Goal: Task Accomplishment & Management: Use online tool/utility

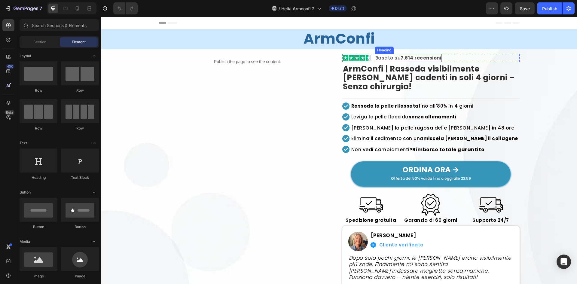
click at [408, 54] on h2 "Basato su 7.614 recensioni" at bounding box center [408, 58] width 67 height 8
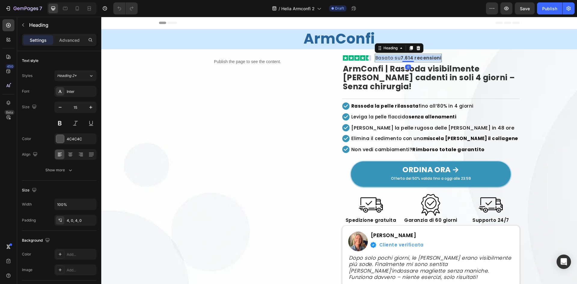
click at [408, 54] on h2 "Basato su 7.614 recensioni" at bounding box center [408, 58] width 67 height 8
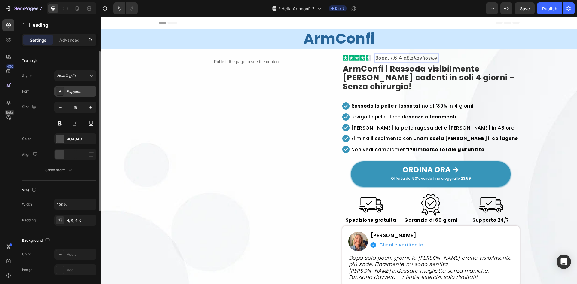
click at [73, 86] on div "Poppins" at bounding box center [75, 91] width 42 height 11
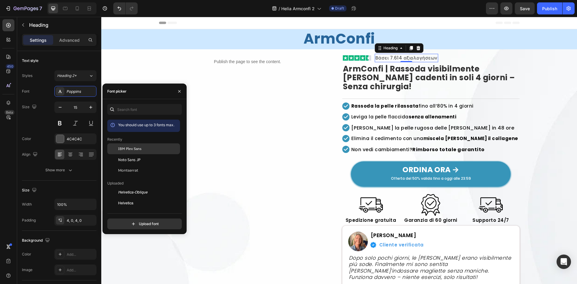
click at [124, 147] on span "IBM Plex Sans" at bounding box center [129, 148] width 23 height 5
click at [395, 79] on h2 "ArmConfi | Rassoda visibilmente le braccia cadenti in soli 4 giorni – Senza chi…" at bounding box center [430, 78] width 177 height 29
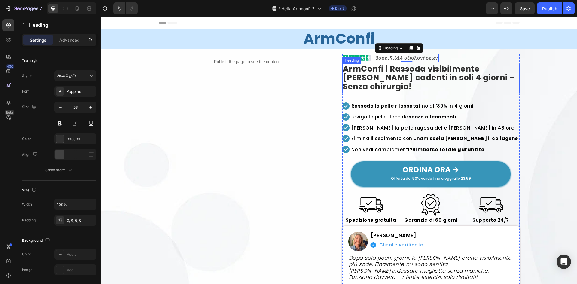
click at [395, 79] on h2 "ArmConfi | Rassoda visibilmente le braccia cadenti in soli 4 giorni – Senza chi…" at bounding box center [430, 78] width 177 height 29
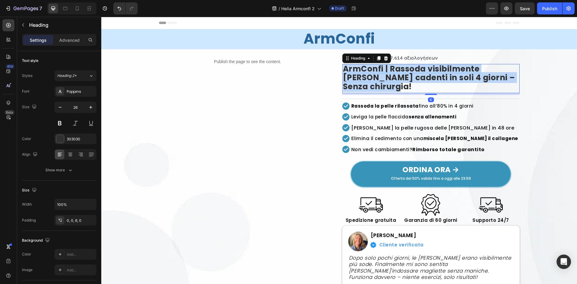
click at [395, 79] on p "ArmConfi | Rassoda visibilmente le braccia cadenti in soli 4 giorni – Senza chi…" at bounding box center [431, 78] width 176 height 27
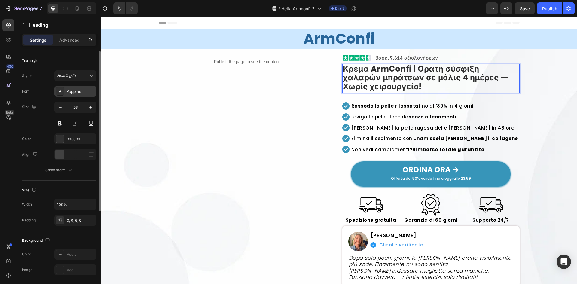
click at [78, 92] on div "Poppins" at bounding box center [81, 91] width 28 height 5
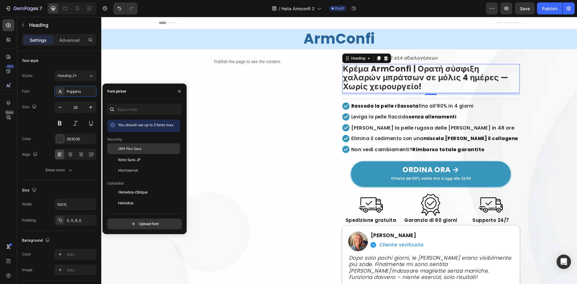
click at [155, 149] on div "IBM Plex Sans" at bounding box center [148, 148] width 61 height 5
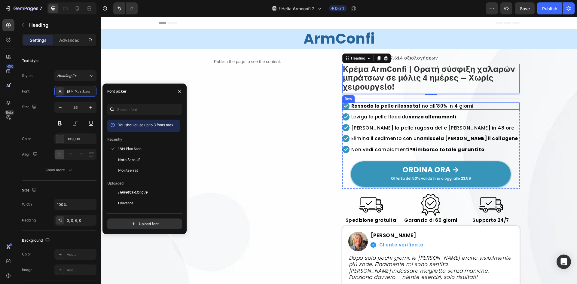
click at [385, 105] on strong "Rassoda la pelle rilassata" at bounding box center [384, 106] width 67 height 6
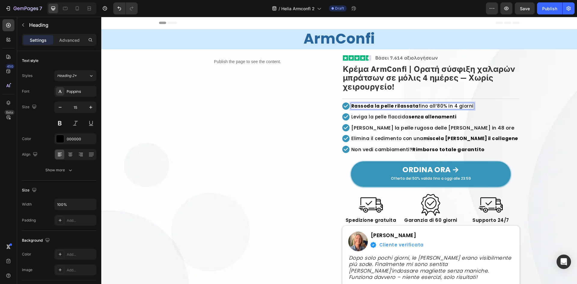
click at [385, 105] on strong "Rassoda la pelle rilassata" at bounding box center [384, 106] width 67 height 6
click at [69, 90] on div "Poppins" at bounding box center [81, 91] width 28 height 5
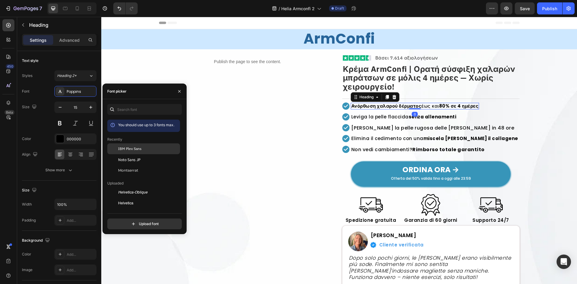
click at [171, 149] on div "IBM Plex Sans" at bounding box center [148, 148] width 61 height 5
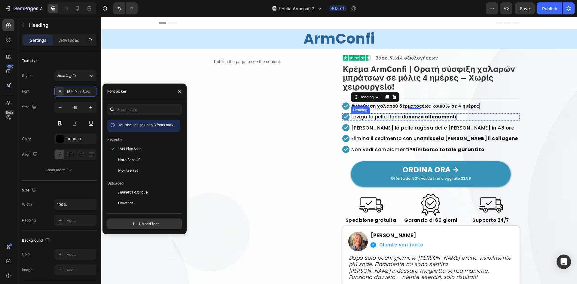
click at [426, 118] on strong "senza allenamenti" at bounding box center [433, 117] width 48 height 6
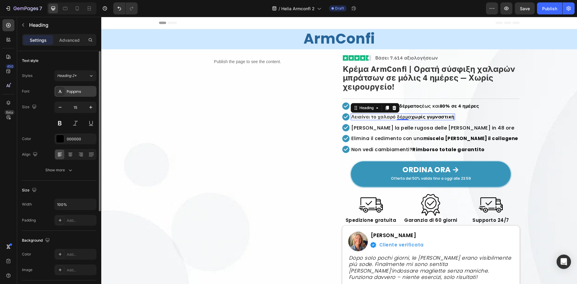
click at [78, 89] on div "Poppins" at bounding box center [81, 91] width 28 height 5
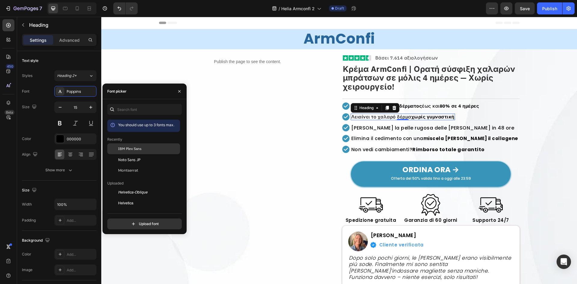
drag, startPoint x: 128, startPoint y: 152, endPoint x: 404, endPoint y: 175, distance: 277.0
click at [128, 187] on div "IBM Plex Sans" at bounding box center [143, 192] width 73 height 11
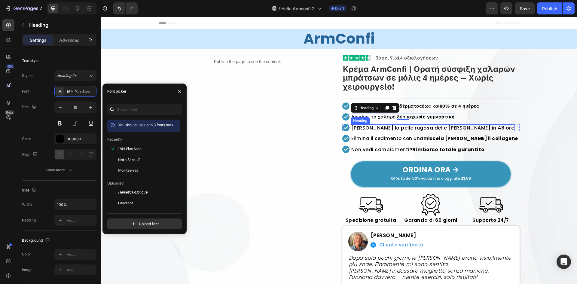
click at [381, 127] on h2 "Rende liscia la pelle rugosa delle braccia in 48 ore" at bounding box center [433, 127] width 164 height 7
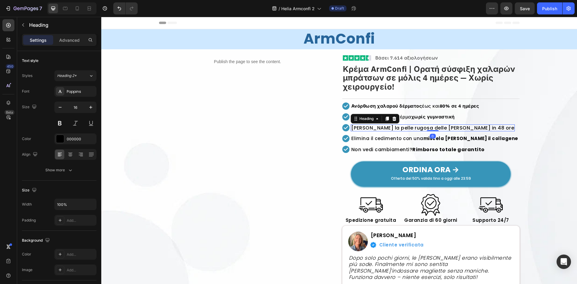
click at [381, 127] on h2 "Rende liscia la pelle rugosa delle braccia in 48 ore" at bounding box center [433, 127] width 164 height 7
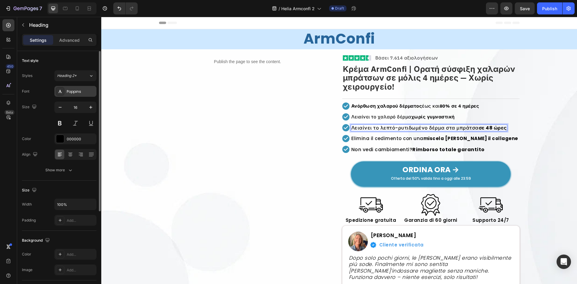
click at [76, 93] on div "Poppins" at bounding box center [81, 91] width 28 height 5
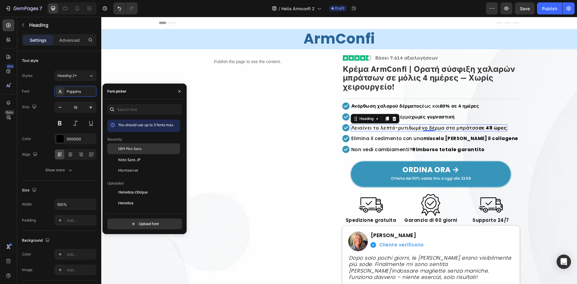
click at [147, 147] on div "IBM Plex Sans" at bounding box center [148, 148] width 61 height 5
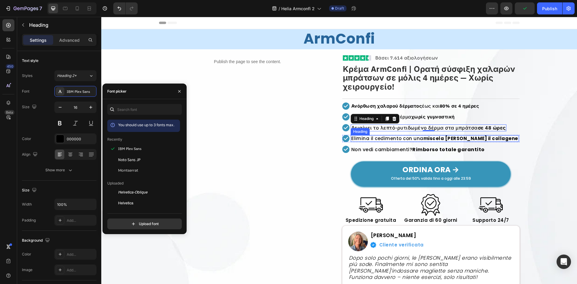
click at [383, 137] on h2 "Elimina il cedimento con una miscela che stimola il collagene" at bounding box center [435, 138] width 168 height 7
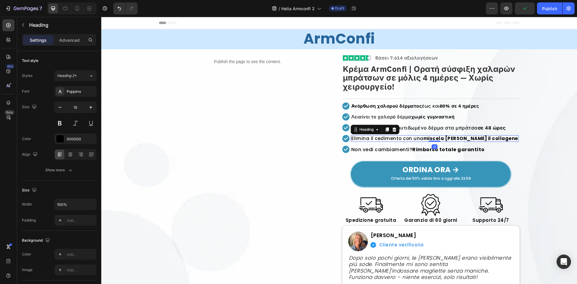
click at [383, 137] on h2 "Elimina il cedimento con una miscela che stimola il collagene" at bounding box center [435, 138] width 168 height 7
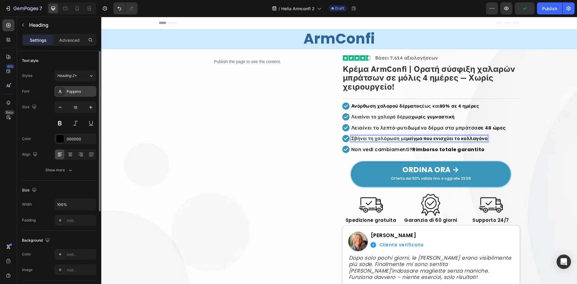
click at [78, 92] on div "Poppins" at bounding box center [81, 91] width 28 height 5
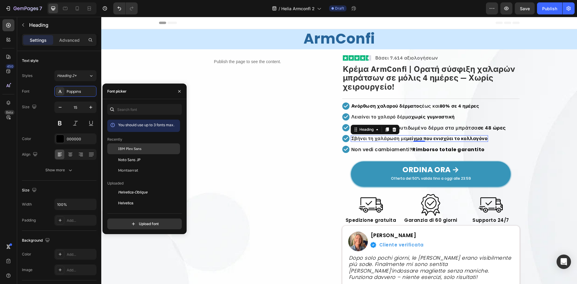
click at [128, 149] on span "IBM Plex Sans" at bounding box center [129, 148] width 23 height 5
click at [414, 152] on strong "Rimborso totale garantito" at bounding box center [448, 149] width 72 height 7
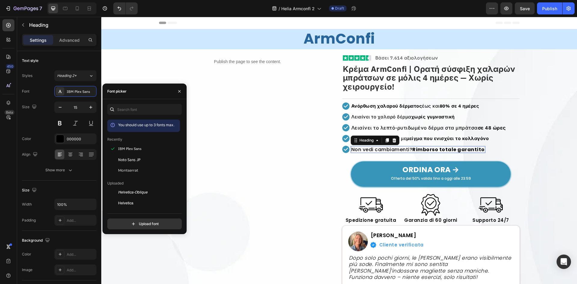
click at [101, 17] on div at bounding box center [101, 17] width 0 height 0
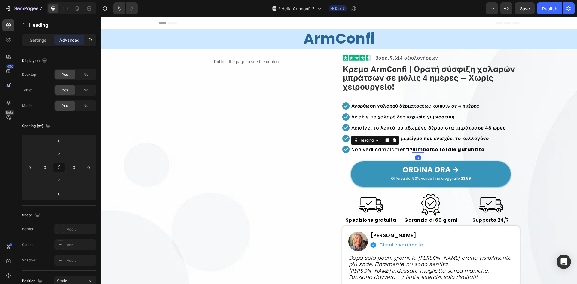
click at [414, 152] on div at bounding box center [418, 152] width 12 height 1
click at [423, 149] on strong "Rimborso totale garantito" at bounding box center [448, 149] width 72 height 7
click at [33, 43] on p "Settings" at bounding box center [38, 40] width 17 height 6
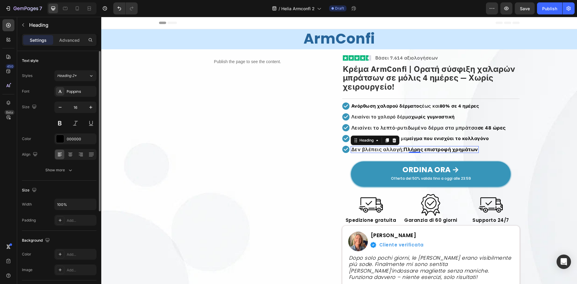
drag, startPoint x: 78, startPoint y: 91, endPoint x: 89, endPoint y: 101, distance: 14.7
click at [78, 91] on div "Poppins" at bounding box center [81, 91] width 28 height 5
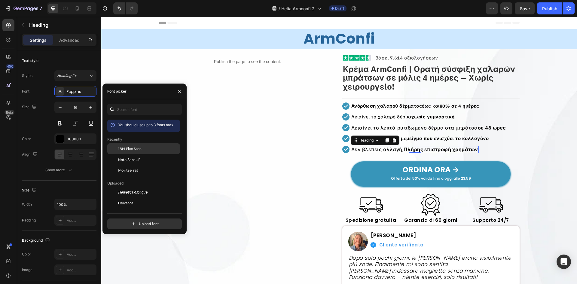
click at [149, 187] on div "IBM Plex Sans" at bounding box center [143, 192] width 73 height 11
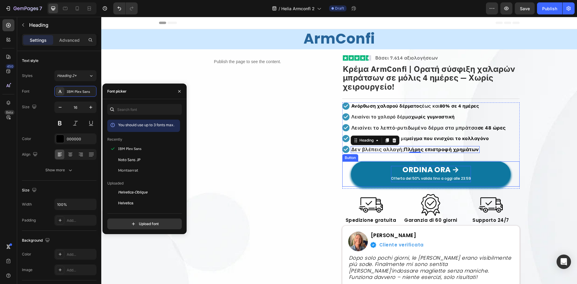
click at [419, 167] on strong "ORDINA ORA →" at bounding box center [430, 169] width 57 height 11
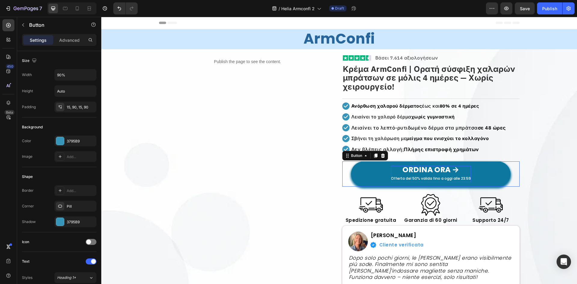
click at [419, 167] on strong "ORDINA ORA →" at bounding box center [430, 169] width 57 height 11
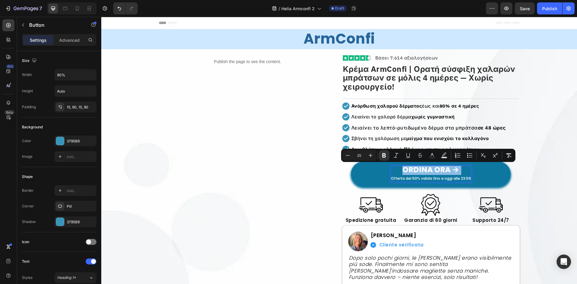
click at [436, 166] on strong "ORDINA ORA →" at bounding box center [430, 169] width 57 height 11
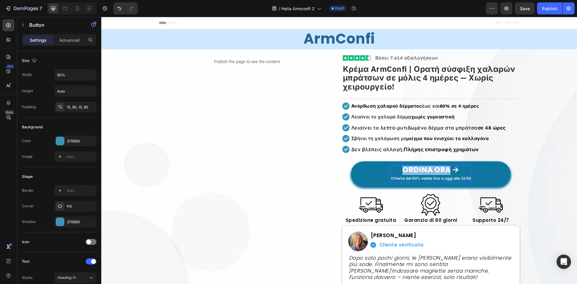
drag, startPoint x: 447, startPoint y: 166, endPoint x: 402, endPoint y: 165, distance: 44.5
click at [402, 165] on button "ORDINA ORA → Offerta del 50% valida fino a oggi alle 23:59" at bounding box center [431, 173] width 160 height 25
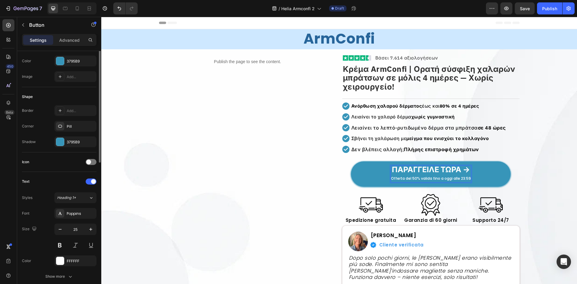
scroll to position [40, 0]
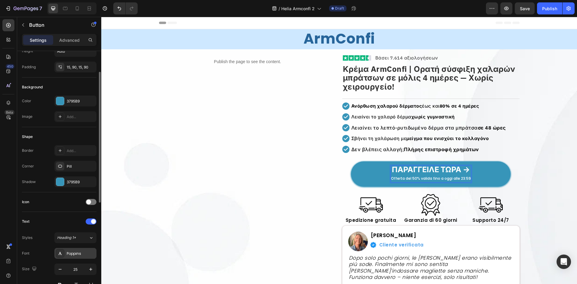
click at [68, 256] on div "Poppins" at bounding box center [81, 253] width 28 height 5
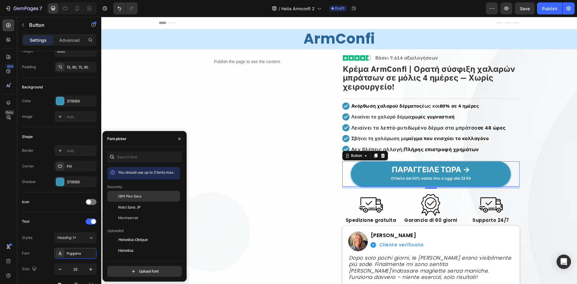
click at [135, 198] on span "IBM Plex Sans" at bounding box center [129, 195] width 23 height 5
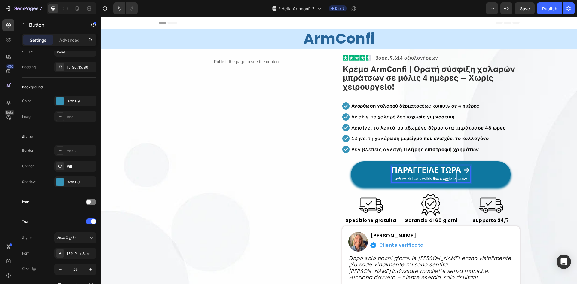
click at [453, 178] on span "Offerta del 50% valida fino a oggi alle 23:59" at bounding box center [430, 178] width 72 height 5
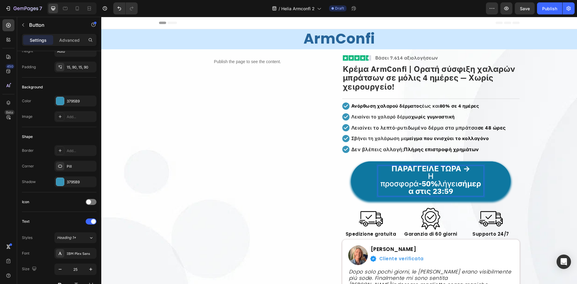
scroll to position [0, 0]
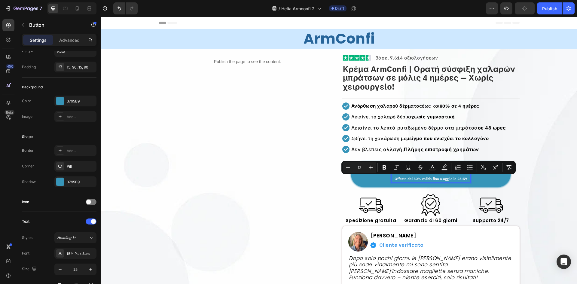
click at [405, 180] on span "Offerta del 50% valida fino a oggi alle 23:59" at bounding box center [430, 178] width 72 height 5
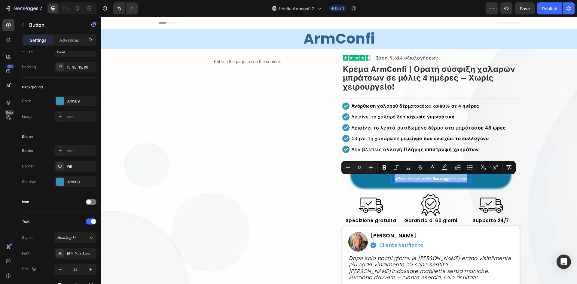
drag, startPoint x: 393, startPoint y: 178, endPoint x: 465, endPoint y: 183, distance: 72.2
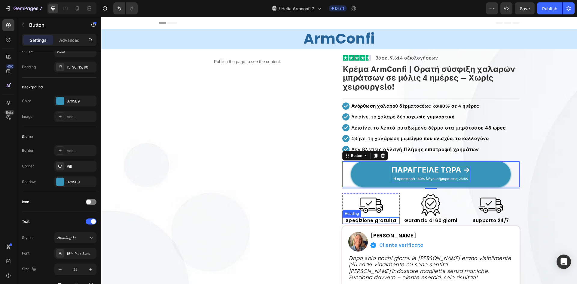
click at [371, 220] on h2 "Spedizione gratuita" at bounding box center [370, 220] width 57 height 7
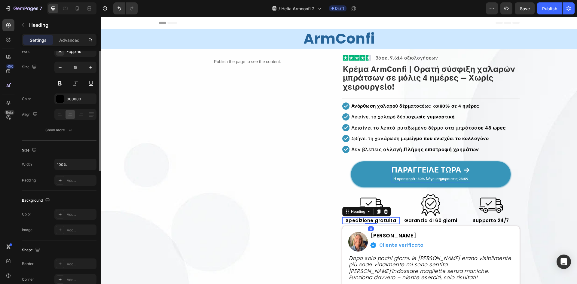
click at [371, 220] on h2 "Spedizione gratuita" at bounding box center [370, 220] width 57 height 7
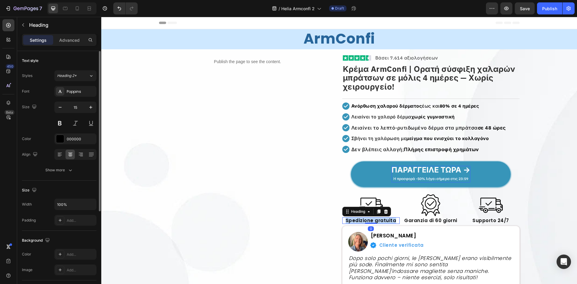
click at [371, 220] on p "Spedizione gratuita" at bounding box center [371, 220] width 56 height 5
click at [77, 87] on div "Poppins" at bounding box center [75, 91] width 42 height 11
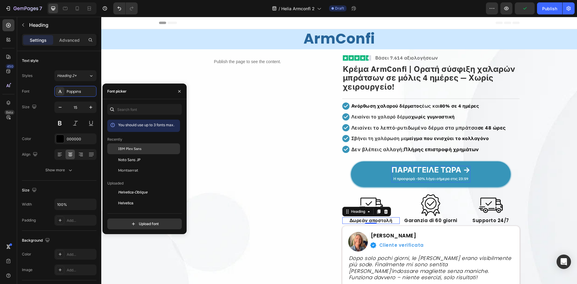
click at [146, 149] on div "IBM Plex Sans" at bounding box center [148, 148] width 61 height 5
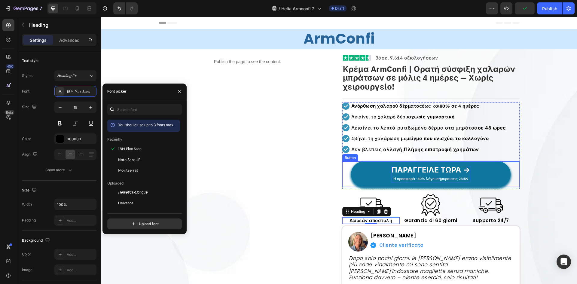
click at [365, 175] on button "ΠΑΡΑΓΓΕΙΛΕ ΤΩΡΑ → Η προσφορά -50% λήγει σήμερα στις 23:59" at bounding box center [431, 174] width 160 height 26
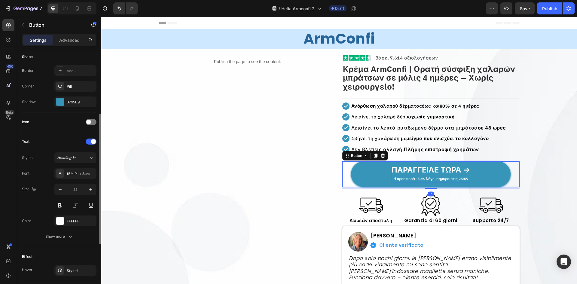
scroll to position [200, 0]
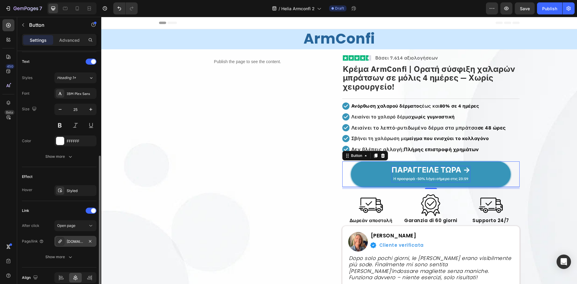
click at [68, 245] on div "[DOMAIN_NAME]" at bounding box center [75, 241] width 42 height 11
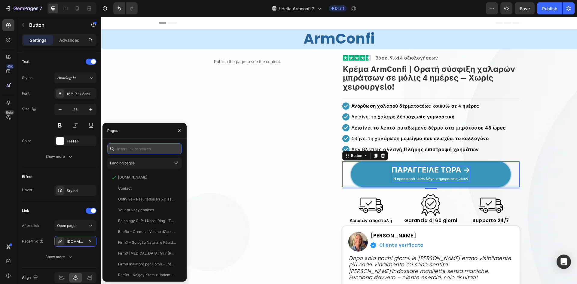
click at [144, 148] on input "text" at bounding box center [144, 148] width 74 height 11
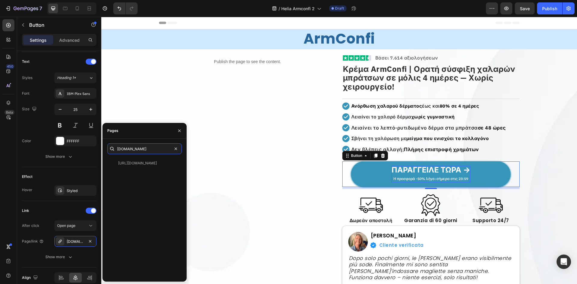
type input "[DOMAIN_NAME]"
click at [141, 182] on div "[URL][DOMAIN_NAME] View" at bounding box center [144, 217] width 74 height 119
click at [144, 163] on div "[URL][DOMAIN_NAME]" at bounding box center [137, 162] width 39 height 5
click at [378, 223] on p "Δωρεάν αποστολή" at bounding box center [371, 220] width 56 height 5
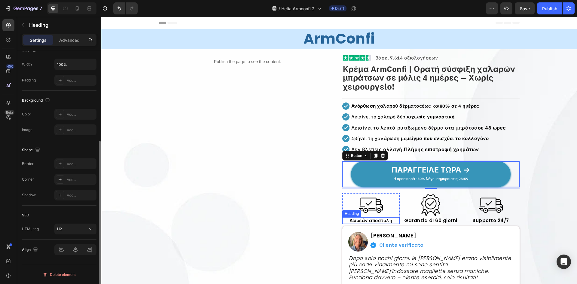
scroll to position [0, 0]
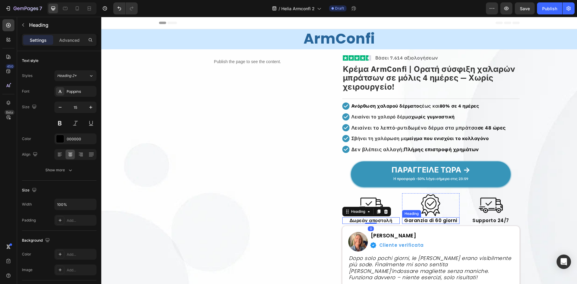
click at [435, 217] on h2 "Garanzia di 60 giorni" at bounding box center [430, 220] width 57 height 7
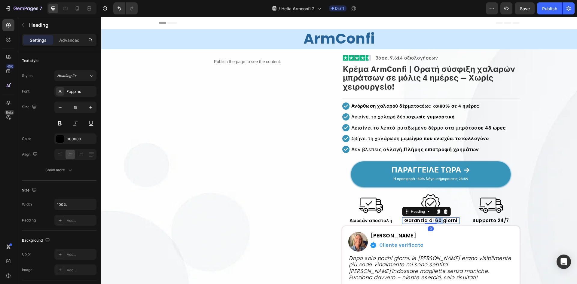
click at [435, 218] on p "Garanzia di 60 giorni" at bounding box center [431, 220] width 56 height 5
click at [69, 89] on div "Poppins" at bounding box center [81, 91] width 28 height 5
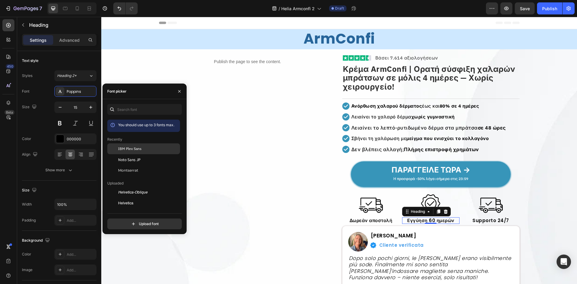
click at [135, 147] on span "IBM Plex Sans" at bounding box center [129, 148] width 23 height 5
click at [495, 223] on h2 "Supporto 24/7" at bounding box center [490, 220] width 57 height 7
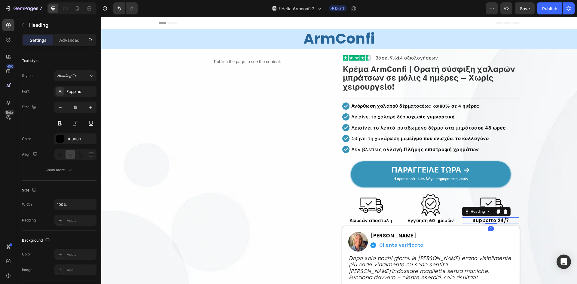
click at [495, 223] on h2 "Supporto 24/7" at bounding box center [490, 220] width 57 height 7
click at [495, 223] on p "Supporto 24/7" at bounding box center [490, 220] width 56 height 5
click at [77, 86] on div "Styles Heading 2* Font Poppins Size 15 Color 000000 Align Show more" at bounding box center [59, 122] width 74 height 105
click at [73, 90] on div "Poppins" at bounding box center [81, 91] width 28 height 5
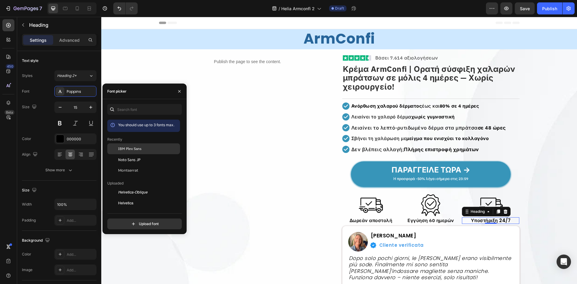
click at [133, 149] on span "IBM Plex Sans" at bounding box center [129, 148] width 23 height 5
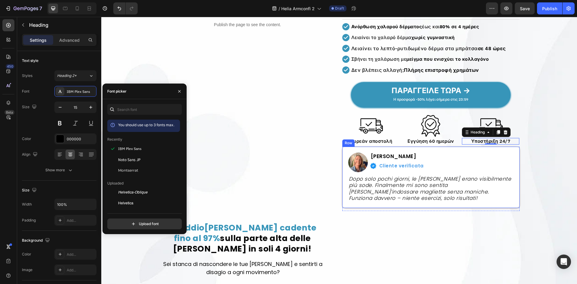
scroll to position [80, 0]
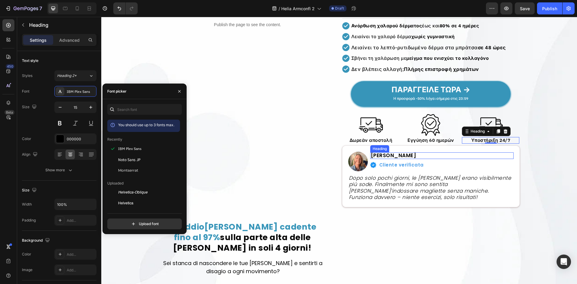
click at [396, 154] on h2 "Diana Moretti" at bounding box center [441, 155] width 143 height 7
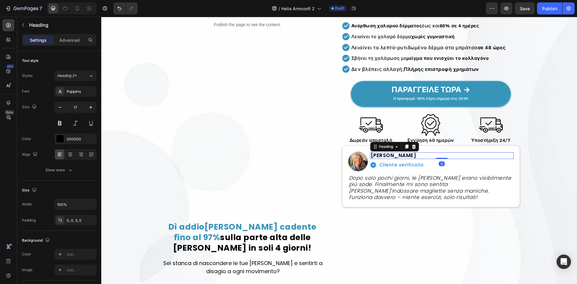
click at [396, 154] on h2 "Diana Moretti" at bounding box center [441, 155] width 143 height 7
click at [396, 154] on p "Diana Moretti" at bounding box center [442, 155] width 142 height 5
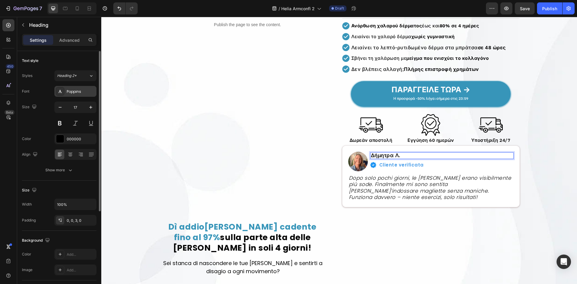
click at [74, 91] on div "Poppins" at bounding box center [81, 91] width 28 height 5
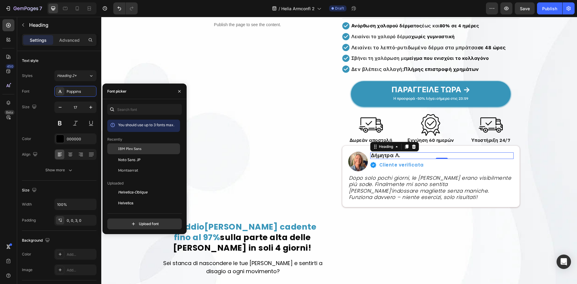
click at [147, 148] on div "IBM Plex Sans" at bounding box center [148, 148] width 61 height 5
click at [396, 163] on h2 "Cliente verificata" at bounding box center [401, 165] width 46 height 6
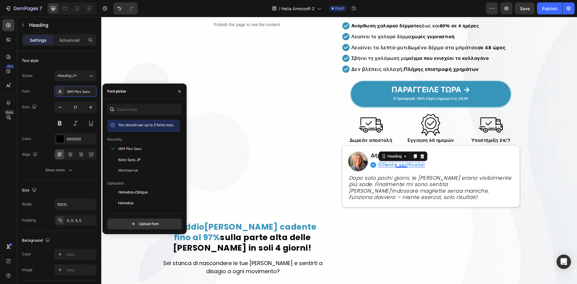
click at [396, 163] on h2 "Cliente verificata" at bounding box center [401, 165] width 46 height 6
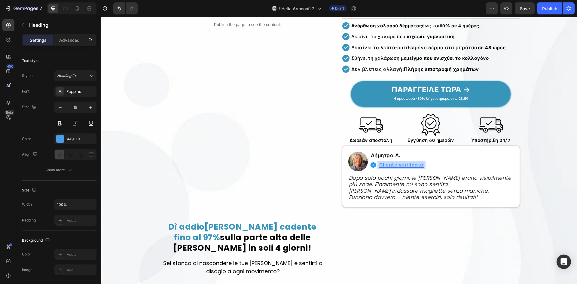
click at [396, 163] on p "Cliente verificata" at bounding box center [401, 165] width 44 height 5
click at [80, 94] on div "Poppins" at bounding box center [81, 91] width 28 height 5
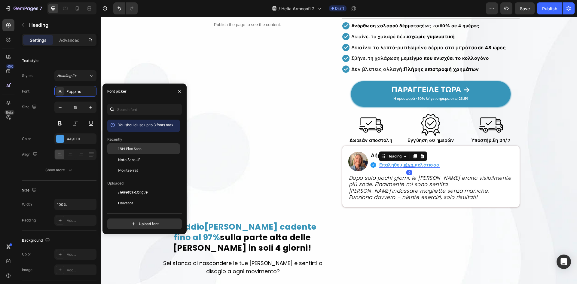
click at [141, 149] on span "IBM Plex Sans" at bounding box center [129, 148] width 23 height 5
click at [458, 181] on h2 "Dopo solo pochi giorni, le mie braccia erano visibilmente più sode. Finalmente …" at bounding box center [430, 187] width 165 height 27
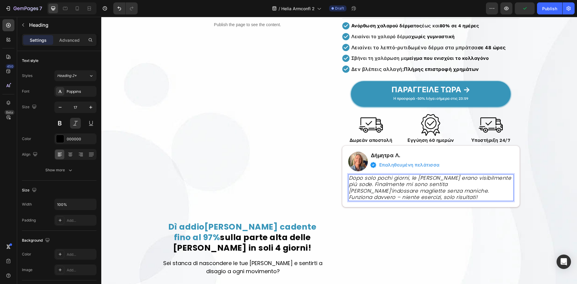
click at [458, 181] on h2 "Dopo solo pochi giorni, le mie braccia erano visibilmente più sode. Finalmente …" at bounding box center [430, 187] width 165 height 27
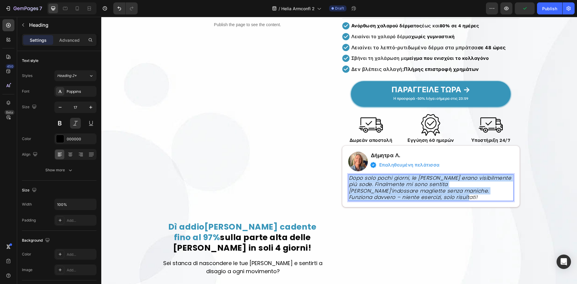
click at [458, 181] on p "Dopo solo pochi giorni, le mie braccia erano visibilmente più sode. Finalmente …" at bounding box center [431, 188] width 164 height 26
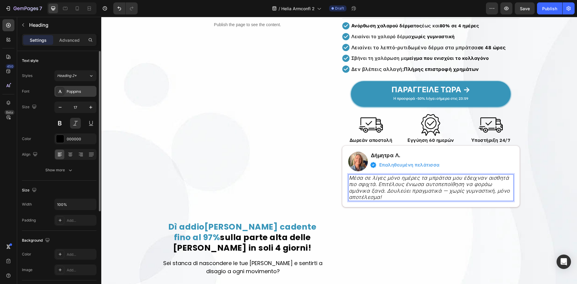
click at [78, 92] on div "Poppins" at bounding box center [81, 91] width 28 height 5
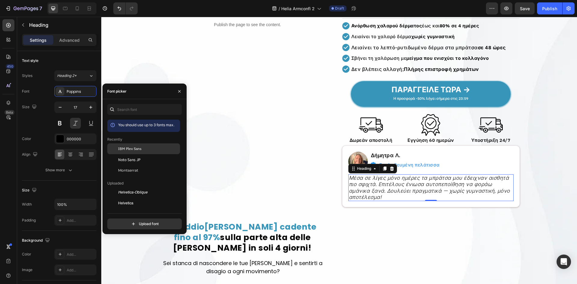
click at [125, 146] on span "IBM Plex Sans" at bounding box center [129, 148] width 23 height 5
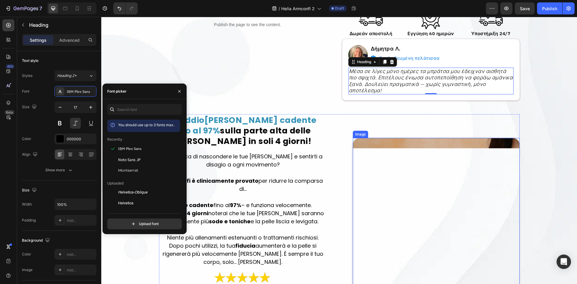
scroll to position [200, 0]
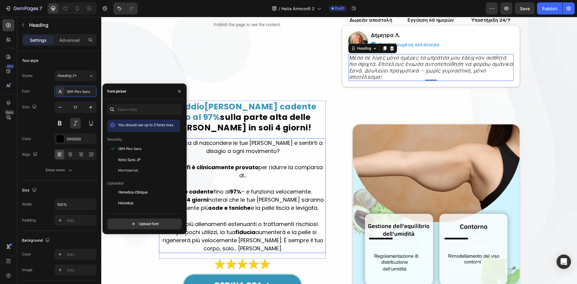
click at [269, 180] on p at bounding box center [243, 183] width 164 height 8
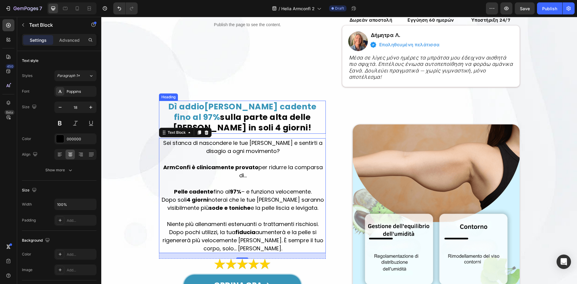
click at [175, 104] on span "Dì addio alla pelle cadente fino al 97%" at bounding box center [242, 112] width 148 height 22
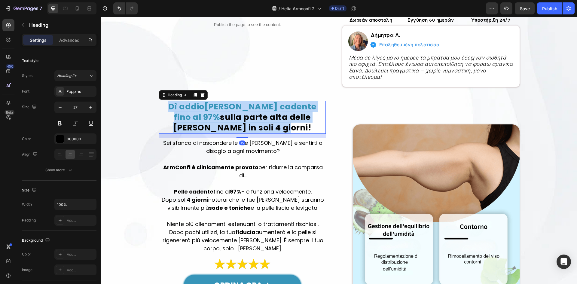
click at [175, 104] on span "Dì addio alla pelle cadente fino al 97%" at bounding box center [242, 112] width 148 height 22
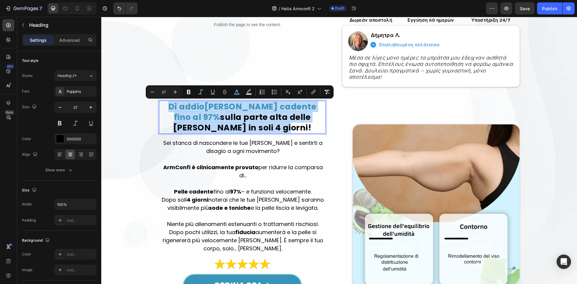
click at [175, 104] on span "Dì addio alla pelle cadente fino al 97%" at bounding box center [242, 112] width 148 height 22
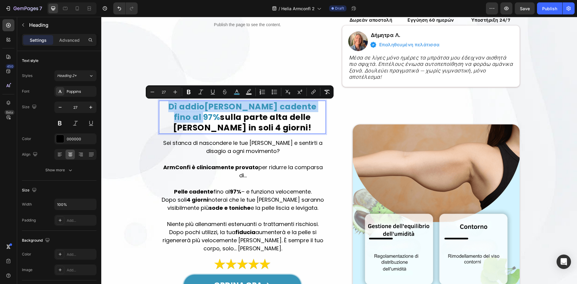
drag, startPoint x: 161, startPoint y: 105, endPoint x: 320, endPoint y: 102, distance: 158.3
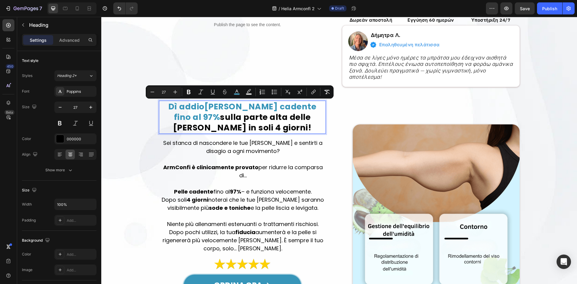
click at [275, 113] on strong "sulla parte alta delle braccia in soli 4 giorni!" at bounding box center [242, 122] width 138 height 22
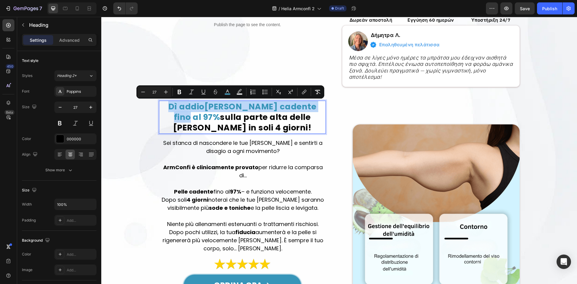
drag, startPoint x: 301, startPoint y: 107, endPoint x: 158, endPoint y: 107, distance: 143.0
click at [160, 107] on p "Dì addio alla pelle cadente fino al 97% sulla parte alta delle braccia in soli …" at bounding box center [243, 117] width 166 height 32
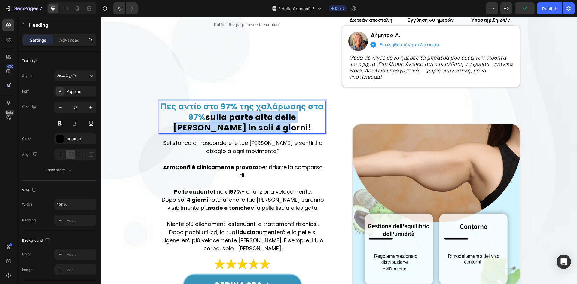
drag, startPoint x: 184, startPoint y: 115, endPoint x: 266, endPoint y: 124, distance: 82.5
click at [266, 124] on strong "sulla parte alta delle braccia in soli 4 giorni!" at bounding box center [242, 122] width 138 height 22
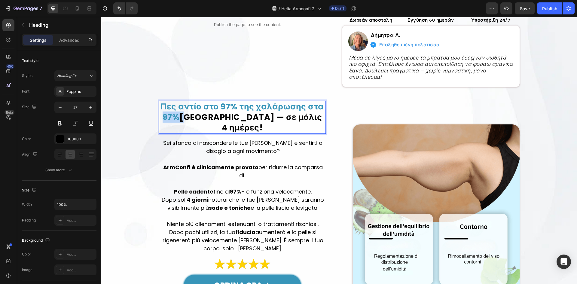
drag, startPoint x: 176, startPoint y: 115, endPoint x: 160, endPoint y: 115, distance: 16.8
click at [160, 115] on p "Πες αντίο στο 97% της χαλάρωσης στα 97% άνω μπράτσα — σε μόλις 4 ημέρες!" at bounding box center [243, 117] width 166 height 32
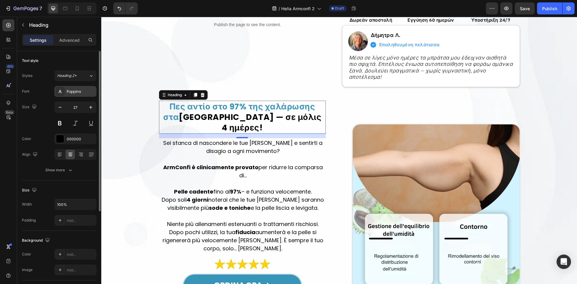
click at [77, 92] on div "Poppins" at bounding box center [81, 91] width 28 height 5
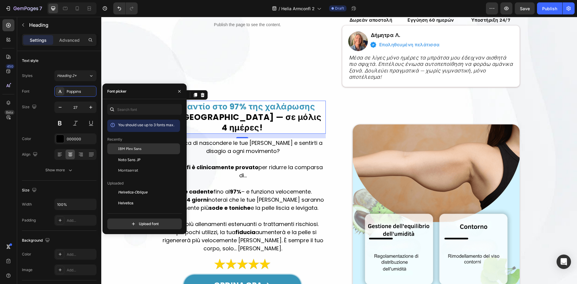
click at [133, 147] on span "IBM Plex Sans" at bounding box center [129, 148] width 23 height 5
click at [308, 140] on p "Sei stanca di nascondere le tue braccia e sentirti a disagio a ogni movimento?" at bounding box center [243, 147] width 164 height 16
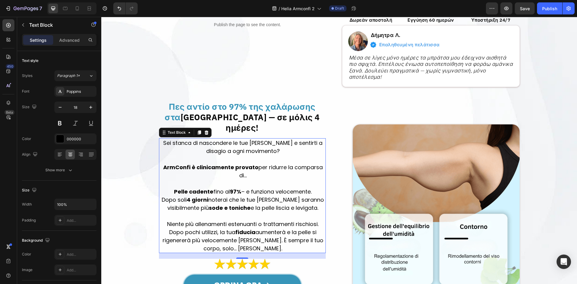
click at [221, 220] on p "Niente più allenamenti estenuanti o trattamenti rischiosi. Dopo pochi utilizzi,…" at bounding box center [243, 236] width 164 height 32
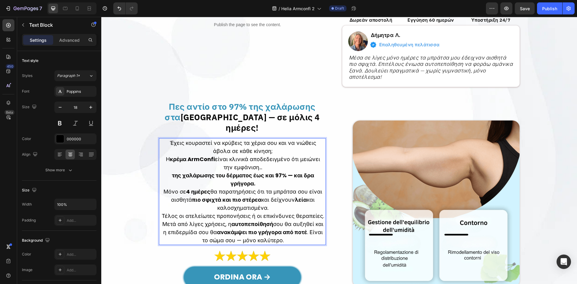
click at [268, 139] on p "Έχεις κουραστεί να κρύβεις τα χέρια σου και να νιώθεις άβολα σε κάθε κίνηση;" at bounding box center [243, 147] width 164 height 16
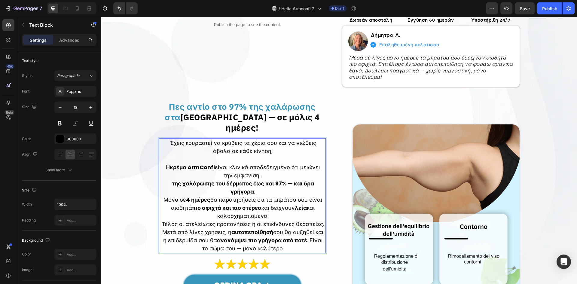
click at [265, 163] on p "Η κρέμα ArmConfi είναι κλινικά αποδεδειγμένο ότι μειώνει την εμφάνιση…" at bounding box center [243, 171] width 164 height 16
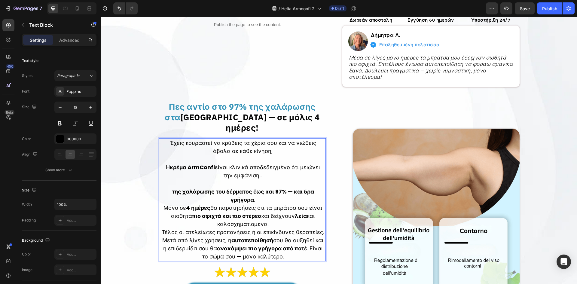
click at [263, 187] on p "της χαλάρωσης του δέρματος έως και 97% — και δρα γρήγορα. Μόνο σε 4 ημέρες θα π…" at bounding box center [243, 207] width 164 height 41
click at [266, 214] on p "της χαλάρωσης του δέρματος έως και 97% — και δρα γρήγορα. Μόνο σε 4 ημέρες θα π…" at bounding box center [243, 207] width 164 height 41
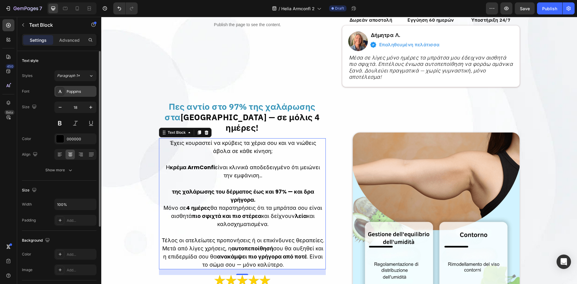
click at [74, 92] on div "Poppins" at bounding box center [81, 91] width 28 height 5
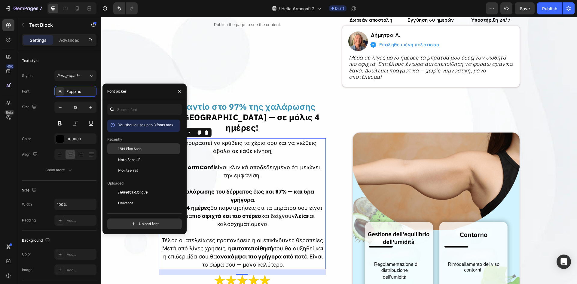
click at [122, 149] on span "IBM Plex Sans" at bounding box center [129, 148] width 23 height 5
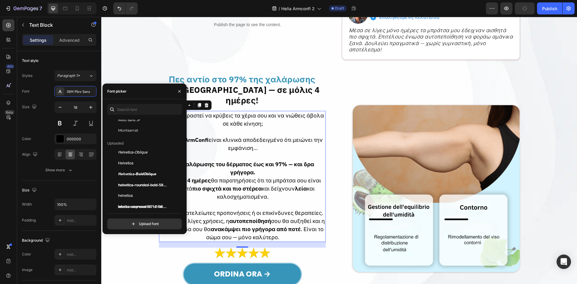
scroll to position [280, 0]
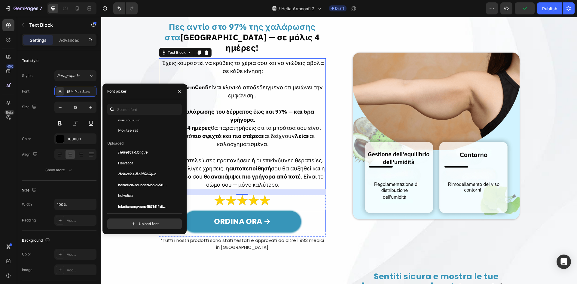
click at [321, 211] on div "ORDINA ORA → Button" at bounding box center [242, 221] width 167 height 21
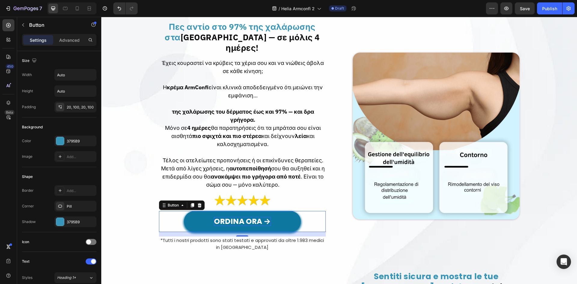
click at [246, 217] on p "ORDINA ORA →" at bounding box center [242, 221] width 57 height 9
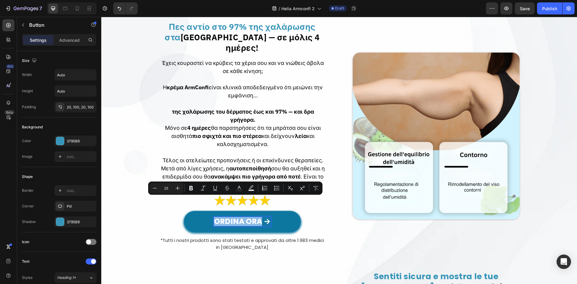
drag, startPoint x: 258, startPoint y: 203, endPoint x: 211, endPoint y: 201, distance: 46.6
click at [211, 211] on button "ORDINA ORA →" at bounding box center [242, 221] width 117 height 21
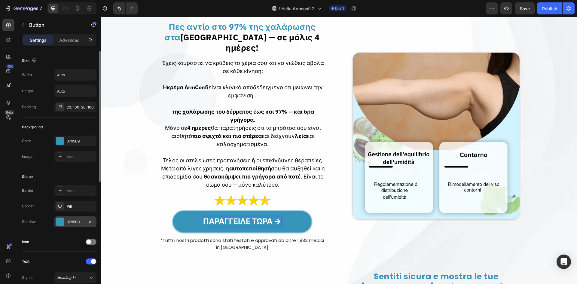
scroll to position [80, 0]
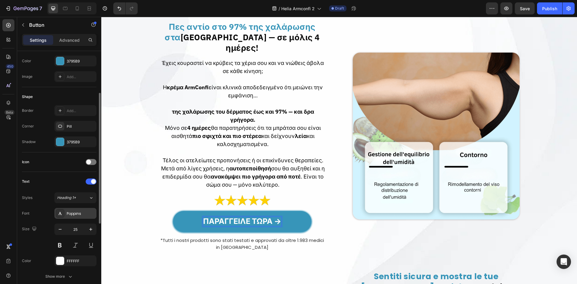
click at [76, 217] on div "Poppins" at bounding box center [75, 213] width 42 height 11
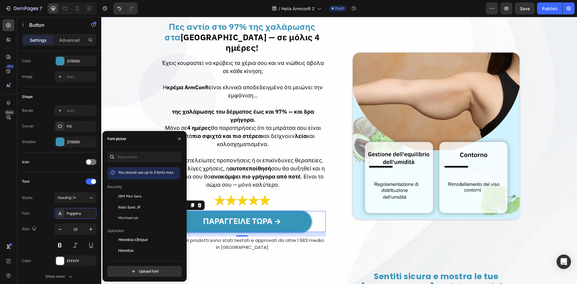
click at [121, 196] on span "IBM Plex Sans" at bounding box center [129, 195] width 23 height 5
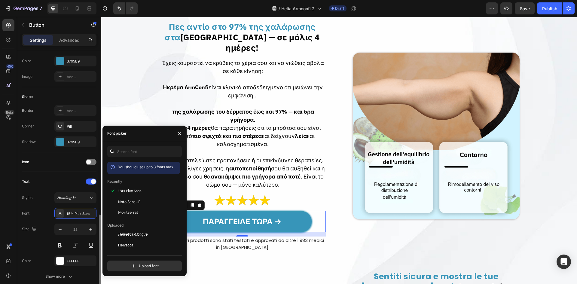
scroll to position [160, 0]
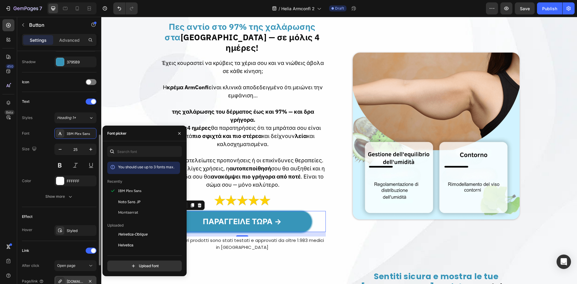
click at [78, 281] on div "[DOMAIN_NAME]" at bounding box center [75, 281] width 17 height 5
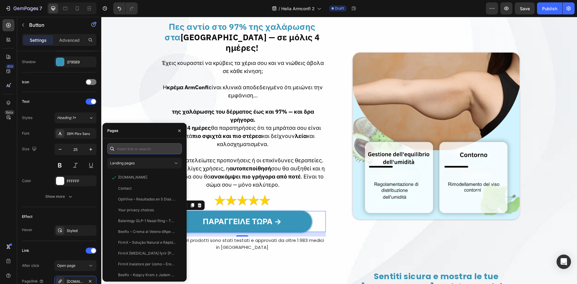
click at [144, 148] on input "text" at bounding box center [144, 148] width 74 height 11
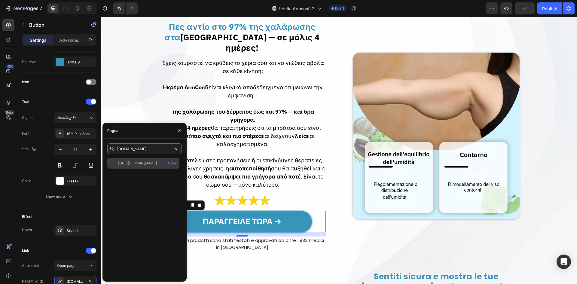
type input "[DOMAIN_NAME]"
click at [136, 159] on div "[URL][DOMAIN_NAME] View" at bounding box center [143, 163] width 72 height 11
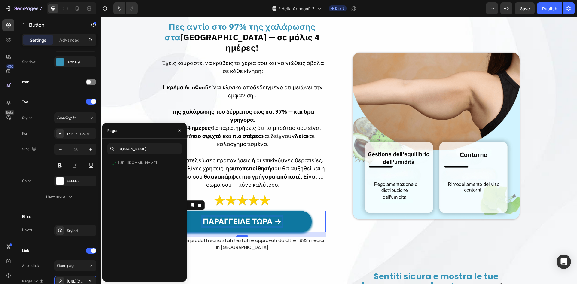
click at [239, 217] on p "ΠΑΡΑΓΓΕΙΛΕ ΤΩΡΑ →" at bounding box center [242, 221] width 79 height 9
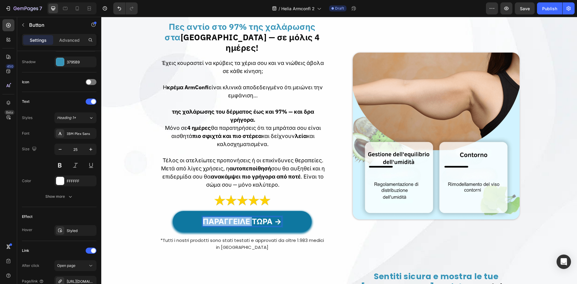
click at [239, 217] on p "ΠΑΡΑΓΓΕΙΛΕ ΤΩΡΑ →" at bounding box center [242, 221] width 79 height 9
drag, startPoint x: 266, startPoint y: 204, endPoint x: 202, endPoint y: 207, distance: 64.9
click at [202, 211] on link "ΠΑΡΑΓΓΕΙΛΕ ΤΩΡΑ →" at bounding box center [242, 221] width 139 height 21
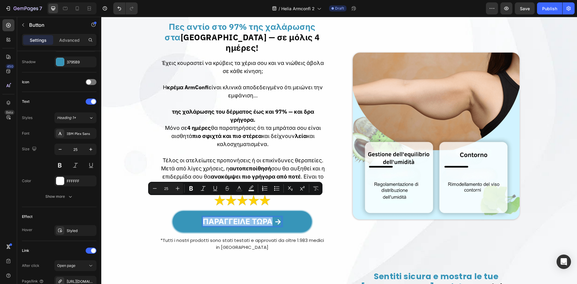
copy p "ΠΑΡΑΓΓΕΙΛΕ ΤΩΡΑ"
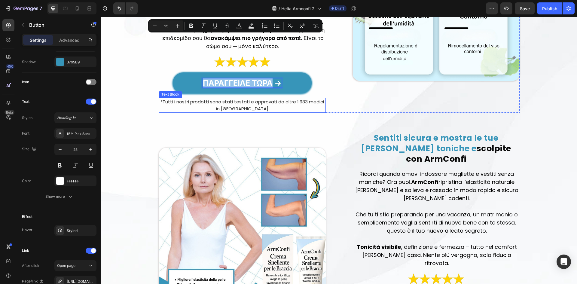
scroll to position [481, 0]
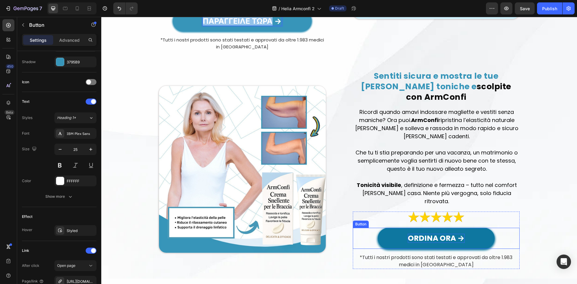
click at [445, 234] on p "ORDINA ORA →" at bounding box center [436, 238] width 57 height 9
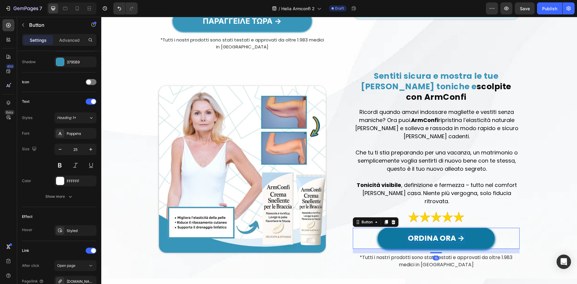
click at [445, 234] on p "ORDINA ORA →" at bounding box center [436, 238] width 57 height 9
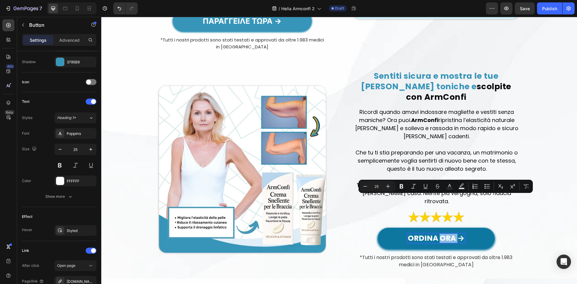
click at [452, 234] on p "ORDINA ORA →" at bounding box center [436, 238] width 57 height 9
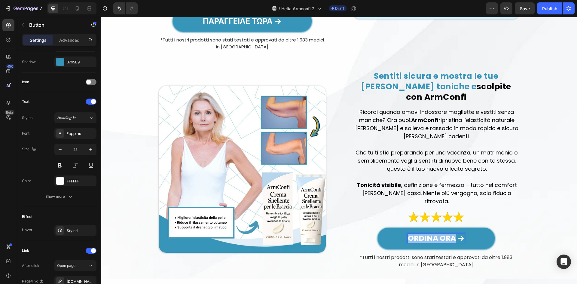
drag, startPoint x: 452, startPoint y: 199, endPoint x: 370, endPoint y: 197, distance: 81.7
click at [370, 228] on div "ORDINA ORA → Button 15" at bounding box center [436, 238] width 167 height 21
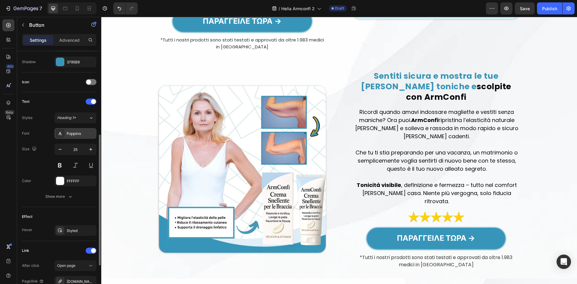
click at [72, 136] on div "Poppins" at bounding box center [81, 133] width 28 height 5
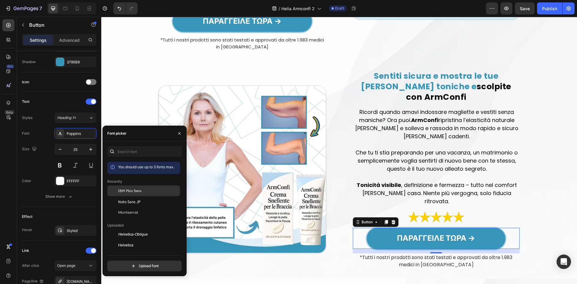
click at [121, 192] on span "IBM Plex Sans" at bounding box center [129, 190] width 23 height 5
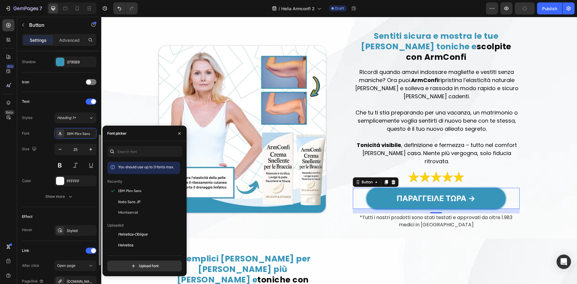
scroll to position [228, 0]
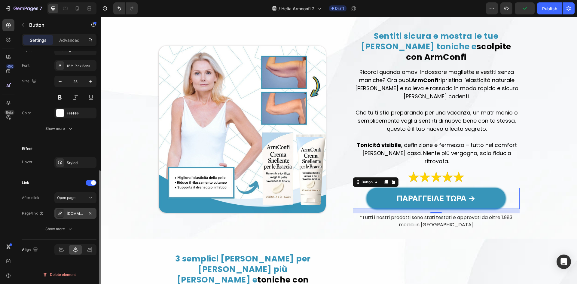
click at [72, 218] on div "[DOMAIN_NAME]" at bounding box center [75, 213] width 42 height 11
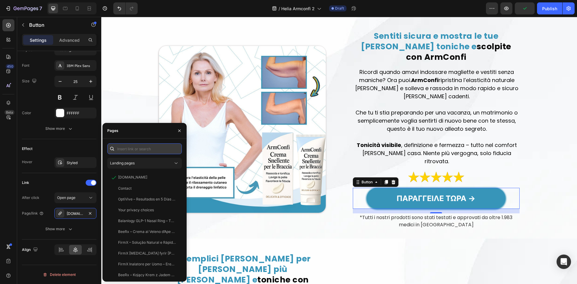
click at [135, 151] on input "text" at bounding box center [144, 148] width 74 height 11
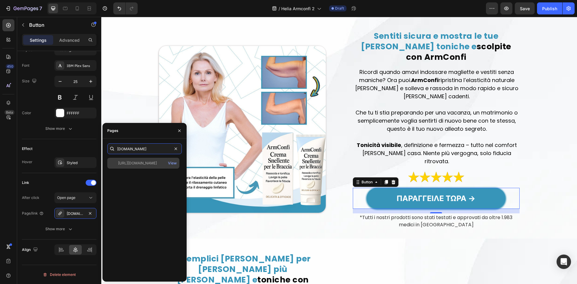
type input "[DOMAIN_NAME]"
click at [139, 164] on div "[URL][DOMAIN_NAME]" at bounding box center [137, 162] width 39 height 5
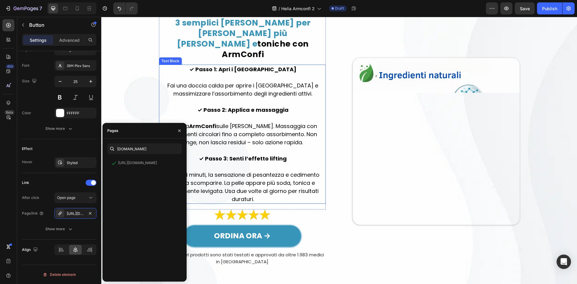
scroll to position [721, 0]
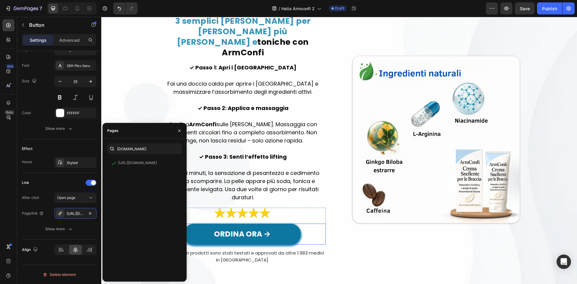
click at [255, 223] on button "ORDINA ORA →" at bounding box center [242, 233] width 117 height 21
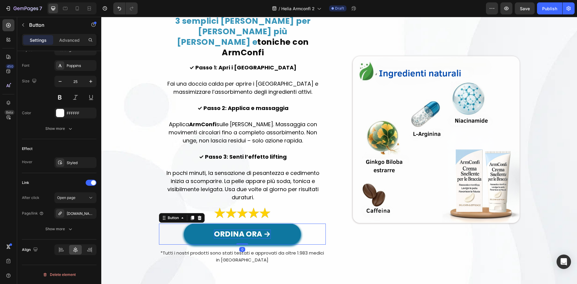
click at [255, 229] on p "ORDINA ORA →" at bounding box center [242, 233] width 57 height 9
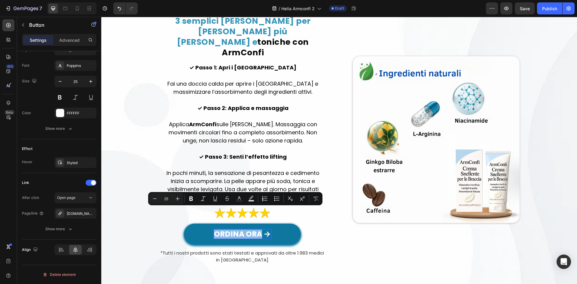
drag, startPoint x: 258, startPoint y: 212, endPoint x: 212, endPoint y: 212, distance: 46.3
click at [214, 229] on p "ORDINA ORA →" at bounding box center [242, 233] width 57 height 9
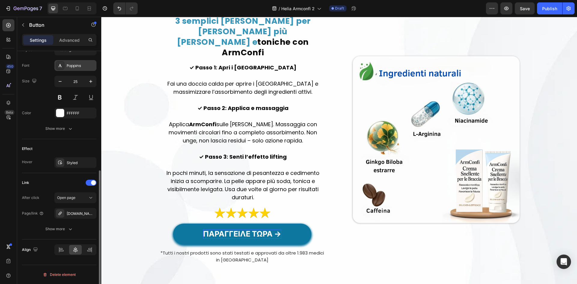
click at [78, 69] on div "Poppins" at bounding box center [75, 65] width 42 height 11
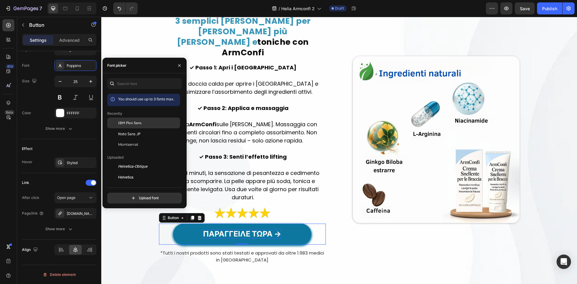
click at [146, 161] on div "IBM Plex Sans" at bounding box center [143, 166] width 73 height 11
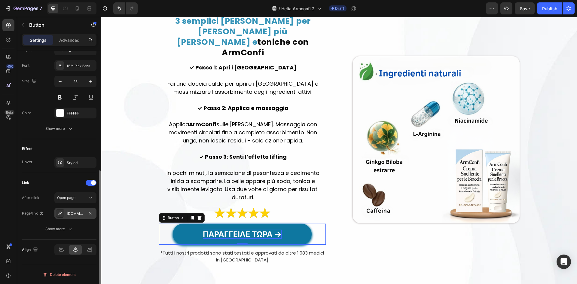
click at [71, 213] on div "[DOMAIN_NAME]" at bounding box center [75, 213] width 17 height 5
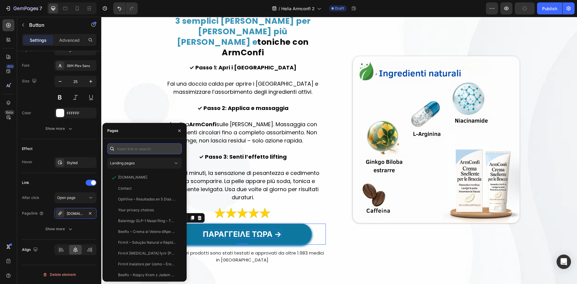
click at [137, 147] on input "text" at bounding box center [144, 148] width 74 height 11
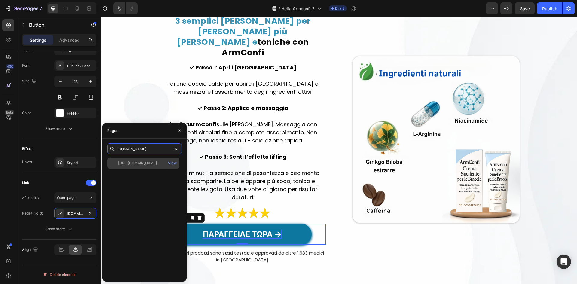
type input "[DOMAIN_NAME]"
click at [137, 166] on div "[URL][DOMAIN_NAME] View" at bounding box center [143, 163] width 72 height 11
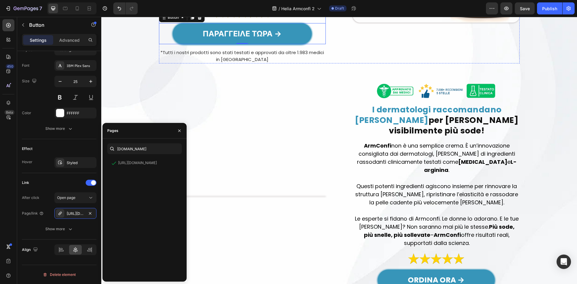
scroll to position [1001, 0]
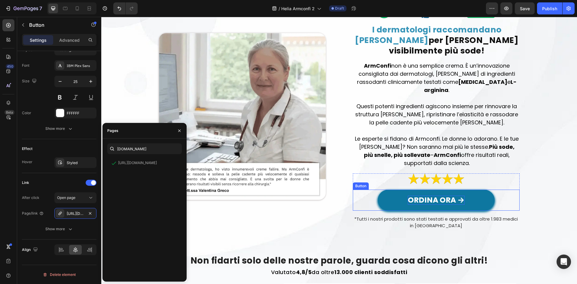
click at [426, 196] on p "ORDINA ORA →" at bounding box center [436, 200] width 57 height 9
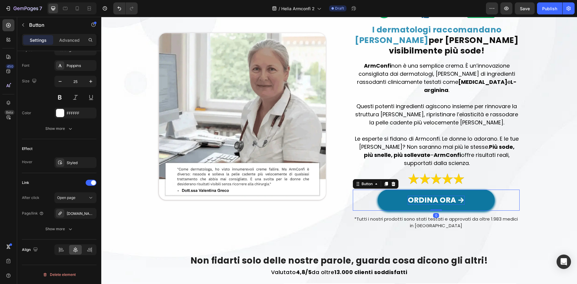
click at [426, 196] on p "ORDINA ORA →" at bounding box center [436, 200] width 57 height 9
drag, startPoint x: 453, startPoint y: 170, endPoint x: 403, endPoint y: 169, distance: 49.9
click at [403, 190] on button "ORDINA ORA →" at bounding box center [436, 200] width 117 height 21
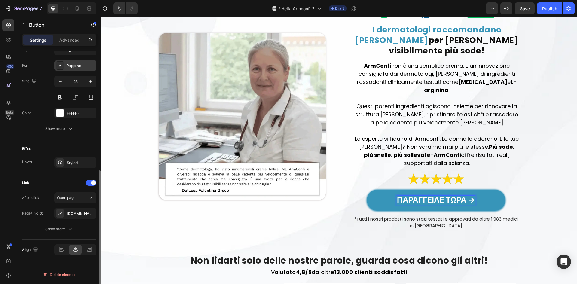
click at [79, 66] on div "Poppins" at bounding box center [81, 65] width 28 height 5
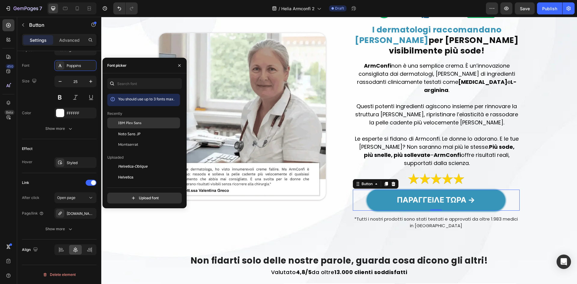
click at [123, 120] on span "IBM Plex Sans" at bounding box center [129, 122] width 23 height 5
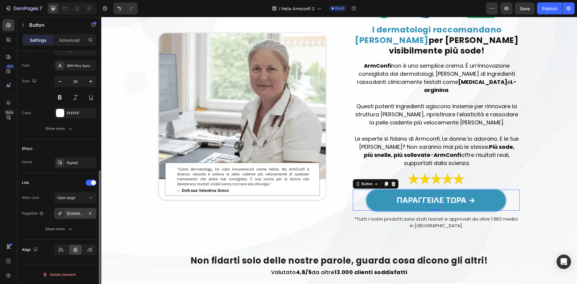
click at [86, 211] on div "[DOMAIN_NAME]" at bounding box center [75, 213] width 42 height 11
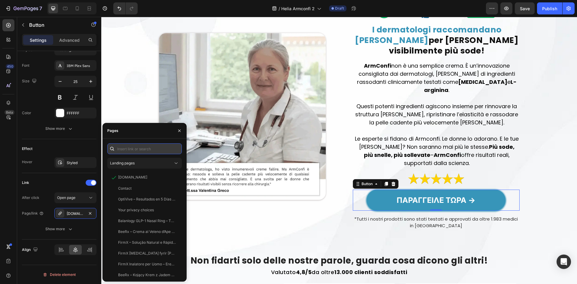
click at [140, 147] on input "text" at bounding box center [144, 148] width 74 height 11
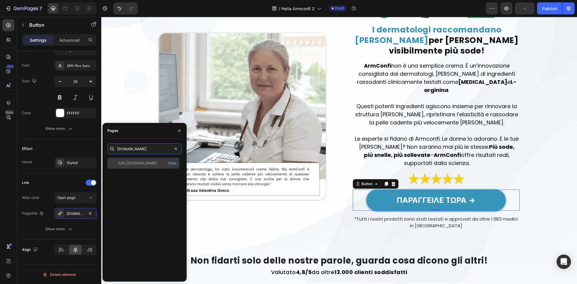
type input "[DOMAIN_NAME]"
click at [151, 164] on div "[URL][DOMAIN_NAME]" at bounding box center [137, 162] width 39 height 5
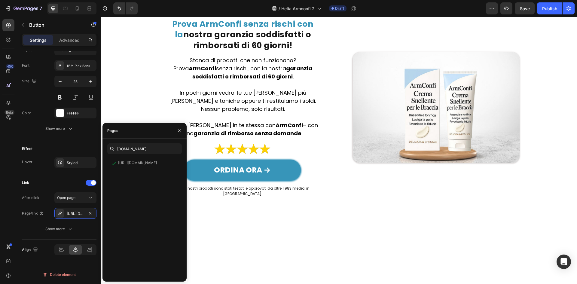
scroll to position [1402, 0]
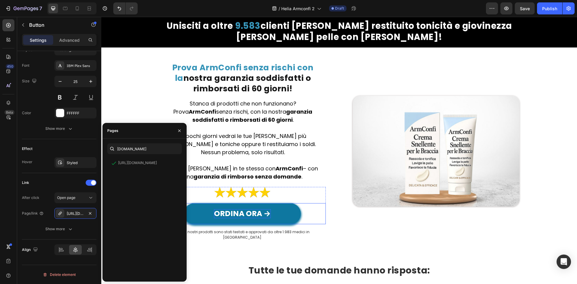
click at [235, 209] on p "ORDINA ORA →" at bounding box center [242, 213] width 57 height 9
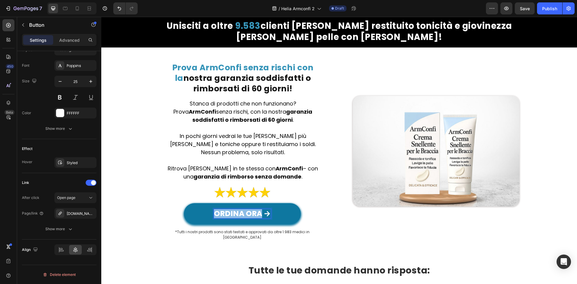
drag, startPoint x: 258, startPoint y: 205, endPoint x: 206, endPoint y: 202, distance: 52.6
click at [206, 203] on button "ORDINA ORA →" at bounding box center [242, 213] width 117 height 21
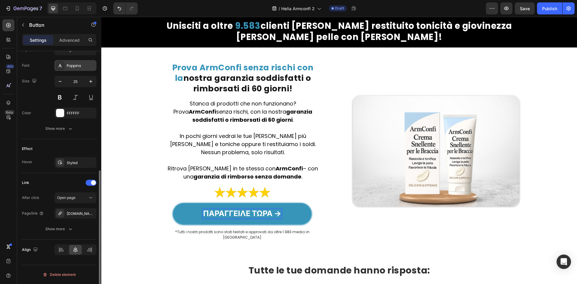
click at [75, 69] on div "Poppins" at bounding box center [75, 65] width 42 height 11
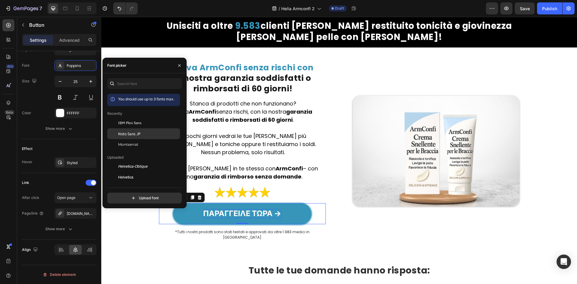
click at [133, 122] on span "IBM Plex Sans" at bounding box center [129, 122] width 23 height 5
click at [81, 213] on div "[DOMAIN_NAME]" at bounding box center [75, 213] width 17 height 5
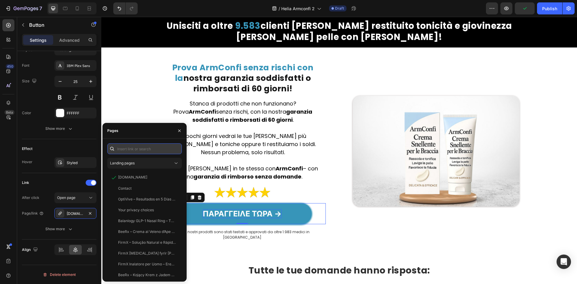
click at [125, 152] on input "text" at bounding box center [144, 148] width 74 height 11
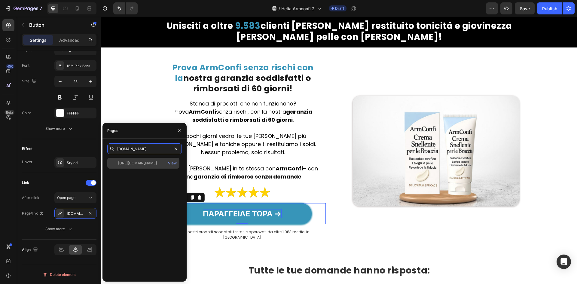
type input "[DOMAIN_NAME]"
click at [126, 158] on div "[URL][DOMAIN_NAME] View" at bounding box center [143, 163] width 72 height 11
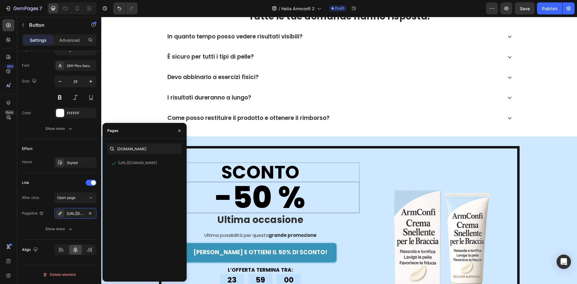
scroll to position [1762, 0]
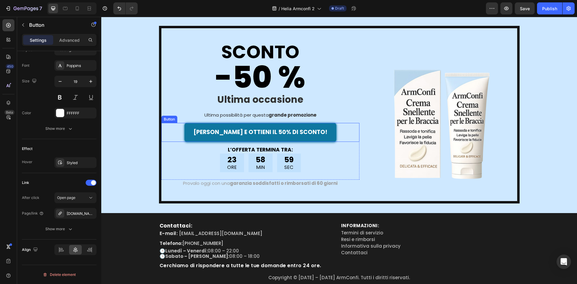
click at [258, 137] on button "[PERSON_NAME] E OTTIENI IL 50% DI SCONTO!" at bounding box center [260, 132] width 152 height 19
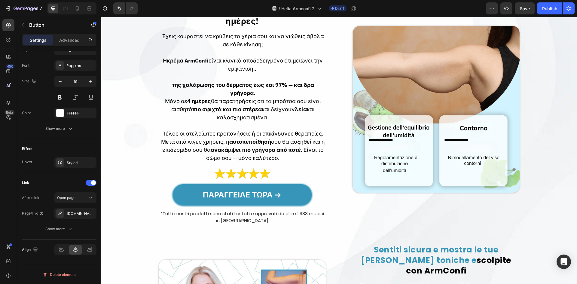
scroll to position [321, 0]
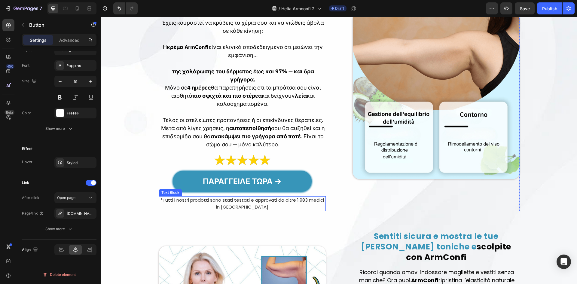
click at [277, 197] on p "*Tutti i nostri prodotti sono stati testati e approvati da oltre 1.983 medici i…" at bounding box center [243, 204] width 166 height 14
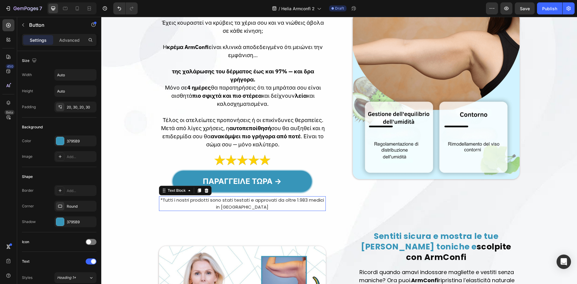
click at [277, 197] on p "*Tutti i nostri prodotti sono stati testati e approvati da oltre 1.983 medici i…" at bounding box center [243, 204] width 166 height 14
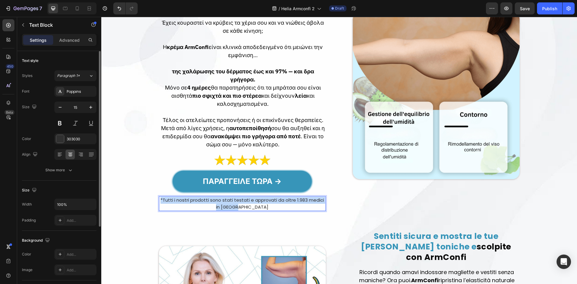
click at [277, 197] on p "*Tutti i nostri prodotti sono stati testati e approvati da oltre 1.983 medici i…" at bounding box center [243, 204] width 166 height 14
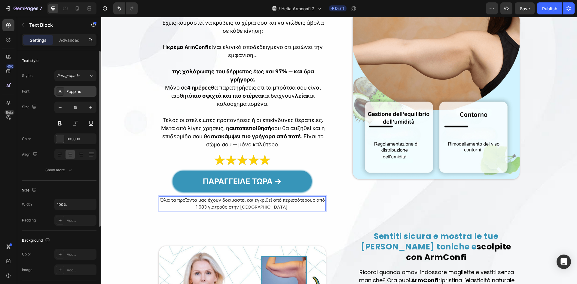
click at [83, 93] on div "Poppins" at bounding box center [81, 91] width 28 height 5
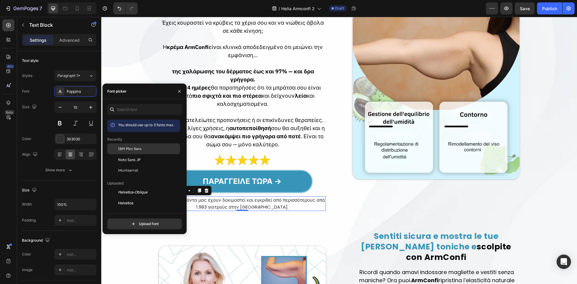
click at [124, 187] on div "IBM Plex Sans" at bounding box center [143, 192] width 73 height 11
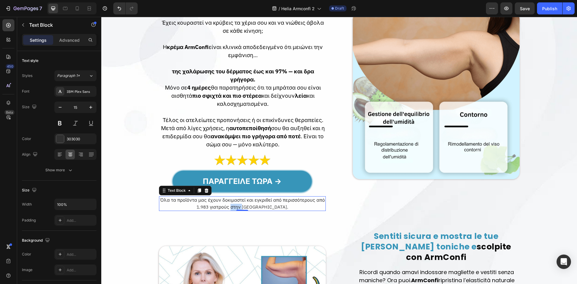
click at [245, 197] on p "Όλα τα προϊόντα μας έχουν δοκιμαστεί και εγκριθεί από περισσότερους από 1.983 γ…" at bounding box center [243, 204] width 166 height 14
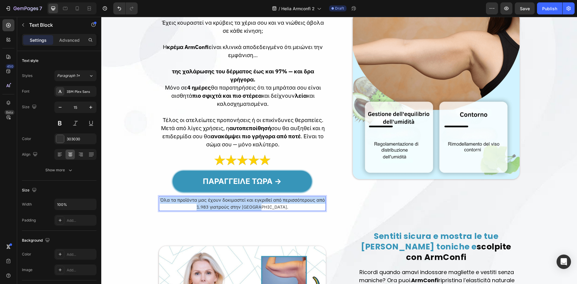
click at [245, 197] on p "Όλα τα προϊόντα μας έχουν δοκιμαστεί και εγκριθεί από περισσότερους από 1.983 γ…" at bounding box center [243, 204] width 166 height 14
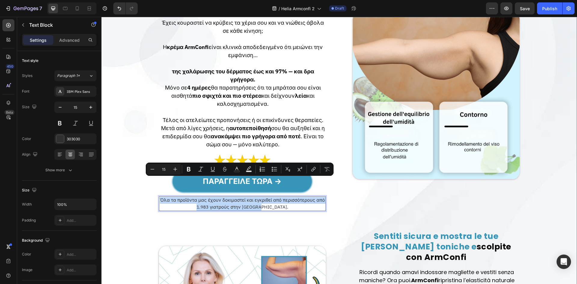
copy p "Όλα τα προϊόντα μας έχουν δοκιμαστεί και εγκριθεί από περισσότερους από 1.983 γ…"
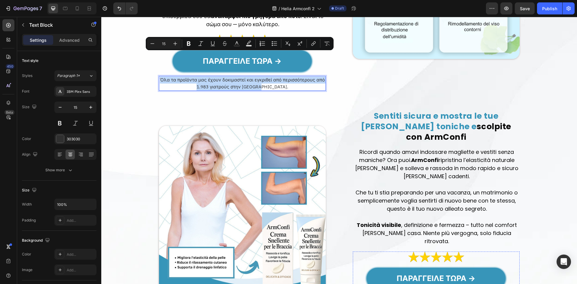
scroll to position [481, 0]
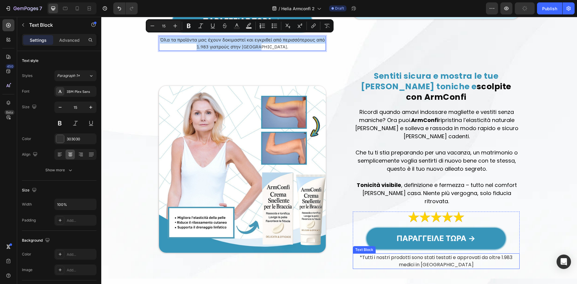
click at [413, 254] on p "*Tutti i nostri prodotti sono stati testati e approvati da oltre 1.983 medici i…" at bounding box center [436, 261] width 166 height 14
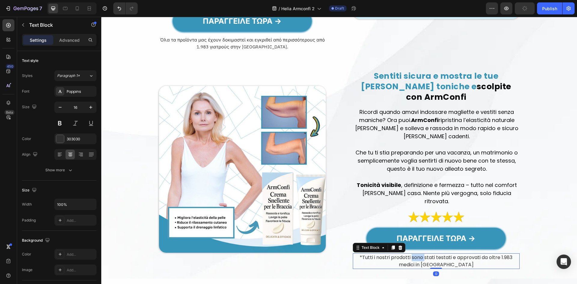
click at [413, 254] on p "*Tutti i nostri prodotti sono stati testati e approvati da oltre 1.983 medici i…" at bounding box center [436, 261] width 166 height 14
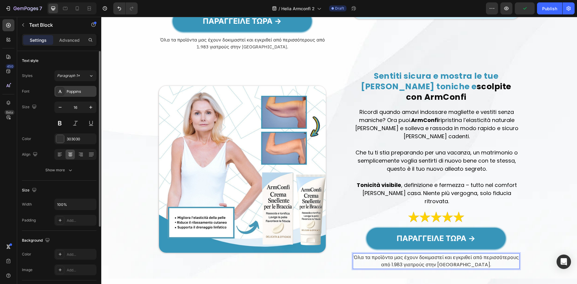
click at [83, 89] on div "Poppins" at bounding box center [81, 91] width 28 height 5
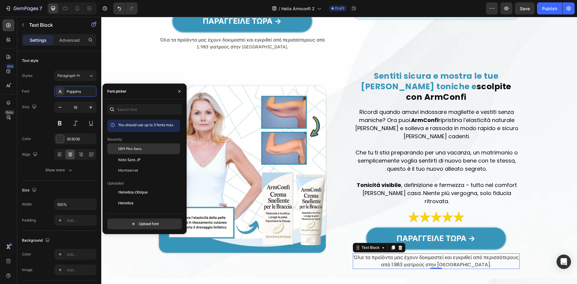
click at [136, 148] on span "IBM Plex Sans" at bounding box center [129, 148] width 23 height 5
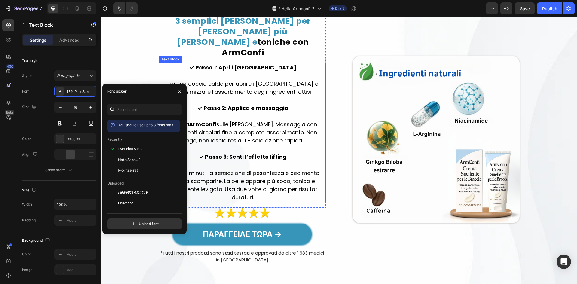
scroll to position [761, 0]
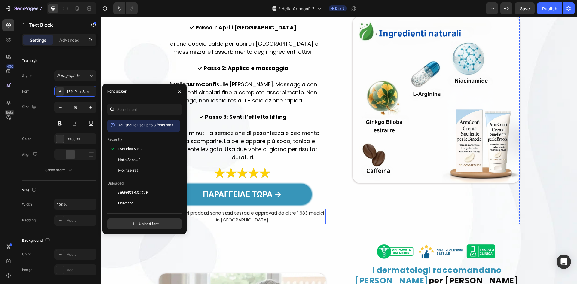
click at [233, 210] on p "*Tutti i nostri prodotti sono stati testati e approvati da oltre 1.983 medici i…" at bounding box center [243, 217] width 166 height 14
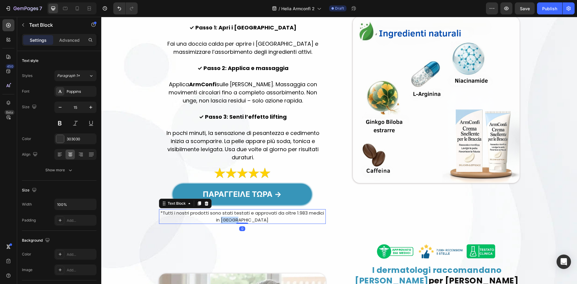
click at [233, 210] on p "*Tutti i nostri prodotti sono stati testati e approvati da oltre 1.983 medici i…" at bounding box center [243, 217] width 166 height 14
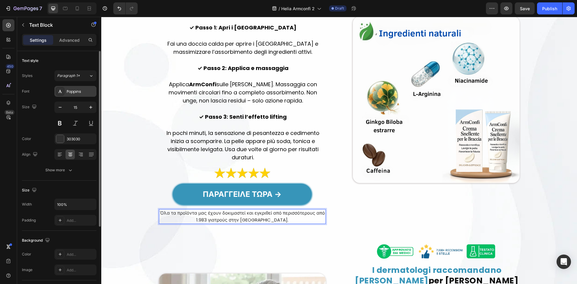
click at [84, 95] on div "Poppins" at bounding box center [75, 91] width 42 height 11
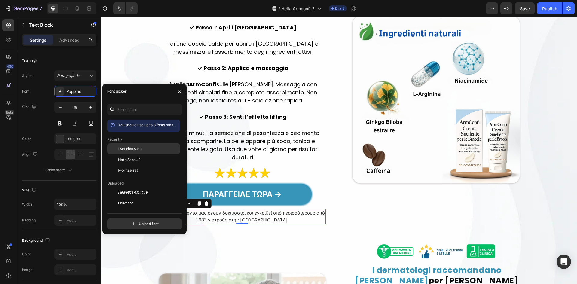
click at [131, 187] on div "IBM Plex Sans" at bounding box center [143, 192] width 73 height 11
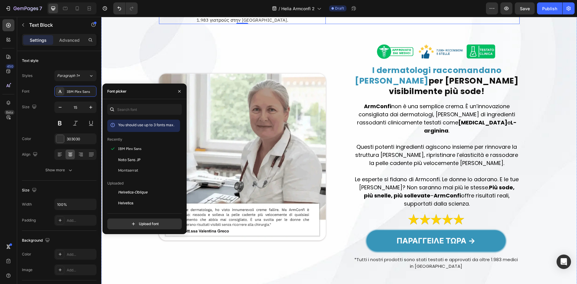
scroll to position [1001, 0]
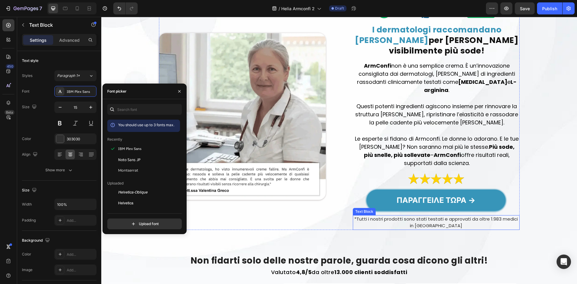
click at [395, 216] on p "*Tutti i nostri prodotti sono stati testati e approvati da oltre 1.983 medici i…" at bounding box center [436, 223] width 166 height 14
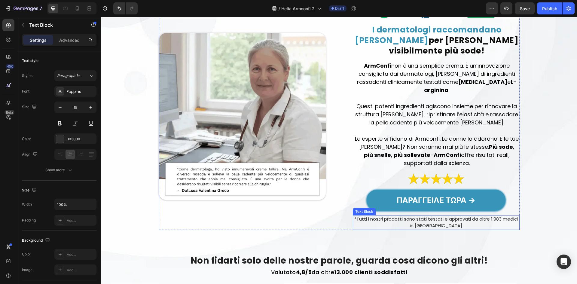
click at [395, 216] on p "*Tutti i nostri prodotti sono stati testati e approvati da oltre 1.983 medici i…" at bounding box center [436, 223] width 166 height 14
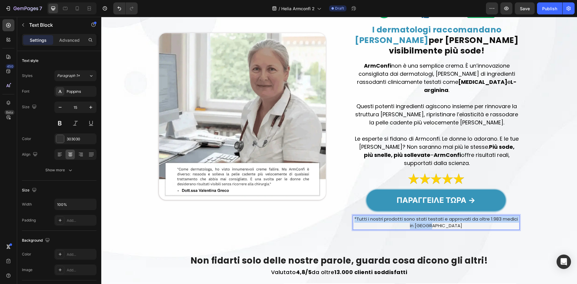
click at [395, 216] on p "*Tutti i nostri prodotti sono stati testati e approvati da oltre 1.983 medici i…" at bounding box center [436, 223] width 166 height 14
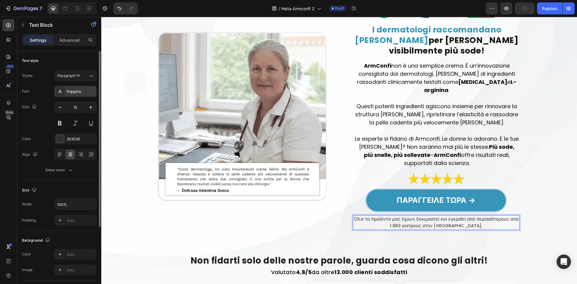
click at [69, 94] on div "Poppins" at bounding box center [75, 91] width 42 height 11
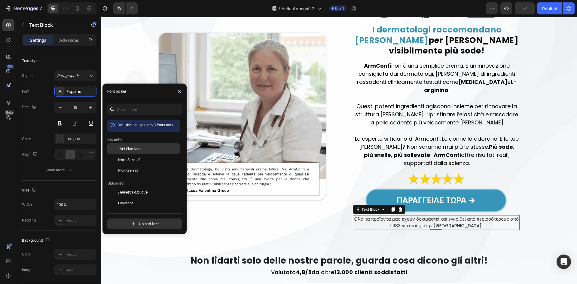
click at [122, 149] on span "IBM Plex Sans" at bounding box center [129, 148] width 23 height 5
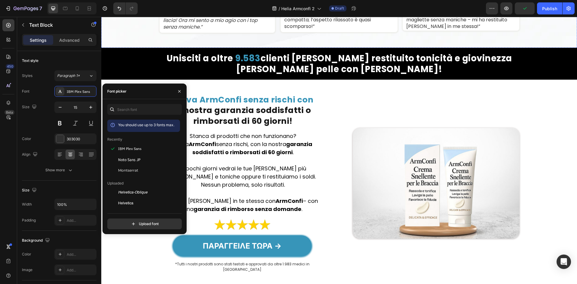
scroll to position [1442, 0]
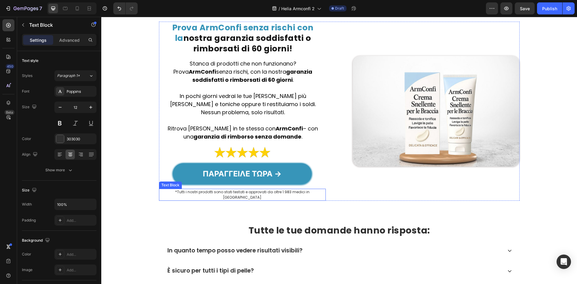
click at [239, 189] on p "*Tutti i nostri prodotti sono stati testati e approvati da oltre 1.983 medici i…" at bounding box center [243, 194] width 166 height 11
click at [79, 93] on div "Poppins" at bounding box center [81, 91] width 28 height 5
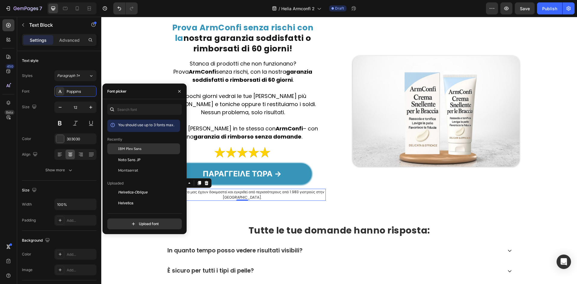
click at [138, 150] on span "IBM Plex Sans" at bounding box center [129, 148] width 23 height 5
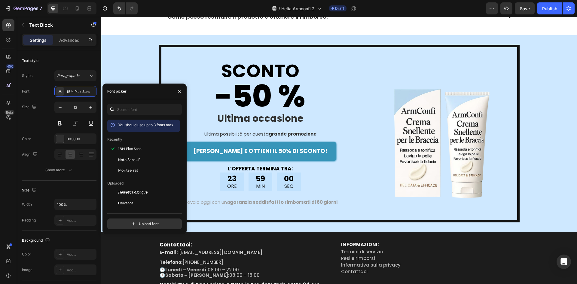
scroll to position [1802, 0]
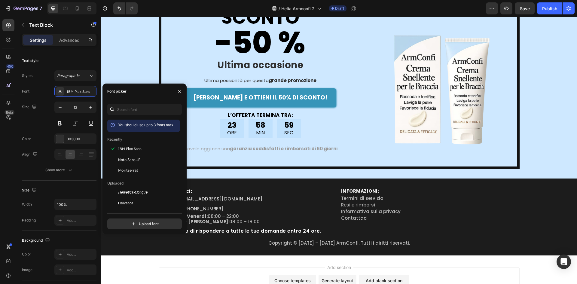
click at [279, 185] on div "Contattaci: Heading E-mail: supporto@puraneve.com Heading Telefono: +44 0784376…" at bounding box center [339, 216] width 476 height 77
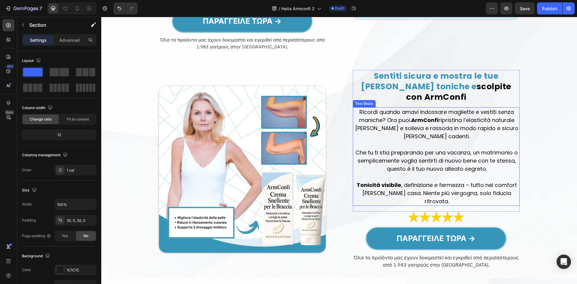
scroll to position [441, 0]
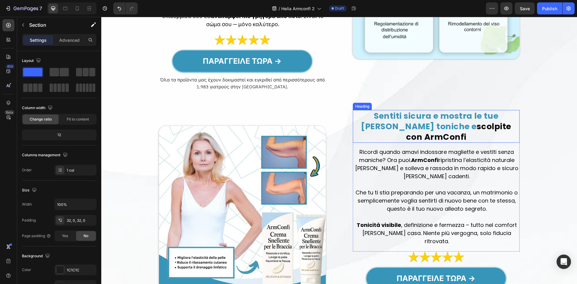
click at [399, 110] on strong "Sentiti sicura e mostra le tue braccia toniche e" at bounding box center [429, 121] width 137 height 22
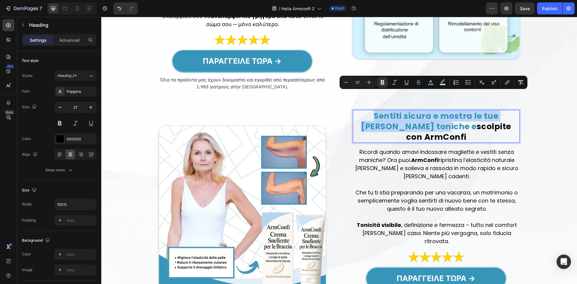
drag, startPoint x: 403, startPoint y: 109, endPoint x: 354, endPoint y: 100, distance: 50.0
click at [354, 111] on p "Sentiti sicura e mostra le tue braccia toniche e scolpite con ArmConfi" at bounding box center [436, 127] width 166 height 32
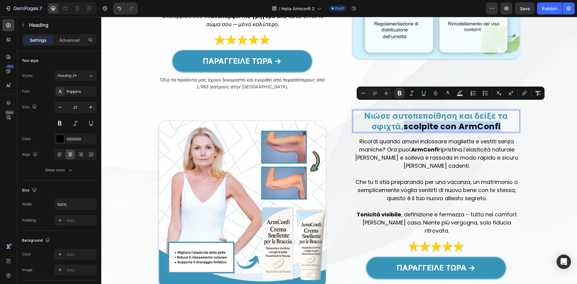
drag, startPoint x: 404, startPoint y: 110, endPoint x: 514, endPoint y: 106, distance: 110.3
click at [514, 111] on p "Νιώσε αυτοπεποίθηση και δείξε τα σφιχτά, scolpite con ArmConfi" at bounding box center [436, 121] width 166 height 21
click at [450, 116] on div "Νιώσε αυτοπεποίθηση και δείξε τα σφιχτά, scolpite con ArmConfi Heading 15 Ricor…" at bounding box center [436, 175] width 167 height 131
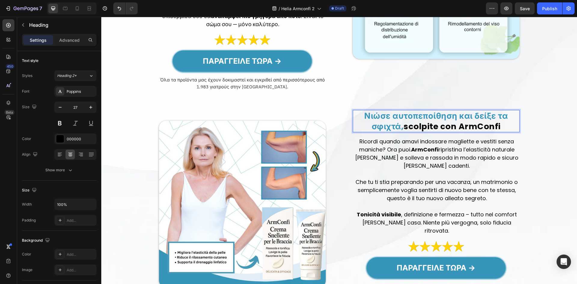
click at [439, 121] on strong "scolpite con ArmConfi" at bounding box center [451, 126] width 97 height 11
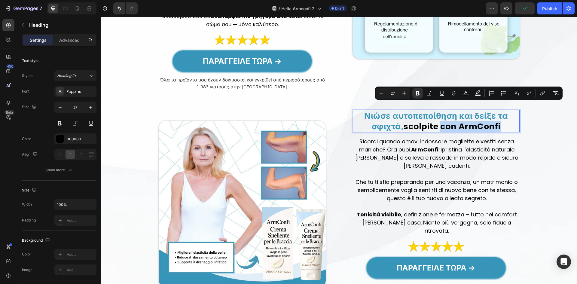
drag, startPoint x: 439, startPoint y: 108, endPoint x: 504, endPoint y: 103, distance: 64.5
click at [504, 111] on p "Νιώσε αυτοπεποίθηση και δείξε τα σφιχτά, scolpite con ArmConfi" at bounding box center [436, 121] width 166 height 21
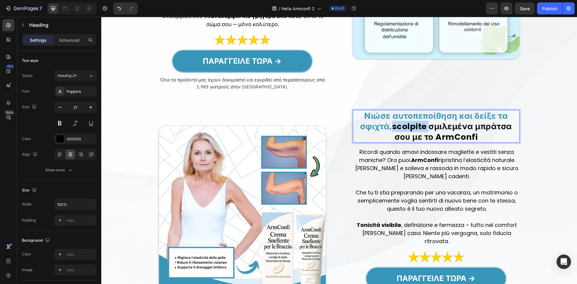
drag, startPoint x: 427, startPoint y: 111, endPoint x: 392, endPoint y: 108, distance: 35.2
click at [392, 121] on strong "scolpite σμιλεμένα μπράτσα σου με το ArmConfi" at bounding box center [452, 132] width 120 height 22
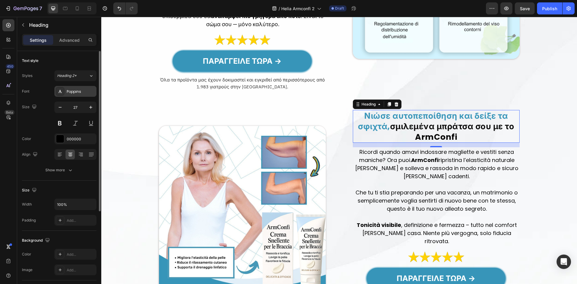
click at [84, 90] on div "Poppins" at bounding box center [81, 91] width 28 height 5
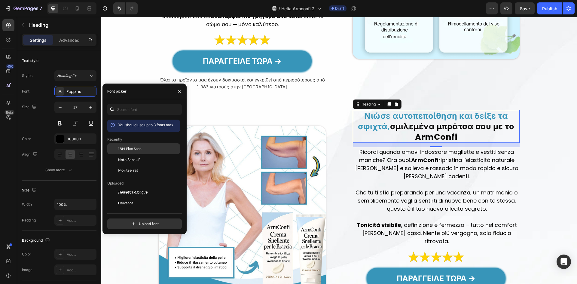
click at [128, 147] on span "IBM Plex Sans" at bounding box center [129, 148] width 23 height 5
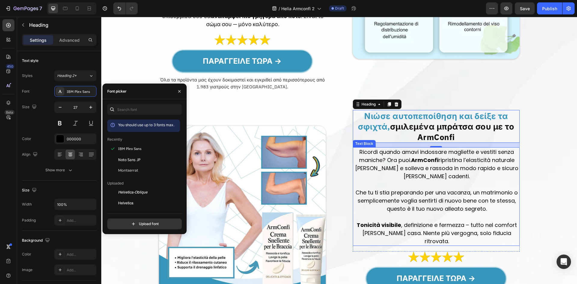
click at [416, 161] on p "Ricordi quando amavi indossare magliette e vestiti senza maniche? Ora puoi. Arm…" at bounding box center [436, 164] width 164 height 32
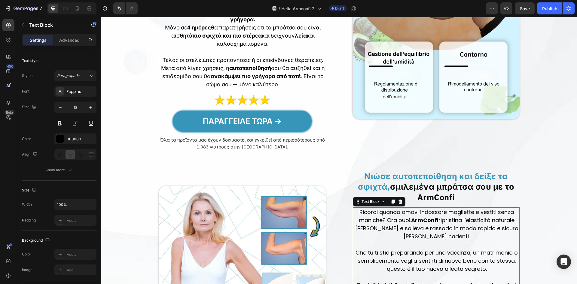
scroll to position [360, 0]
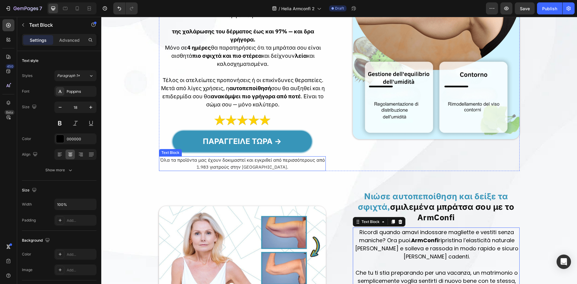
click at [289, 157] on p "Όλα τα προϊόντα μας έχουν δοκιμαστεί και εγκριθεί από περισσότερους από 1.983 γ…" at bounding box center [243, 164] width 166 height 14
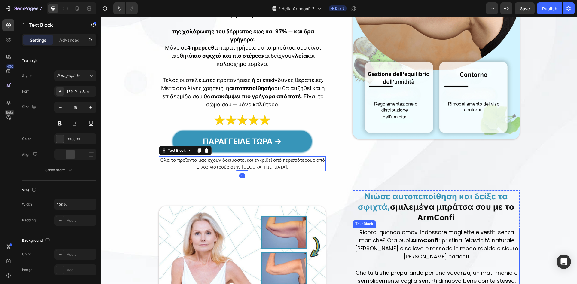
click at [424, 228] on p "Ricordi quando amavi indossare magliette e vestiti senza maniche? Ora puoi. Arm…" at bounding box center [436, 244] width 164 height 32
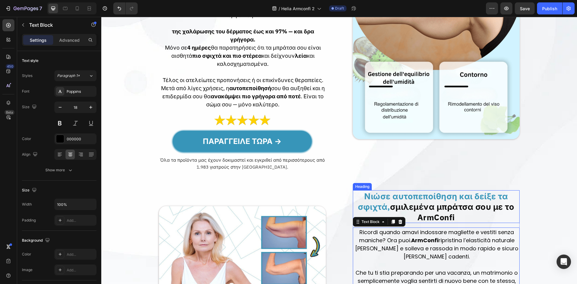
click at [426, 201] on strong "σμιλεμένα μπράτσα σου με το ArmConfi" at bounding box center [452, 211] width 124 height 21
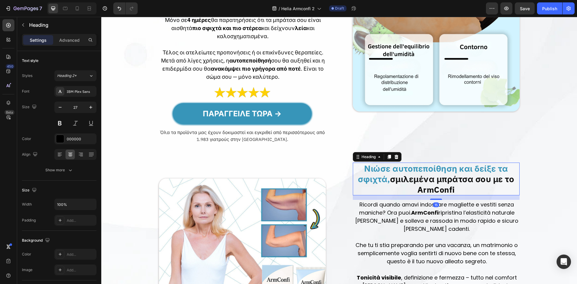
scroll to position [441, 0]
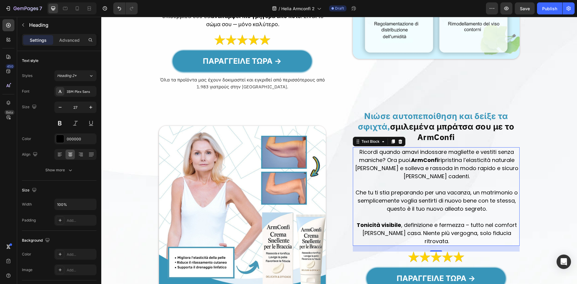
click at [426, 192] on p "Che tu ti stia preparando per una vacanza, un matrimonio o semplicemente voglia…" at bounding box center [436, 200] width 164 height 24
click at [469, 188] on p "Che tu ti stia preparando per una vacanza, un matrimonio o semplicemente voglia…" at bounding box center [436, 200] width 164 height 24
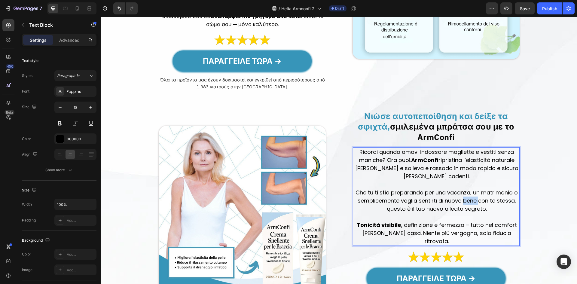
click at [469, 188] on p "Che tu ti stia preparando per una vacanza, un matrimonio o semplicemente voglia…" at bounding box center [436, 200] width 164 height 24
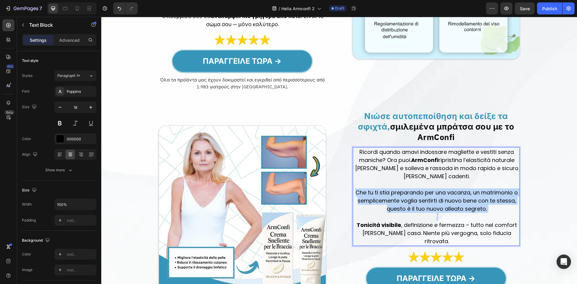
click at [469, 188] on p "Che tu ti stia preparando per una vacanza, un matrimonio o semplicemente voglia…" at bounding box center [436, 200] width 164 height 24
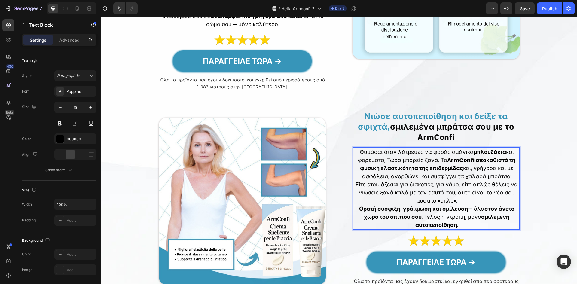
click at [509, 157] on p "Θυμάσαι όταν λάτρευες να φοράς αμάνικα μπλουζάκια και φορέματα; Τώρα μπορείς ξα…" at bounding box center [436, 164] width 164 height 32
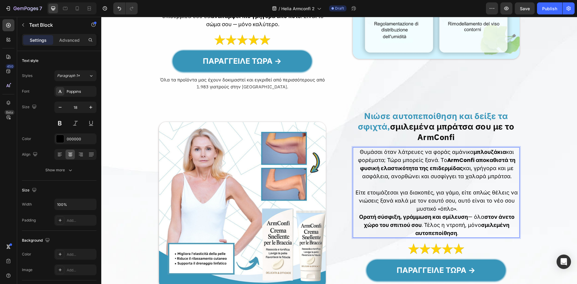
click at [471, 192] on p "Είτε ετοιμάζεσαι για διακοπές, για γάμο, είτε απλώς θέλεις να νιώσεις ξανά καλά…" at bounding box center [436, 200] width 164 height 24
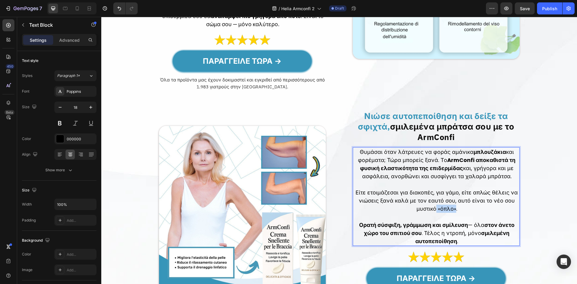
drag, startPoint x: 453, startPoint y: 191, endPoint x: 434, endPoint y: 191, distance: 19.5
click at [434, 191] on p "Είτε ετοιμάζεσαι για διακοπές, για γάμο, είτε απλώς θέλεις να νιώσεις ξανά καλά…" at bounding box center [436, 200] width 164 height 24
click at [84, 94] on div "Poppins" at bounding box center [75, 91] width 42 height 11
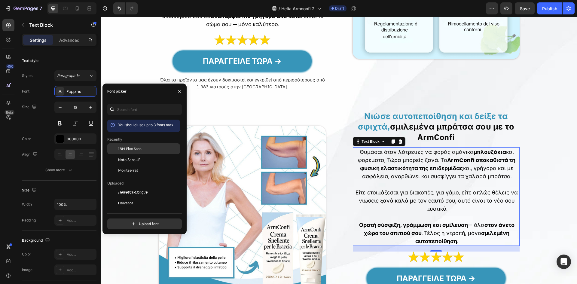
click at [138, 147] on span "IBM Plex Sans" at bounding box center [129, 148] width 23 height 5
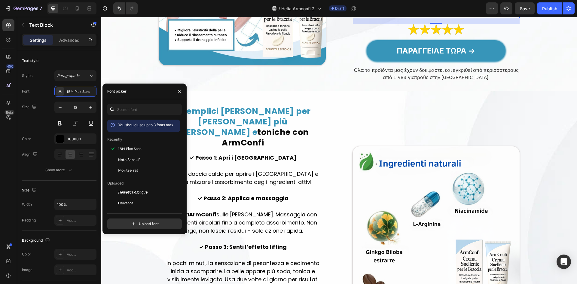
scroll to position [681, 0]
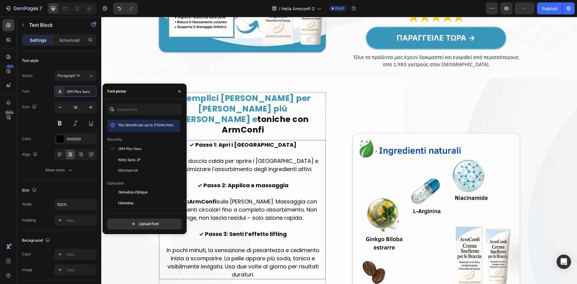
click at [281, 149] on p "Fai una doccia calda per aprire i pori e massimizzare l’assorbimento degli ingr…" at bounding box center [243, 161] width 164 height 24
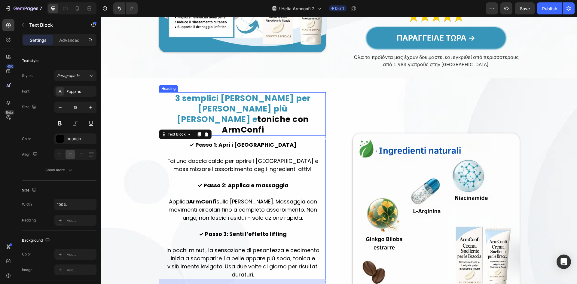
click at [303, 93] on strong "3 semplici passi per braccia più sode e" at bounding box center [242, 109] width 135 height 32
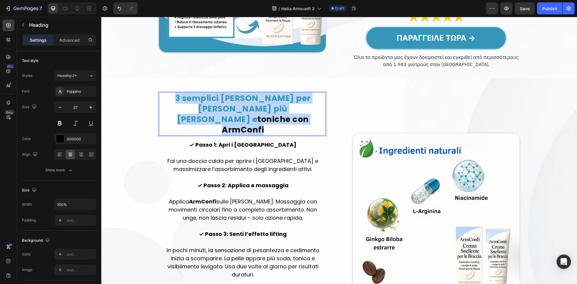
click at [303, 93] on strong "3 semplici passi per braccia più sode e" at bounding box center [242, 109] width 135 height 32
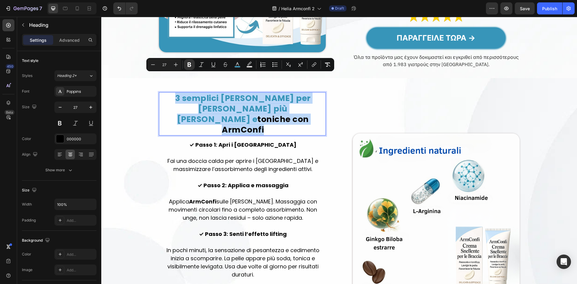
click at [303, 93] on strong "3 semplici passi per braccia più sode e" at bounding box center [242, 109] width 135 height 32
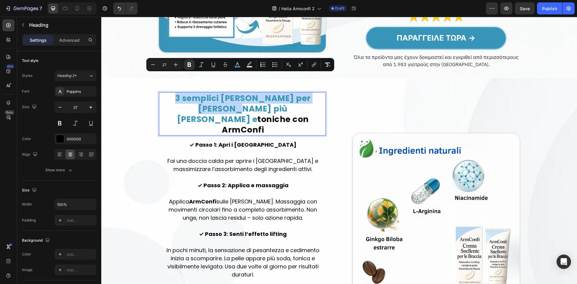
drag, startPoint x: 318, startPoint y: 80, endPoint x: 162, endPoint y: 76, distance: 155.9
click at [175, 93] on strong "3 semplici passi per braccia più sode e" at bounding box center [242, 109] width 135 height 32
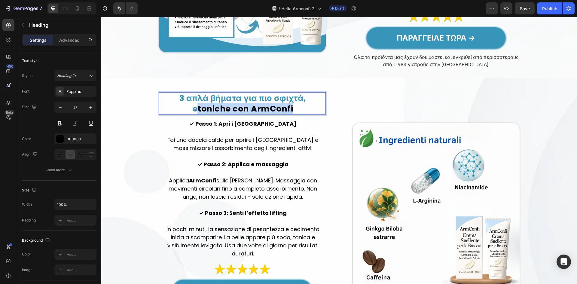
drag, startPoint x: 194, startPoint y: 90, endPoint x: 287, endPoint y: 94, distance: 93.5
click at [287, 103] on strong "toniche con ArmConfi" at bounding box center [245, 108] width 96 height 11
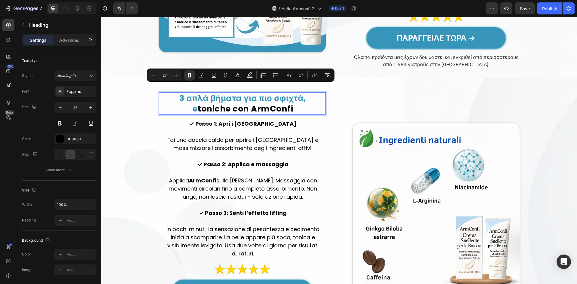
click at [299, 93] on p "3 απλά βήματα για πιο σφιχτά, e toniche con ArmConfi" at bounding box center [243, 103] width 164 height 21
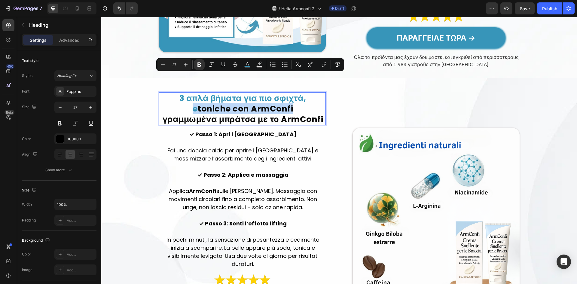
drag, startPoint x: 297, startPoint y: 90, endPoint x: 305, endPoint y: 81, distance: 11.8
click at [305, 93] on p "3 απλά βήματα για πιο σφιχτά, e toniche con ArmConfi γραμμωμένα μπράτσα με το A…" at bounding box center [243, 109] width 164 height 32
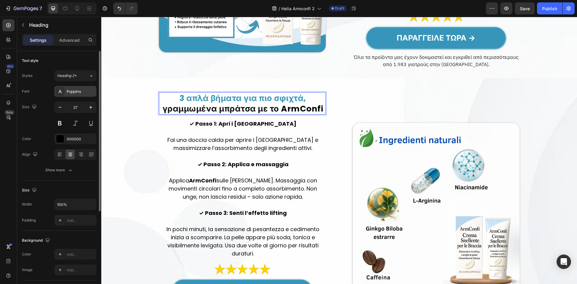
click at [74, 94] on div "Poppins" at bounding box center [81, 91] width 28 height 5
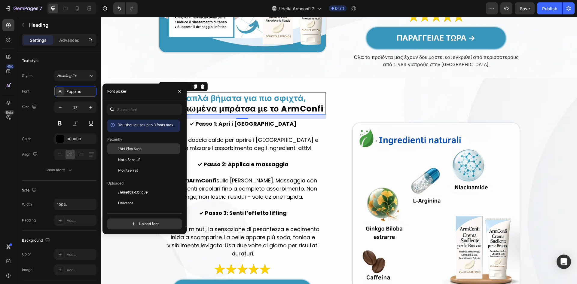
click at [128, 187] on div "IBM Plex Sans" at bounding box center [143, 192] width 73 height 11
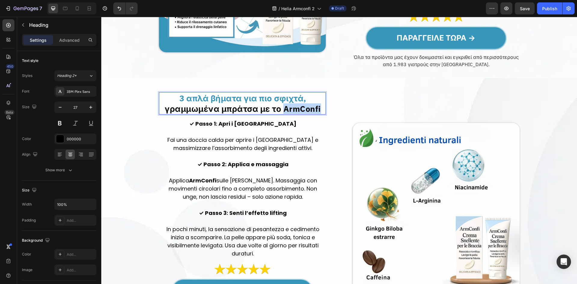
click at [287, 103] on strong "γραμμωμένα μπράτσα με το ArmConfi" at bounding box center [243, 108] width 156 height 11
click at [165, 93] on p "3 απλά βήματα για πιο σφιχτά, γραμμωμένα μπράτσα με το ArmConfi" at bounding box center [243, 103] width 164 height 21
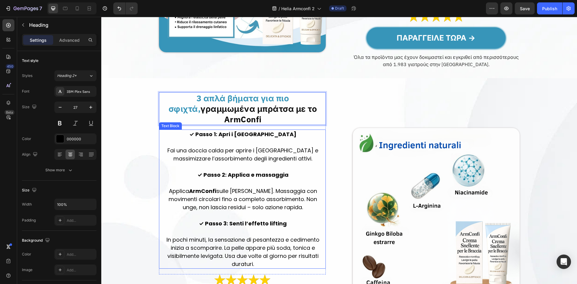
click at [226, 163] on p at bounding box center [243, 167] width 164 height 8
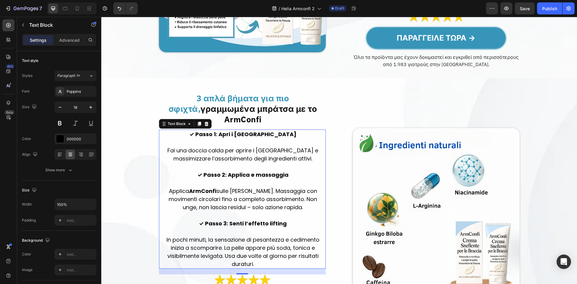
click at [250, 185] on p "Applica ArmConfi sulle braccia. Massaggia con movimenti circolari fino a comple…" at bounding box center [243, 195] width 164 height 32
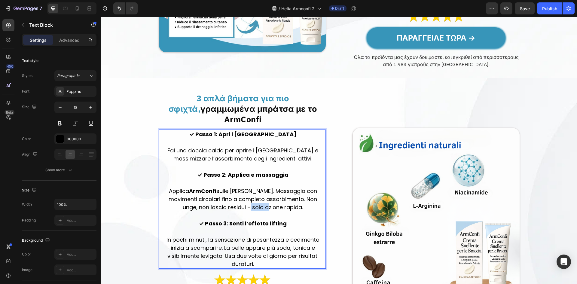
click at [250, 185] on p "Applica ArmConfi sulle braccia. Massaggia con movimenti circolari fino a comple…" at bounding box center [243, 195] width 164 height 32
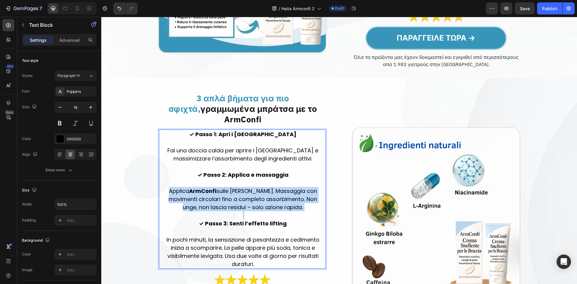
click at [250, 185] on p "Applica ArmConfi sulle braccia. Massaggia con movimenti circolari fino a comple…" at bounding box center [243, 195] width 164 height 32
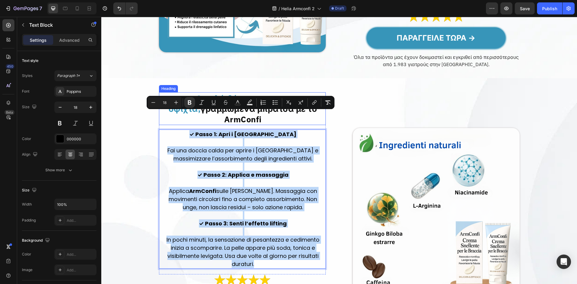
click at [242, 93] on strong "3 απλά βήματα για πιο σφιχτά," at bounding box center [229, 103] width 121 height 21
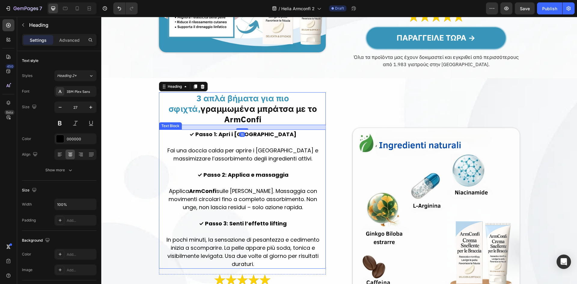
click at [248, 180] on p "Applica ArmConfi sulle braccia. Massaggia con movimenti circolari fino a comple…" at bounding box center [243, 195] width 164 height 32
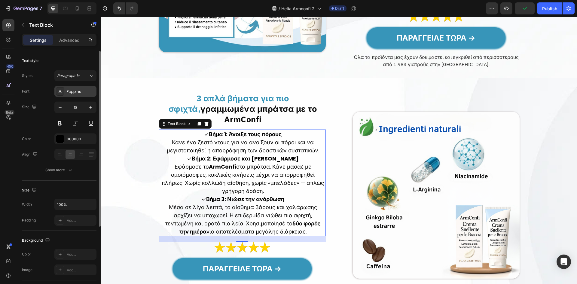
click at [81, 89] on div "Poppins" at bounding box center [81, 91] width 28 height 5
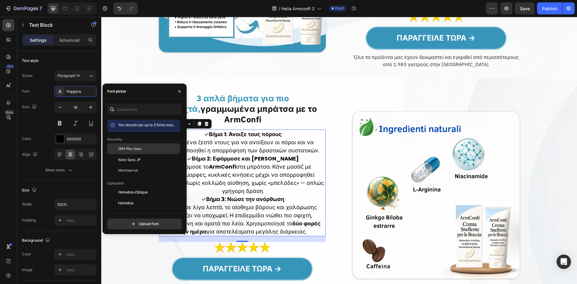
click at [134, 147] on span "IBM Plex Sans" at bounding box center [129, 148] width 23 height 5
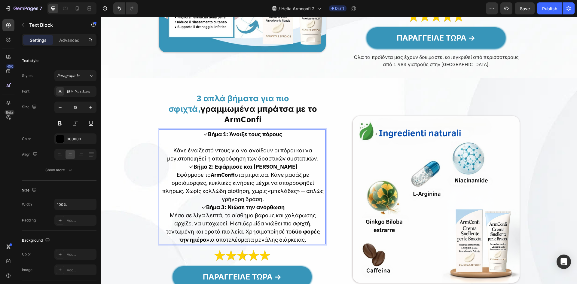
click at [302, 163] on p "✓ Βήμα 2: Εφάρμοσε και κάνε μασάζ Εφάρμοσε το ArmConfi στα μπράτσα. Κάνε μασάζ …" at bounding box center [243, 183] width 164 height 41
click at [315, 163] on p "✓ Βήμα 2: Εφάρμοσε και κάνε μασάζ Εφάρμοσε το ArmConfi στα μπράτσα. Κάνε μασάζ …" at bounding box center [243, 183] width 164 height 41
click at [315, 141] on p "Κάνε ένα ζεστό ντους για να ανοίξουν οι πόροι και να μεγιστοποιηθεί η απορρόφησ…" at bounding box center [243, 150] width 164 height 24
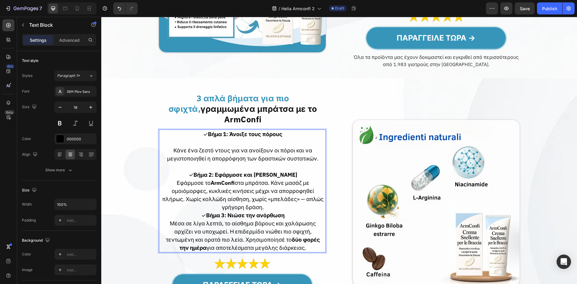
click at [293, 171] on p "✓ Βήμα 2: Εφάρμοσε και κάνε μασάζ Εφάρμοσε το ArmConfi στα μπράτσα. Κάνε μασάζ …" at bounding box center [243, 191] width 164 height 41
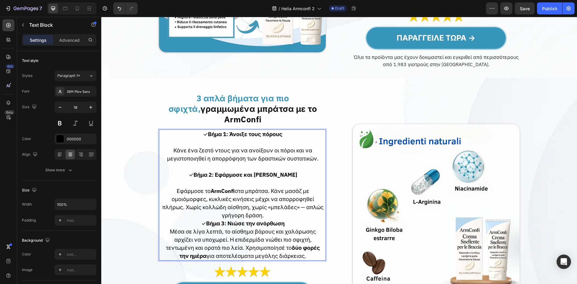
click at [299, 197] on p "⁠⁠⁠⁠⁠⁠⁠ Εφάρμοσε το ArmConfi στα μπράτσα. Κάνε μασάζ με ομοιόμορφες, κυκλικές κ…" at bounding box center [243, 199] width 164 height 41
click at [298, 219] on p "✓ Βήμα 3: Νιώσε την ανόρθωση Μέσα σε λίγα λεπτά, το αίσθημα βάρους και χαλάρωση…" at bounding box center [243, 239] width 164 height 41
click at [297, 199] on p "Εφάρμοσε το ArmConfi στα μπράτσα. Κάνε μασάζ με ομοιόμορφες, κυκλικές κινήσεις …" at bounding box center [243, 199] width 164 height 41
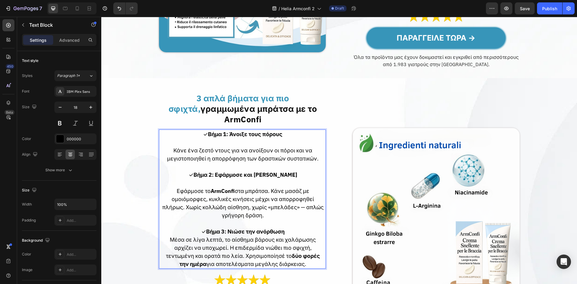
click at [291, 227] on p "✓ Βήμα 3: Νιώσε την ανόρθωση Μέσα σε λίγα λεπτά, το αίσθημα βάρους και χαλάρωση…" at bounding box center [243, 247] width 164 height 41
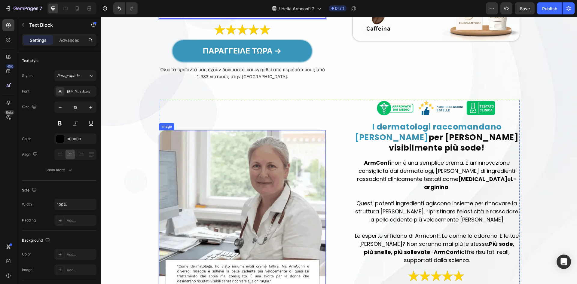
scroll to position [921, 0]
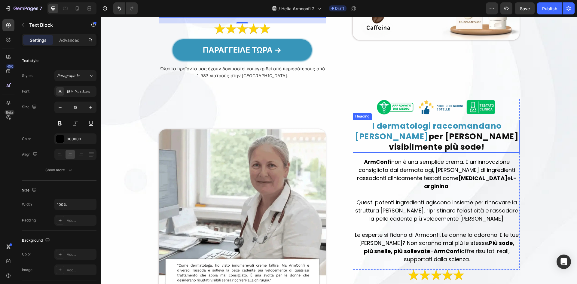
click at [479, 126] on strong "I dermatologi raccomandano ArmConfi" at bounding box center [428, 131] width 147 height 22
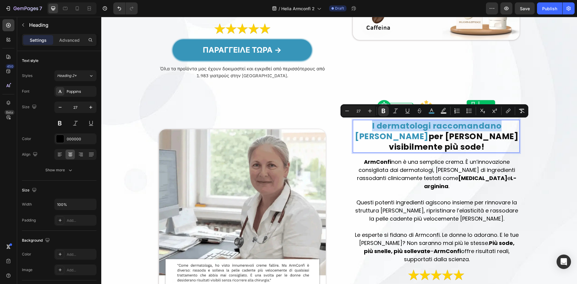
drag, startPoint x: 497, startPoint y: 126, endPoint x: 371, endPoint y: 127, distance: 125.9
click at [371, 127] on strong "I dermatologi raccomandano ArmConfi" at bounding box center [428, 131] width 147 height 22
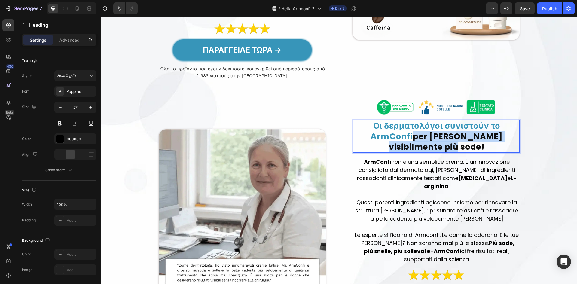
drag, startPoint x: 398, startPoint y: 137, endPoint x: 446, endPoint y: 144, distance: 48.9
click at [446, 144] on strong "per braccia visibilmente più sode!" at bounding box center [446, 142] width 114 height 22
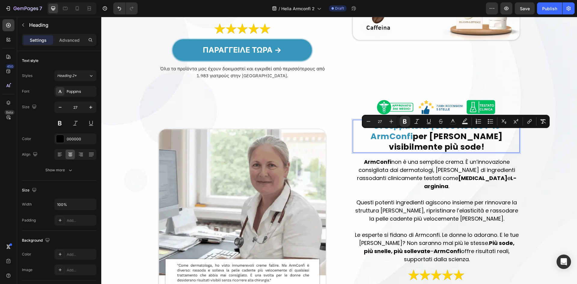
click at [426, 139] on strong "per braccia visibilmente più sode!" at bounding box center [446, 142] width 114 height 22
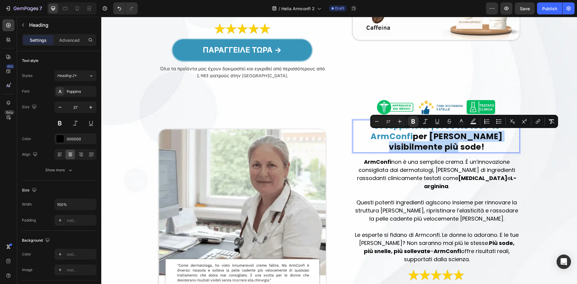
drag, startPoint x: 414, startPoint y: 137, endPoint x: 454, endPoint y: 144, distance: 40.3
click at [454, 144] on p "Οι δερματολόγοι συνιστούν το ArmConfi per braccia visibilmente più sode!" at bounding box center [436, 136] width 164 height 32
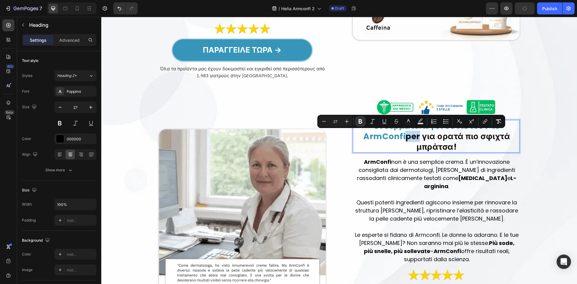
drag, startPoint x: 419, startPoint y: 134, endPoint x: 404, endPoint y: 136, distance: 14.8
click at [405, 136] on strong "per για ορατά πιο σφιχτά μπράτσα!" at bounding box center [457, 142] width 105 height 22
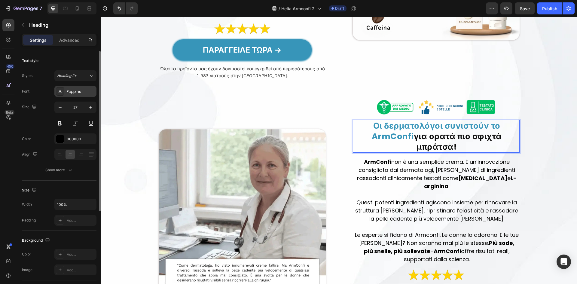
click at [80, 93] on div "Poppins" at bounding box center [81, 91] width 28 height 5
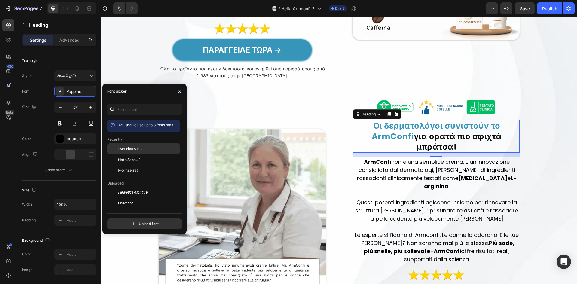
click at [121, 187] on div "IBM Plex Sans" at bounding box center [143, 192] width 73 height 11
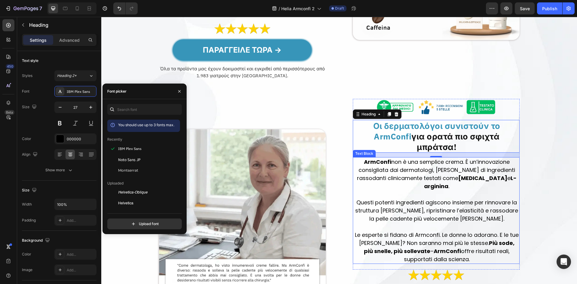
click at [397, 190] on p at bounding box center [436, 194] width 164 height 8
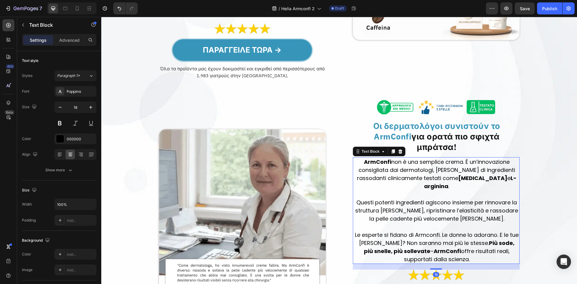
click at [397, 190] on p at bounding box center [436, 194] width 164 height 8
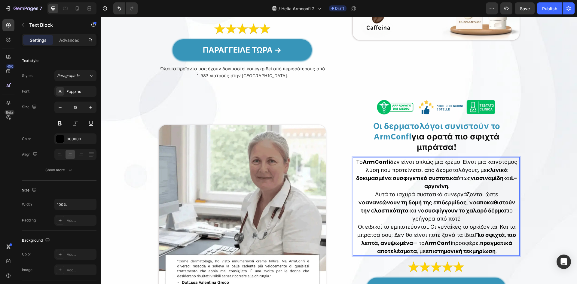
click at [454, 174] on p "Το ArmConfi δεν είναι απλώς μια κρέμα. Είναι μια καινοτόμος λύση που προτείνετα…" at bounding box center [436, 174] width 164 height 32
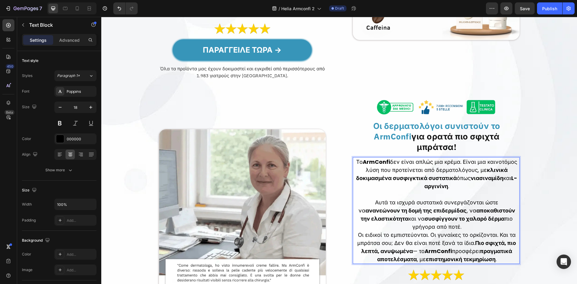
click at [468, 216] on p "Αυτά τα ισχυρά συστατικά συνεργάζονται ώστε να ανανεώνουν τη δομή της επιδερμίδ…" at bounding box center [436, 214] width 164 height 32
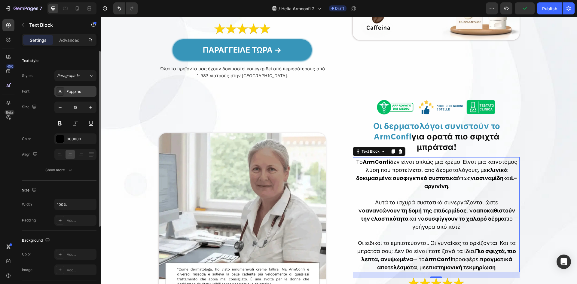
click at [70, 94] on div "Poppins" at bounding box center [81, 91] width 28 height 5
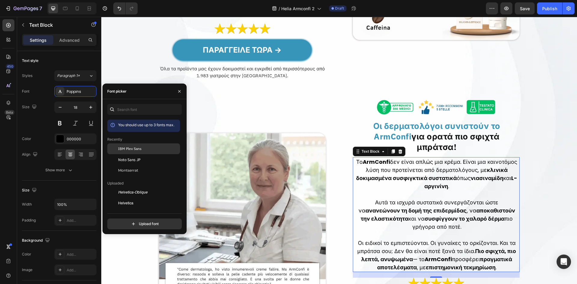
click at [122, 187] on div "IBM Plex Sans" at bounding box center [143, 192] width 73 height 11
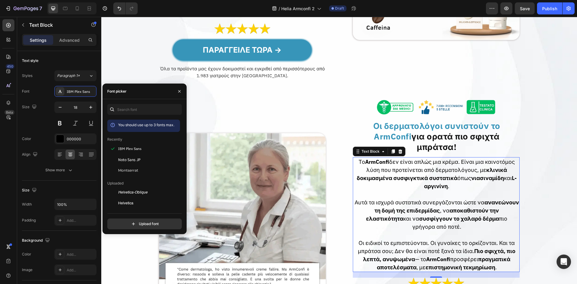
click at [413, 133] on strong "για ορατά πιο σφιχτά μπράτσα!" at bounding box center [455, 141] width 88 height 21
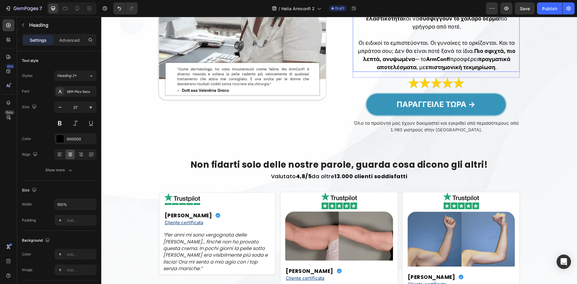
scroll to position [1162, 0]
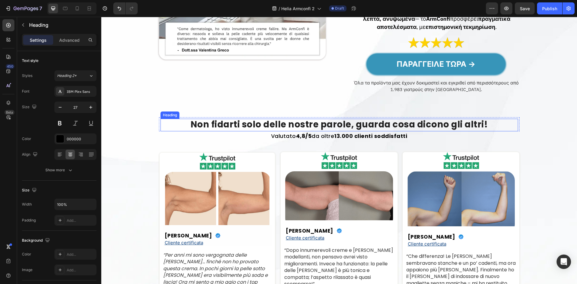
click at [370, 119] on h2 "Non fidarti solo delle nostre parole, guarda cosa dicono gli altri!" at bounding box center [338, 125] width 357 height 13
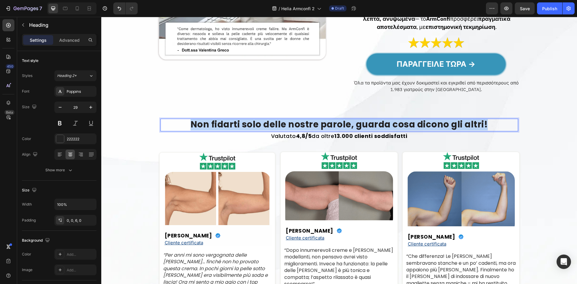
click at [370, 119] on p "Non fidarti solo delle nostre parole, guarda cosa dicono gli altri!" at bounding box center [339, 124] width 356 height 11
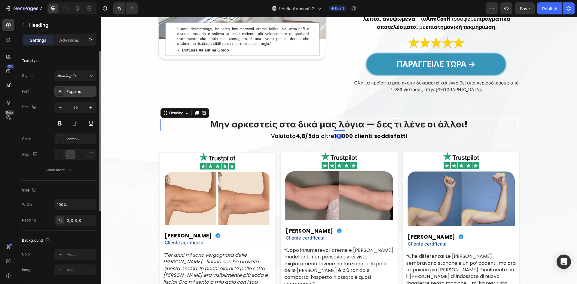
click at [80, 87] on div "Poppins" at bounding box center [75, 91] width 42 height 11
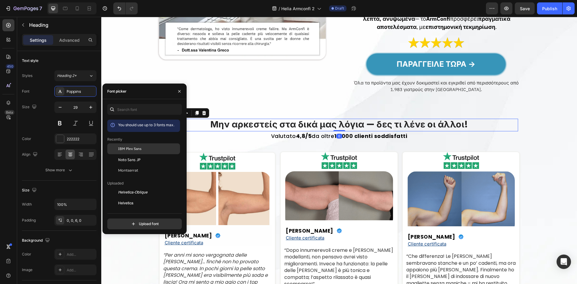
click at [137, 149] on span "IBM Plex Sans" at bounding box center [129, 148] width 23 height 5
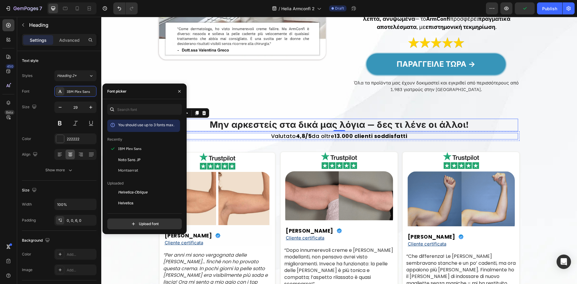
click at [386, 132] on strong "13.000 clienti soddisfatti" at bounding box center [370, 136] width 73 height 8
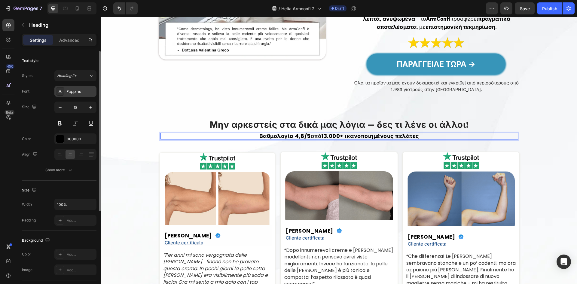
click at [76, 96] on div "Poppins" at bounding box center [75, 91] width 42 height 11
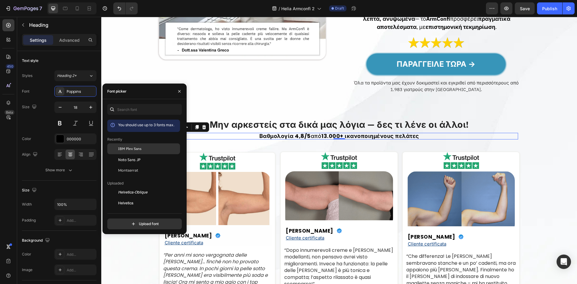
drag, startPoint x: 134, startPoint y: 148, endPoint x: 139, endPoint y: 151, distance: 6.2
click at [134, 148] on span "IBM Plex Sans" at bounding box center [129, 148] width 23 height 5
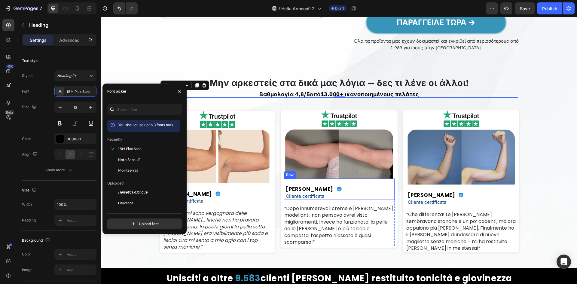
scroll to position [1242, 0]
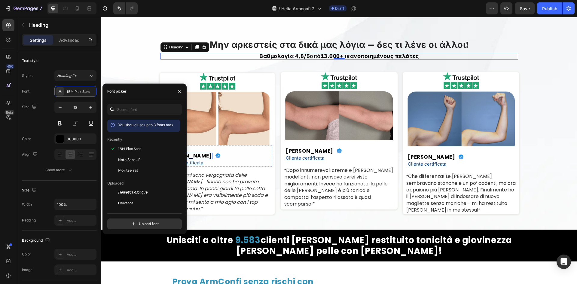
click at [193, 152] on strong "Anna De Santis" at bounding box center [188, 155] width 47 height 7
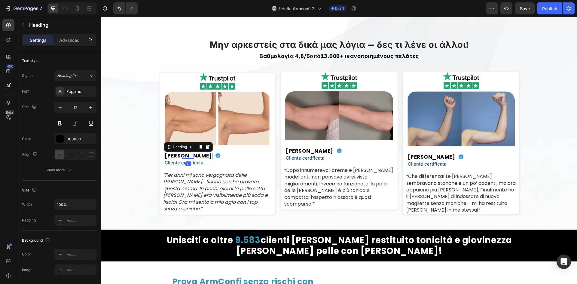
click at [193, 152] on strong "Anna De Santis" at bounding box center [188, 155] width 47 height 7
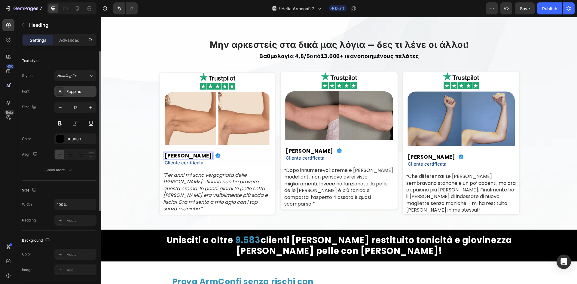
click at [71, 92] on div "Poppins" at bounding box center [81, 91] width 28 height 5
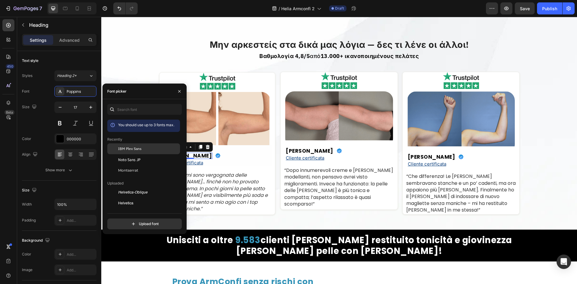
click at [127, 187] on div "IBM Plex Sans" at bounding box center [143, 192] width 73 height 11
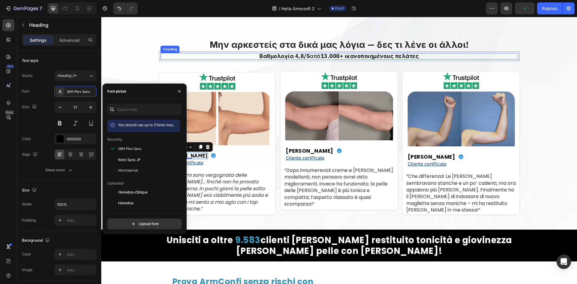
click at [379, 53] on strong "13.000+ ικανοποιημένους πελάτες" at bounding box center [370, 56] width 99 height 7
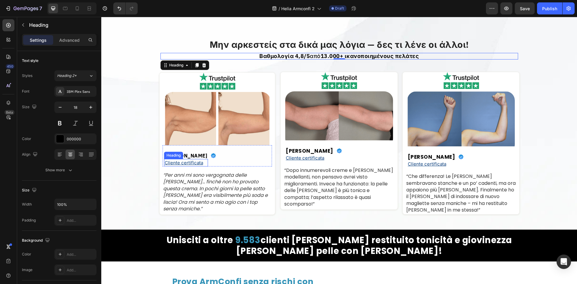
click at [183, 160] on u "Cliente certificata" at bounding box center [184, 163] width 38 height 6
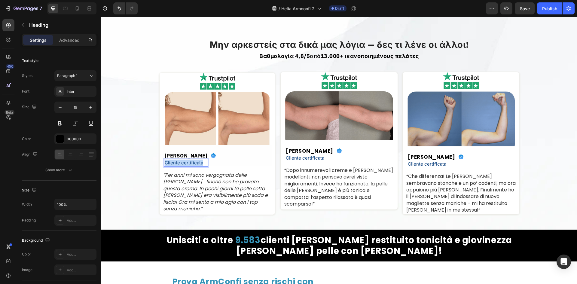
click at [183, 160] on u "Cliente certificata" at bounding box center [184, 163] width 38 height 6
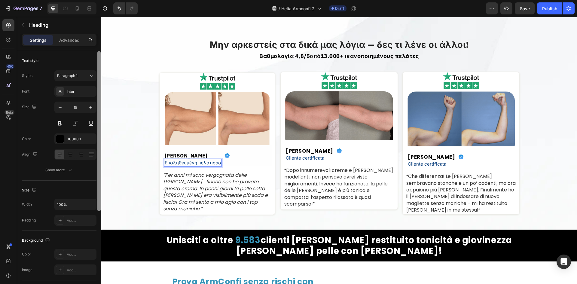
drag, startPoint x: 78, startPoint y: 94, endPoint x: 100, endPoint y: 114, distance: 30.4
click at [78, 94] on div "Inter" at bounding box center [75, 91] width 42 height 11
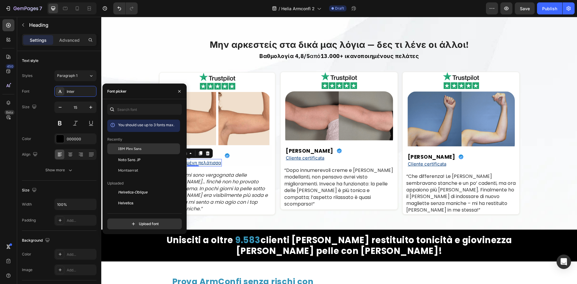
click at [151, 146] on div "IBM Plex Sans" at bounding box center [148, 148] width 61 height 5
click at [308, 155] on u "Cliente certificata" at bounding box center [305, 158] width 38 height 6
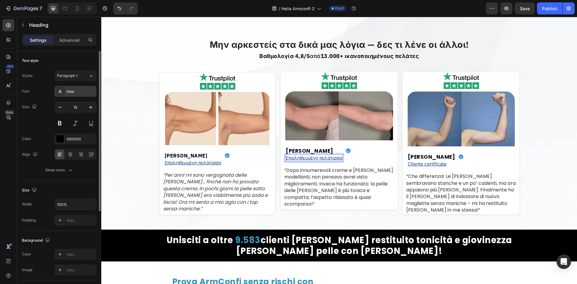
click at [74, 88] on div "Inter" at bounding box center [75, 91] width 42 height 11
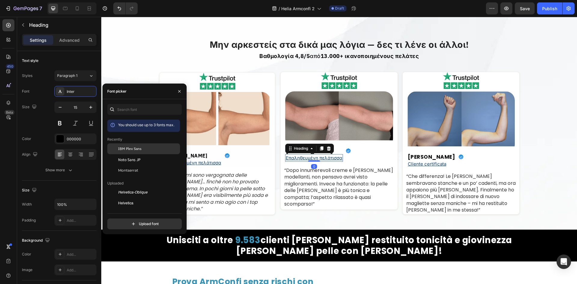
click at [138, 187] on div "IBM Plex Sans" at bounding box center [143, 192] width 73 height 11
click at [436, 161] on u "Cliente certificata" at bounding box center [427, 164] width 38 height 6
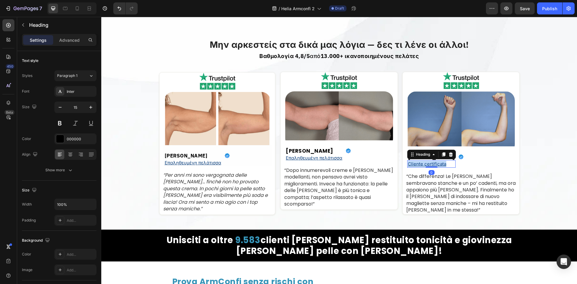
click at [436, 161] on u "Cliente certificata" at bounding box center [427, 164] width 38 height 6
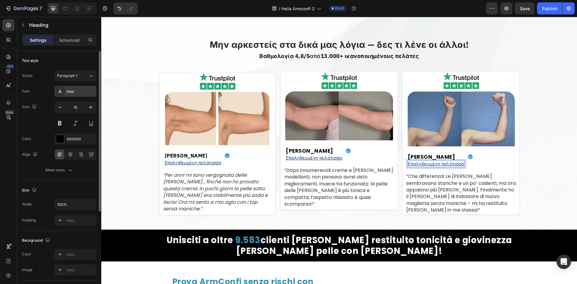
click at [77, 91] on div "Inter" at bounding box center [81, 91] width 28 height 5
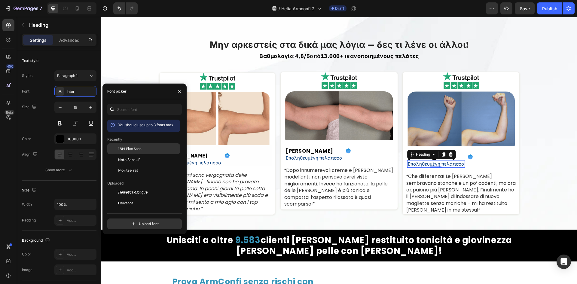
drag, startPoint x: 139, startPoint y: 145, endPoint x: 87, endPoint y: 135, distance: 53.2
click at [139, 187] on div "IBM Plex Sans" at bounding box center [143, 192] width 73 height 11
click at [235, 172] on icon "“Per anni mi sono vergognata delle mie braccia… finché non ho provato questa cr…" at bounding box center [215, 192] width 105 height 41
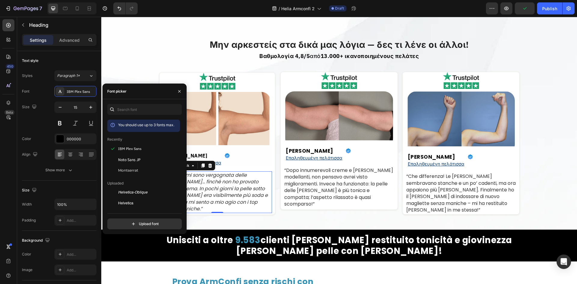
click at [235, 172] on icon "“Per anni mi sono vergognata delle mie braccia… finché non ho provato questa cr…" at bounding box center [215, 192] width 105 height 41
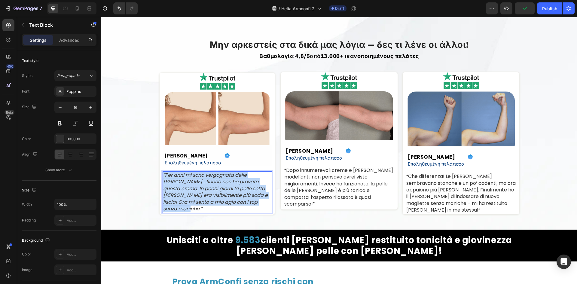
click at [235, 172] on icon "“Per anni mi sono vergognata delle mie braccia… finché non ho provato questa cr…" at bounding box center [215, 192] width 105 height 41
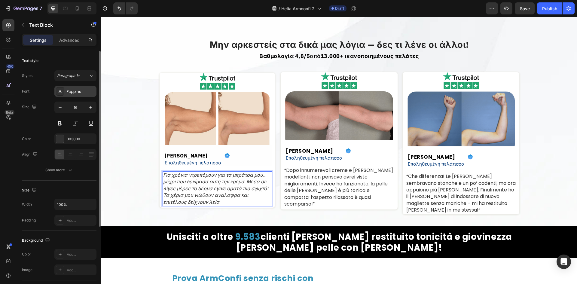
click at [74, 90] on div "Poppins" at bounding box center [81, 91] width 28 height 5
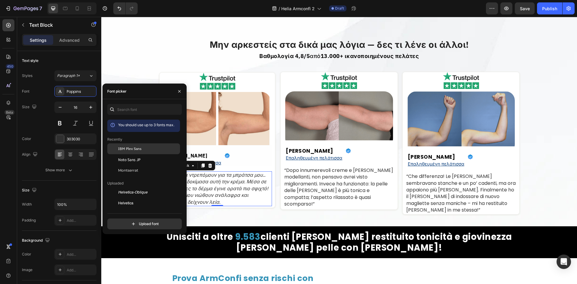
click at [135, 148] on span "IBM Plex Sans" at bounding box center [129, 148] width 23 height 5
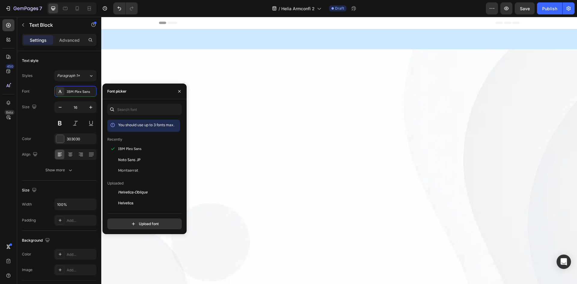
scroll to position [1242, 0]
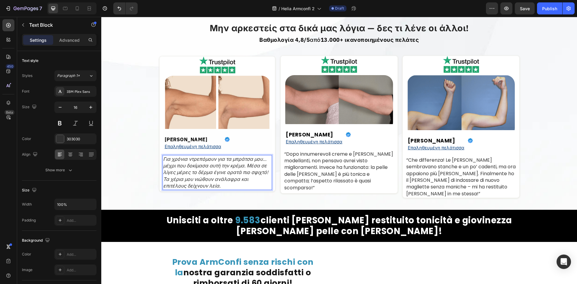
click at [248, 174] on icon "Για χρόνια ντρεπόμουν για τα μπράτσα μου… μέχρι που δοκίμασα αυτή την κρέμα. Μέ…" at bounding box center [215, 172] width 105 height 33
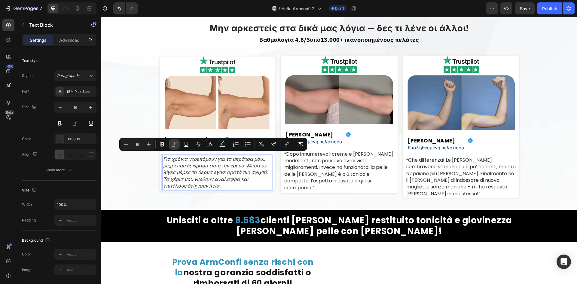
click at [174, 147] on icon "Editor contextual toolbar" at bounding box center [174, 144] width 6 height 6
click at [338, 166] on p "“Dopo innumerevoli creme e [PERSON_NAME] modellanti, non pensavo avrei visto mi…" at bounding box center [339, 171] width 110 height 40
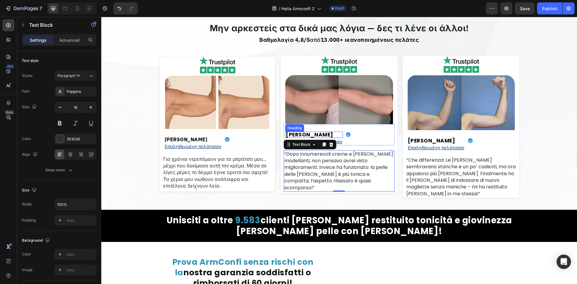
click at [324, 131] on strong "[PERSON_NAME]" at bounding box center [309, 134] width 47 height 7
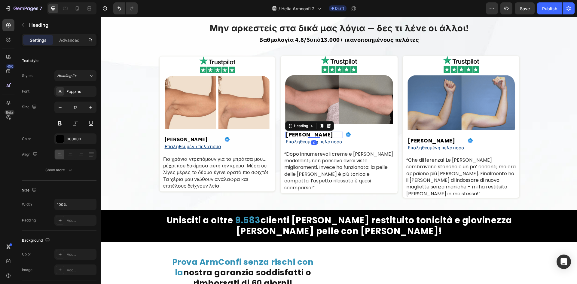
click at [324, 131] on strong "[PERSON_NAME]" at bounding box center [309, 134] width 47 height 7
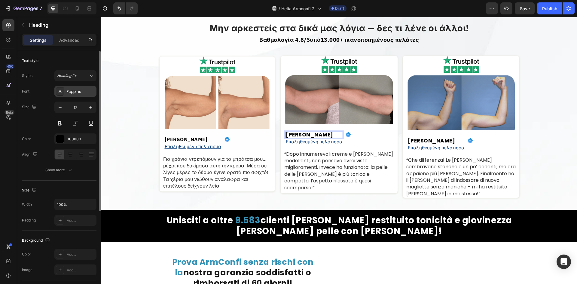
click at [84, 94] on div "Poppins" at bounding box center [81, 91] width 28 height 5
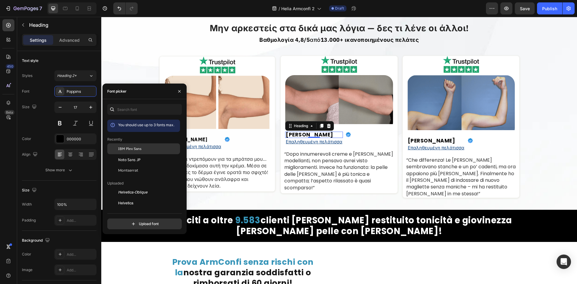
click at [122, 148] on span "IBM Plex Sans" at bounding box center [129, 148] width 23 height 5
click at [250, 159] on p "Για χρόνια ντρεπόμουν για τα μπράτσα μου… μέχρι που δοκίμασα αυτή την κρέμα. Μέ…" at bounding box center [217, 173] width 108 height 34
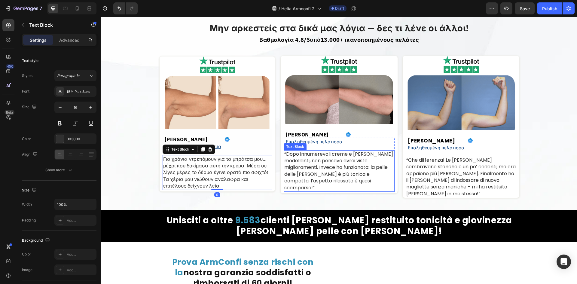
click at [339, 170] on p "“Dopo innumerevoli creme e [PERSON_NAME] modellanti, non pensavo avrei visto mi…" at bounding box center [339, 171] width 110 height 40
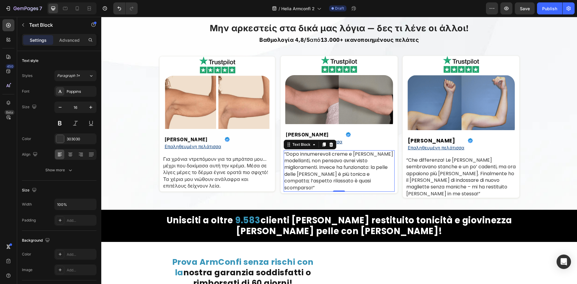
click at [359, 164] on p "“Dopo innumerevoli creme e [PERSON_NAME] modellanti, non pensavo avrei visto mi…" at bounding box center [339, 171] width 110 height 40
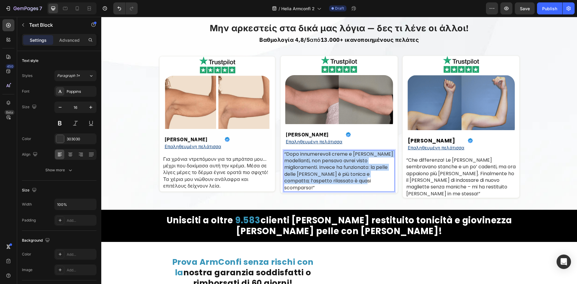
click at [359, 164] on p "“Dopo innumerevoli creme e [PERSON_NAME] modellanti, non pensavo avrei visto mi…" at bounding box center [339, 171] width 110 height 40
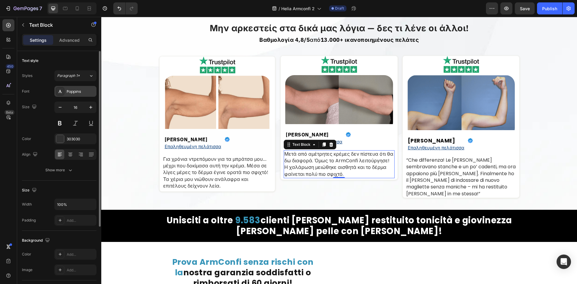
click at [80, 95] on div "Poppins" at bounding box center [75, 91] width 42 height 11
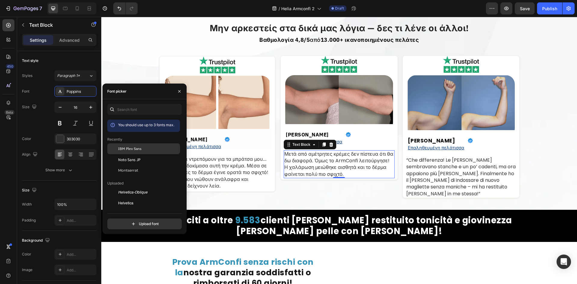
click at [147, 187] on div "IBM Plex Sans" at bounding box center [143, 192] width 73 height 11
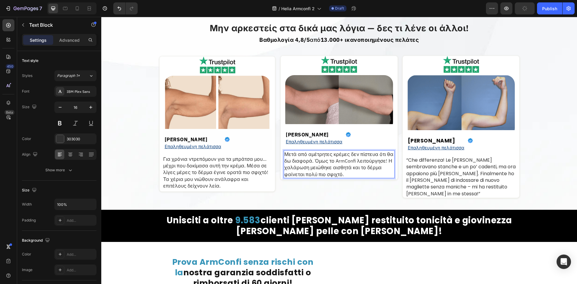
click at [378, 175] on div "Μετά από αμέτρητες κρέμες δεν πίστευα ότι θα δω διαφορά. Όμως το ArmConfi λειτο…" at bounding box center [339, 164] width 111 height 28
click at [421, 166] on p "“Che differenza! Le [PERSON_NAME] sembravano stanche e un po’ cadenti, ma ora a…" at bounding box center [461, 177] width 110 height 40
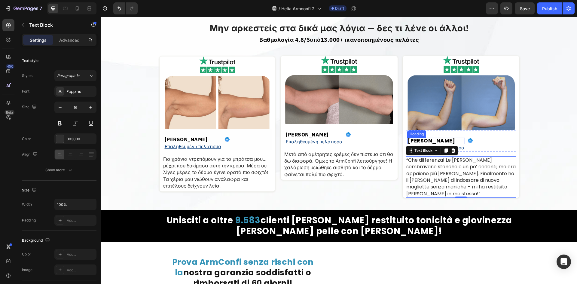
click at [433, 137] on strong "[PERSON_NAME]" at bounding box center [431, 140] width 47 height 7
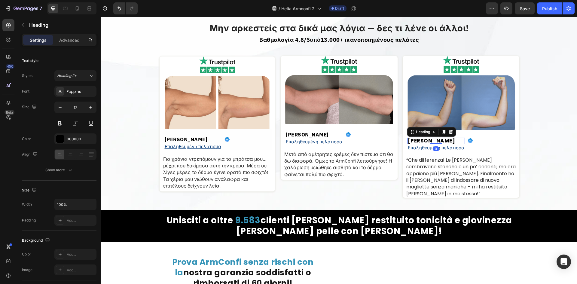
click at [433, 137] on strong "[PERSON_NAME]" at bounding box center [431, 140] width 47 height 7
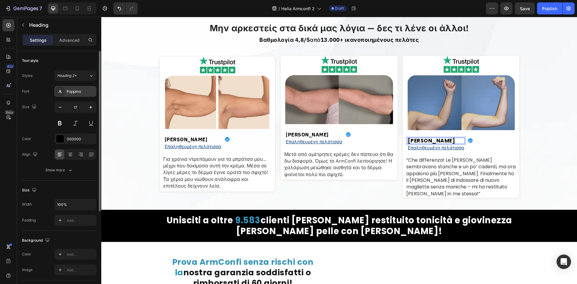
click at [82, 95] on div "Poppins" at bounding box center [75, 91] width 42 height 11
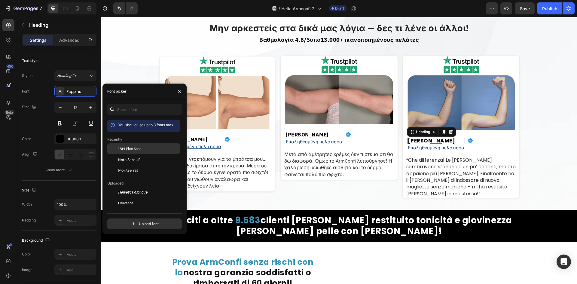
drag, startPoint x: 126, startPoint y: 146, endPoint x: 141, endPoint y: 144, distance: 14.8
click at [126, 187] on div "IBM Plex Sans" at bounding box center [143, 192] width 73 height 11
click at [304, 132] on strong "[PERSON_NAME]" at bounding box center [307, 134] width 43 height 7
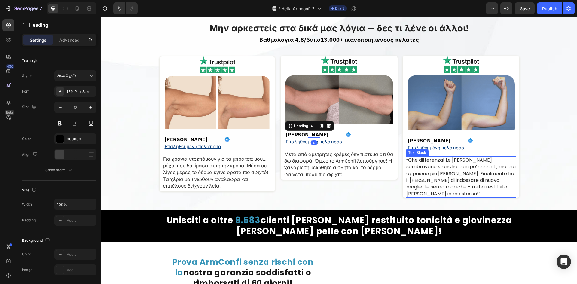
click at [436, 163] on p "“Che differenza! Le [PERSON_NAME] sembravano stanche e un po’ cadenti, ma ora a…" at bounding box center [461, 177] width 110 height 40
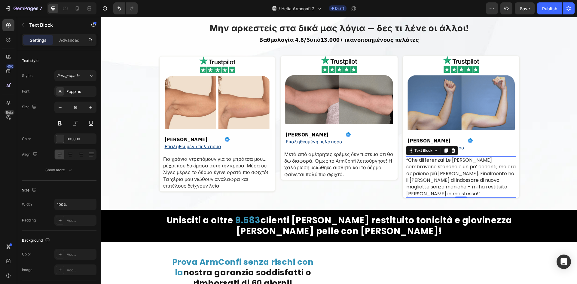
click at [470, 176] on p "“Che differenza! Le [PERSON_NAME] sembravano stanche e un po’ cadenti, ma ora a…" at bounding box center [461, 177] width 110 height 40
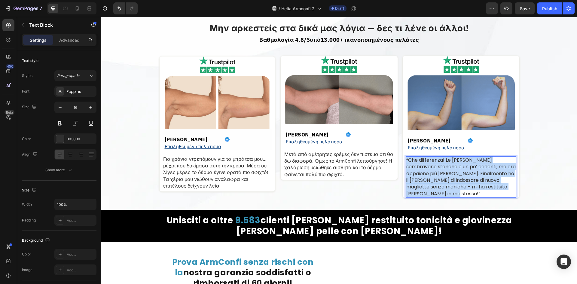
click at [470, 176] on p "“Che differenza! Le [PERSON_NAME] sembravano stanche e un po’ cadenti, ma ora a…" at bounding box center [461, 177] width 110 height 40
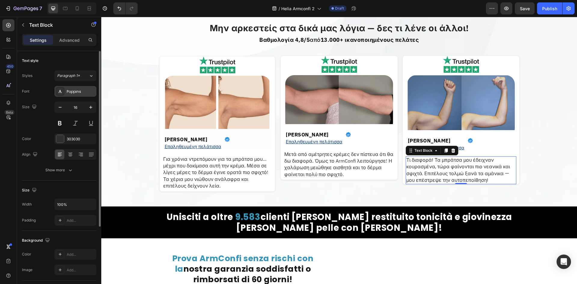
click at [72, 91] on div "Poppins" at bounding box center [81, 91] width 28 height 5
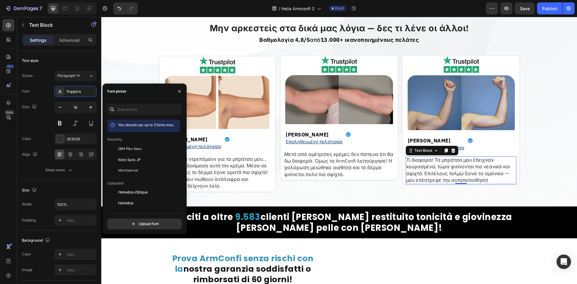
click at [125, 187] on div "IBM Plex Sans" at bounding box center [143, 192] width 73 height 11
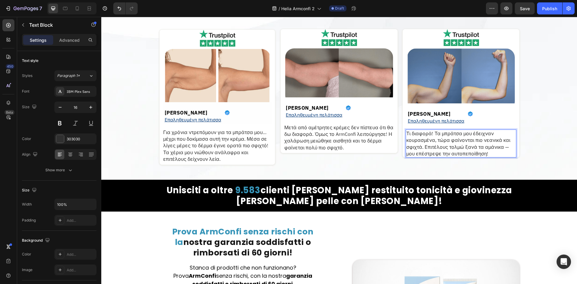
scroll to position [1282, 0]
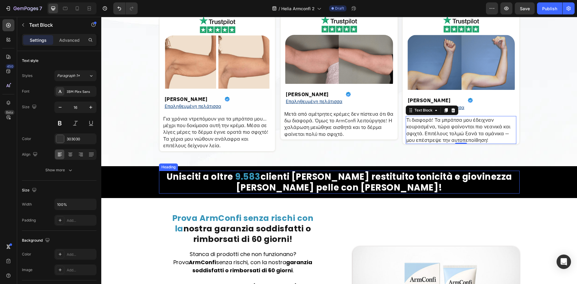
click at [215, 174] on h2 "Unisciti a oltre 9.583 clienti [PERSON_NAME] restituito tonicità e giovinezza […" at bounding box center [339, 182] width 360 height 23
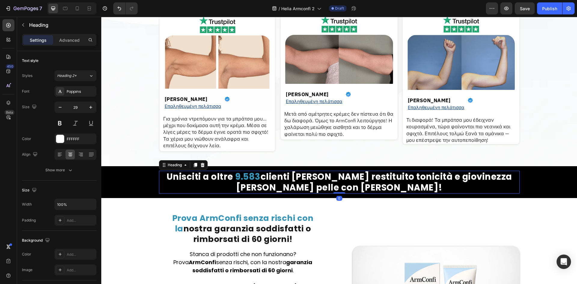
click at [221, 173] on h2 "Unisciti a oltre 9.583 clienti [PERSON_NAME] restituito tonicità e giovinezza […" at bounding box center [339, 182] width 360 height 23
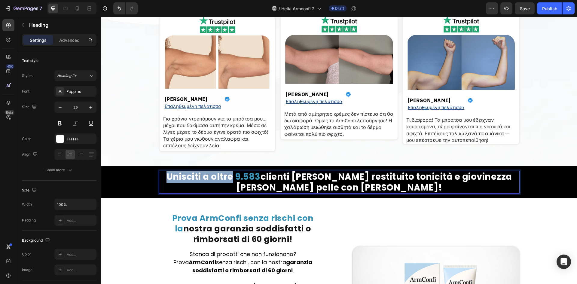
drag, startPoint x: 224, startPoint y: 173, endPoint x: 160, endPoint y: 176, distance: 64.9
click at [160, 176] on p "Unisciti a oltre 9.583 clienti [PERSON_NAME] restituito tonicità e giovinezza […" at bounding box center [339, 182] width 359 height 22
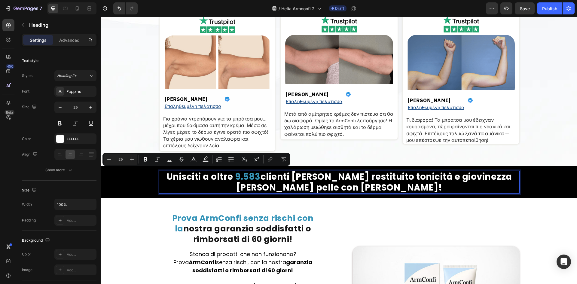
click at [205, 182] on p "Unisciti a oltre 9.583 clienti [PERSON_NAME] restituito tonicità e giovinezza […" at bounding box center [339, 182] width 359 height 22
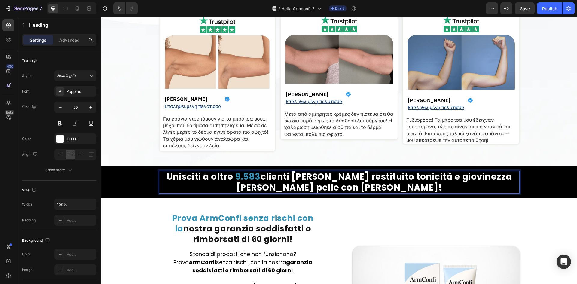
click at [217, 174] on p "Unisciti a oltre 9.583 clienti [PERSON_NAME] restituito tonicità e giovinezza […" at bounding box center [339, 182] width 359 height 22
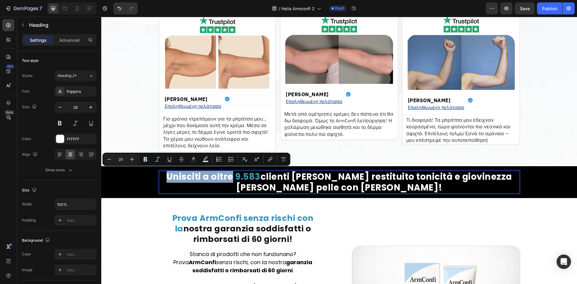
drag, startPoint x: 223, startPoint y: 174, endPoint x: 161, endPoint y: 173, distance: 61.6
click at [161, 173] on p "Unisciti a oltre 9.583 clienti [PERSON_NAME] restituito tonicità e giovinezza […" at bounding box center [339, 182] width 359 height 22
click at [165, 174] on p "Unisciti a oltre 9.583 clienti [PERSON_NAME] restituito tonicità e giovinezza […" at bounding box center [339, 182] width 359 height 22
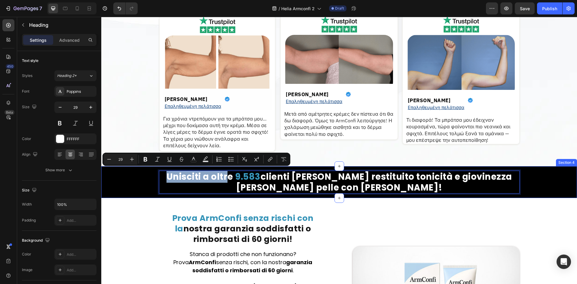
drag, startPoint x: 220, startPoint y: 172, endPoint x: 142, endPoint y: 169, distance: 78.7
click at [142, 171] on div "Unisciti a oltre 9.583 clienti [PERSON_NAME] restituito tonicità e giovinezza […" at bounding box center [339, 182] width 467 height 23
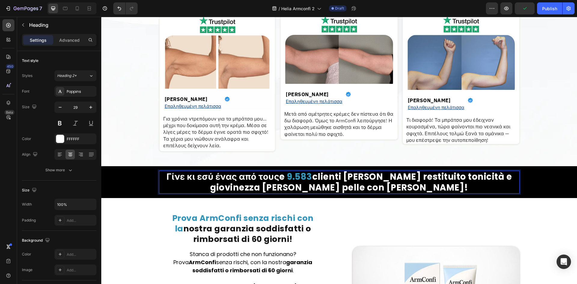
click at [287, 174] on span "Rich Text Editor. Editing area: main" at bounding box center [286, 177] width 2 height 12
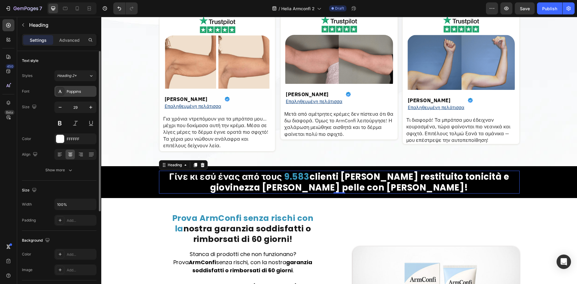
click at [80, 91] on div "Poppins" at bounding box center [81, 91] width 28 height 5
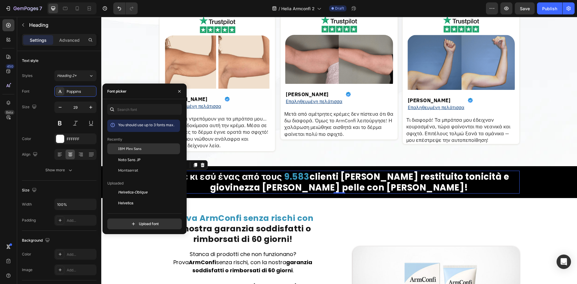
click at [127, 146] on span "IBM Plex Sans" at bounding box center [129, 148] width 23 height 5
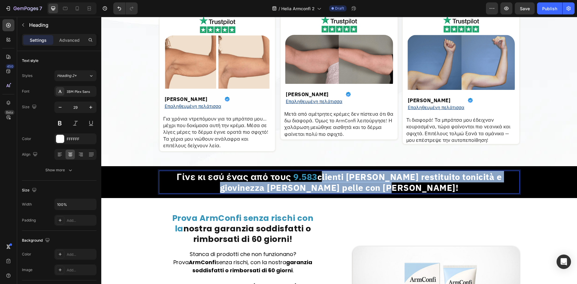
drag, startPoint x: 295, startPoint y: 172, endPoint x: 391, endPoint y: 189, distance: 97.3
click at [391, 189] on p "Γίνε κι εσύ ένας από τους 9.583 clienti [PERSON_NAME] restituito tonicità e gio…" at bounding box center [339, 182] width 359 height 22
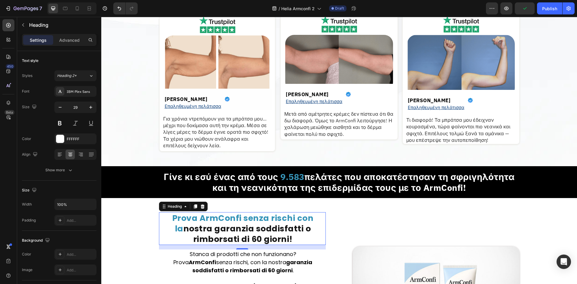
click at [272, 220] on h2 "Prova ArmConfi senza rischi con la nostra garanzia soddisfatti o rimborsati di …" at bounding box center [243, 228] width 166 height 33
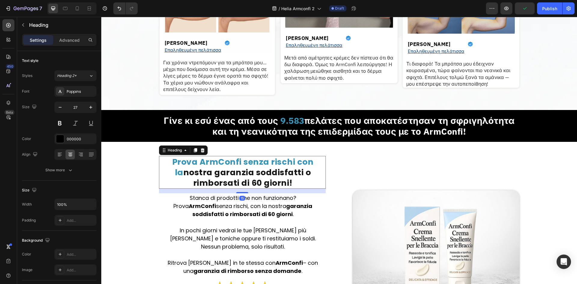
scroll to position [1322, 0]
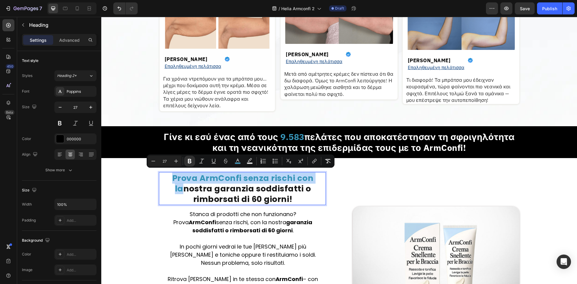
drag, startPoint x: 168, startPoint y: 174, endPoint x: 318, endPoint y: 173, distance: 149.9
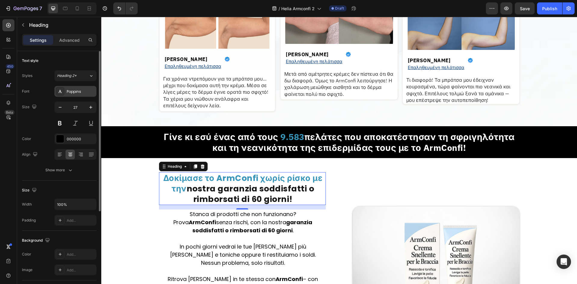
click at [76, 93] on div "Poppins" at bounding box center [81, 91] width 28 height 5
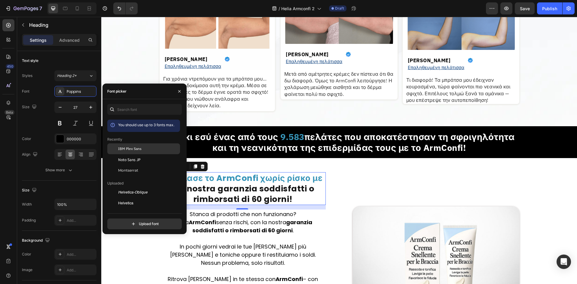
click at [141, 187] on div "IBM Plex Sans" at bounding box center [143, 192] width 73 height 11
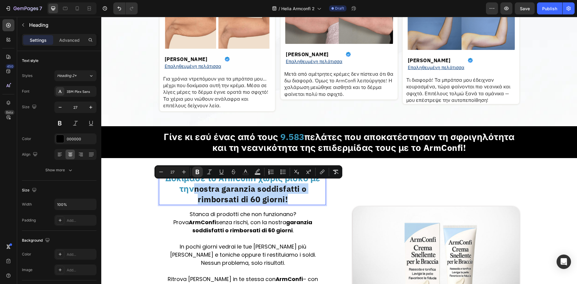
drag, startPoint x: 193, startPoint y: 187, endPoint x: 302, endPoint y: 200, distance: 109.5
click at [302, 200] on p "Δοκίμασε το ArmConfi χωρίς ρίσκο με την nostra garanzia soddisfatti o rimborsat…" at bounding box center [243, 189] width 164 height 32
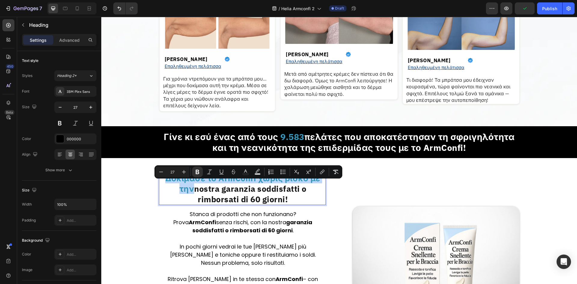
click at [235, 191] on strong "nostra garanzia soddisfatti o rimborsati di 60 giorni!" at bounding box center [250, 193] width 112 height 21
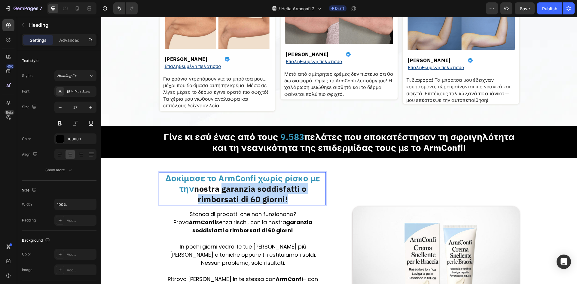
drag, startPoint x: 220, startPoint y: 186, endPoint x: 286, endPoint y: 199, distance: 67.7
click at [286, 199] on p "Δοκίμασε το ArmConfi χωρίς ρίσκο με την nostra garanzia soddisfatti o rimborsat…" at bounding box center [243, 189] width 164 height 32
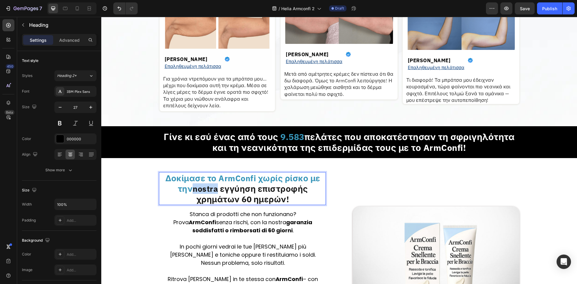
drag, startPoint x: 219, startPoint y: 185, endPoint x: 196, endPoint y: 186, distance: 23.4
click at [196, 186] on strong "nostra εγγύηση επιστροφής χρημάτων 60 ημερών!" at bounding box center [250, 193] width 115 height 21
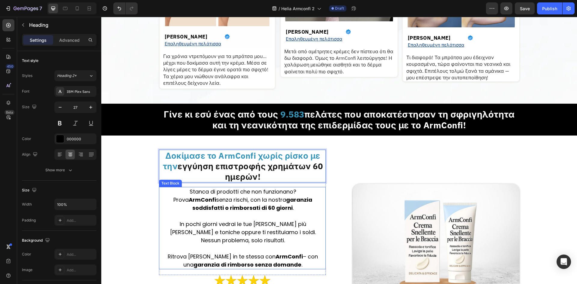
scroll to position [1362, 0]
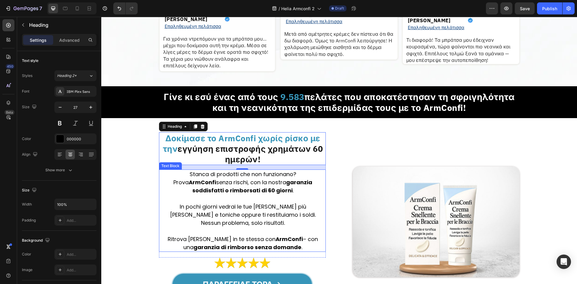
click at [269, 209] on p "In pochi giorni vedrai le tue [PERSON_NAME] più [PERSON_NAME] e toniche oppure …" at bounding box center [243, 214] width 164 height 24
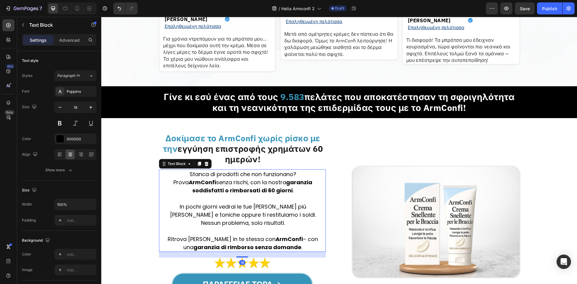
click at [269, 209] on p "In pochi giorni vedrai le tue [PERSON_NAME] più [PERSON_NAME] e toniche oppure …" at bounding box center [243, 214] width 164 height 24
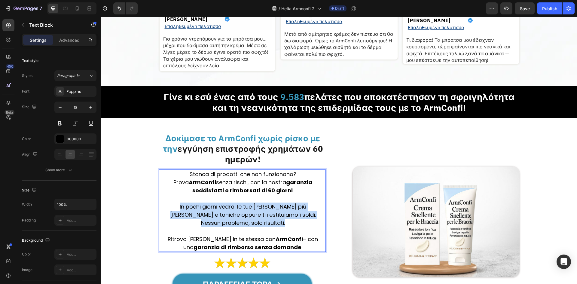
click at [269, 209] on p "In pochi giorni vedrai le tue [PERSON_NAME] più [PERSON_NAME] e toniche oppure …" at bounding box center [243, 214] width 164 height 24
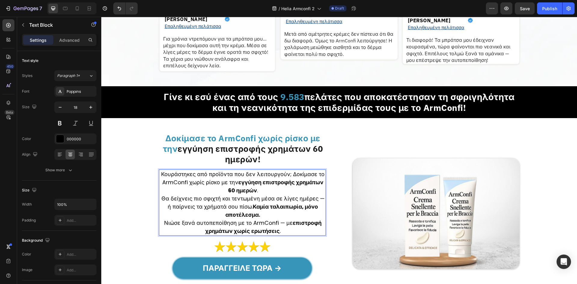
click at [263, 189] on p "Κουράστηκες από προϊόντα που δεν λειτουργούν; Δοκίμασε το ArmConfi χωρίς ρίσκο …" at bounding box center [243, 202] width 164 height 65
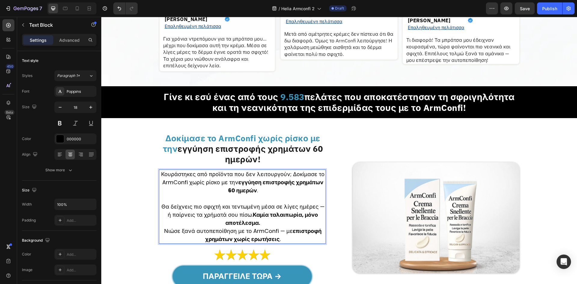
click at [269, 219] on p "⁠⁠⁠⁠⁠⁠⁠ Θα δείχνεις πιο σφιχτή και τεντωμένη μέσα σε λίγες ημέρες — ή παίρνεις …" at bounding box center [243, 218] width 164 height 49
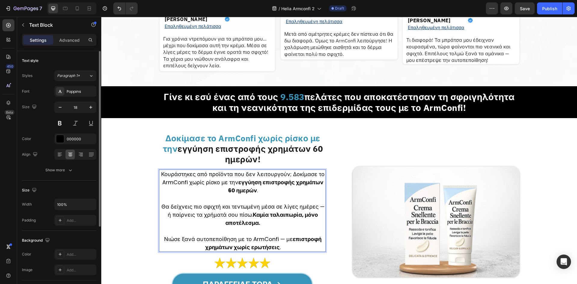
click at [87, 97] on div "Font Poppins Size 18 Color 000000 Align Show more" at bounding box center [59, 131] width 74 height 90
click at [87, 96] on div "Poppins" at bounding box center [75, 91] width 42 height 11
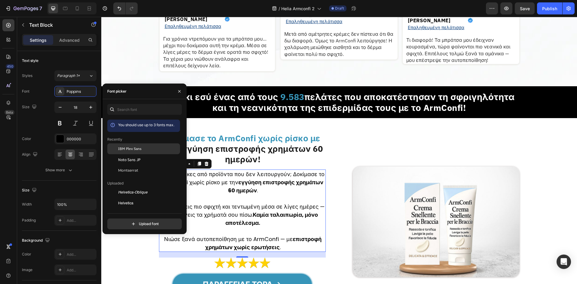
click at [126, 187] on div "IBM Plex Sans" at bounding box center [143, 192] width 73 height 11
click at [294, 162] on p "⁠⁠⁠⁠⁠⁠⁠ Δοκίμασε το ArmConfi χωρίς ρίσκο με την εγγύηση επιστροφής χρημάτων 60 …" at bounding box center [243, 149] width 164 height 32
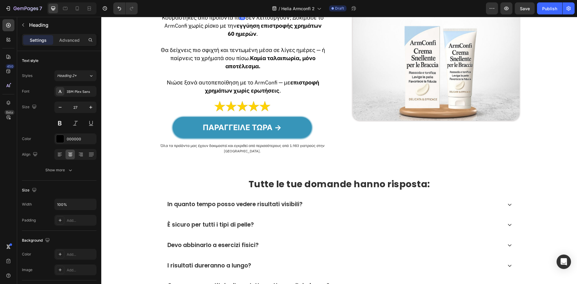
scroll to position [1562, 0]
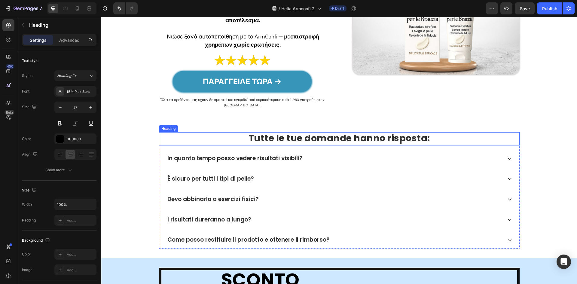
click at [301, 140] on strong "Tutte le tue domande hanno risposta:" at bounding box center [338, 138] width 181 height 13
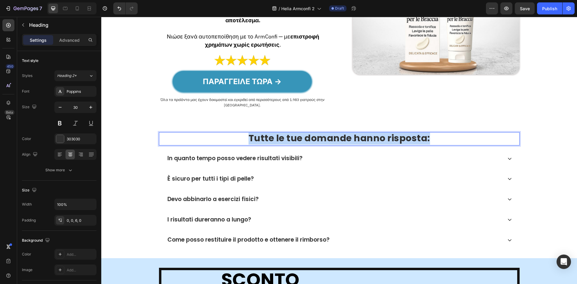
click at [301, 140] on strong "Tutte le tue domande hanno risposta:" at bounding box center [338, 138] width 181 height 13
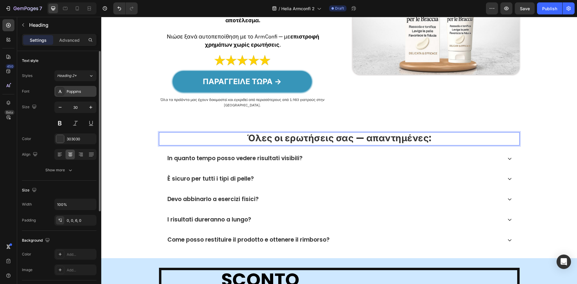
click at [69, 88] on div "Poppins" at bounding box center [75, 91] width 42 height 11
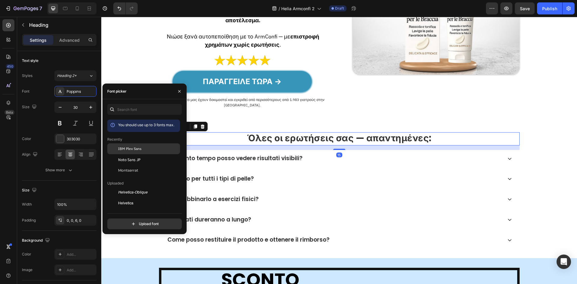
click at [115, 147] on div at bounding box center [112, 148] width 11 height 11
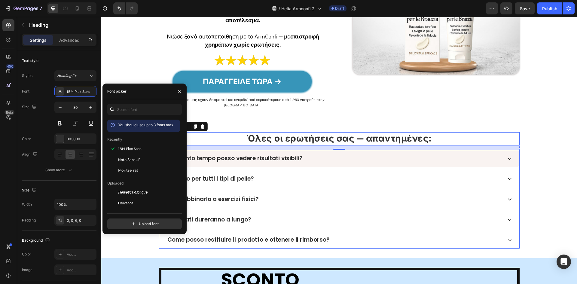
click at [415, 161] on div "In quanto tempo posso vedere risultati visibili?" at bounding box center [334, 158] width 336 height 9
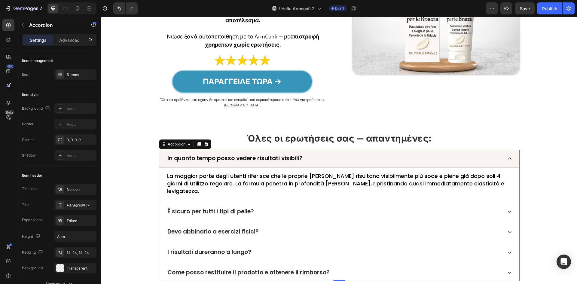
click at [255, 160] on p "In quanto tempo posso vedere risultati visibili?" at bounding box center [234, 158] width 135 height 7
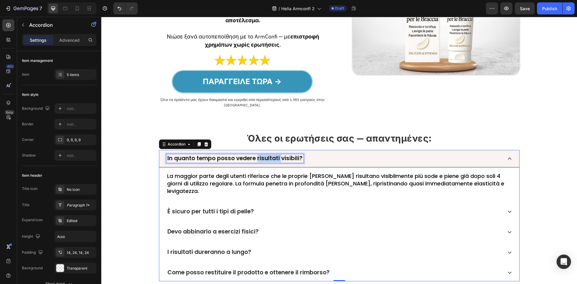
click at [255, 160] on p "In quanto tempo posso vedere risultati visibili?" at bounding box center [234, 158] width 135 height 7
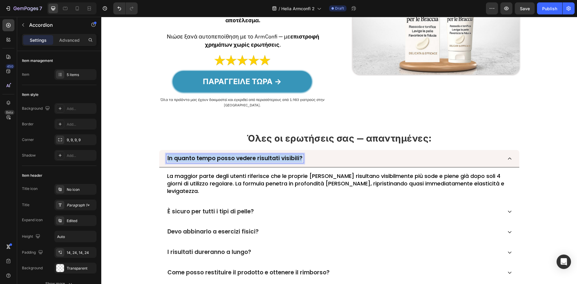
click at [255, 160] on p "In quanto tempo posso vedere risultati visibili?" at bounding box center [234, 158] width 135 height 7
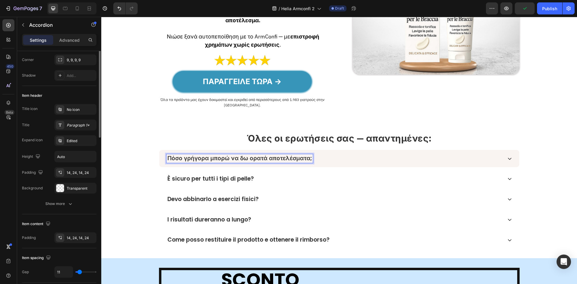
scroll to position [40, 0]
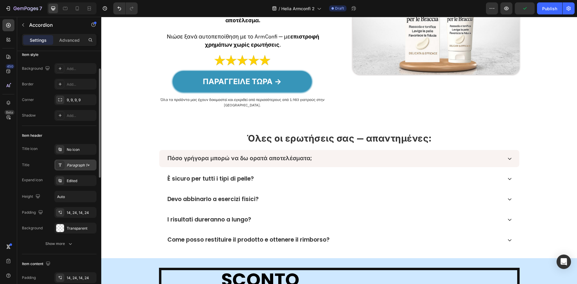
click at [72, 169] on div "Paragraph 1*" at bounding box center [75, 165] width 42 height 11
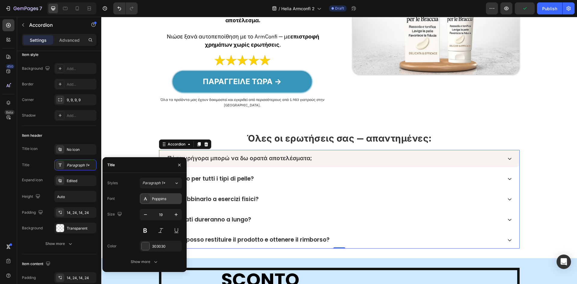
click at [155, 198] on div "Poppins" at bounding box center [166, 198] width 28 height 5
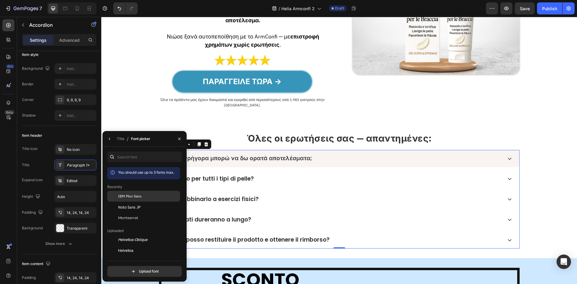
click at [154, 196] on div "IBM Plex Sans" at bounding box center [148, 195] width 61 height 5
click at [332, 157] on div "Πόσο γρήγορα μπορώ να δω ορατά αποτελέσματα;" at bounding box center [334, 158] width 336 height 9
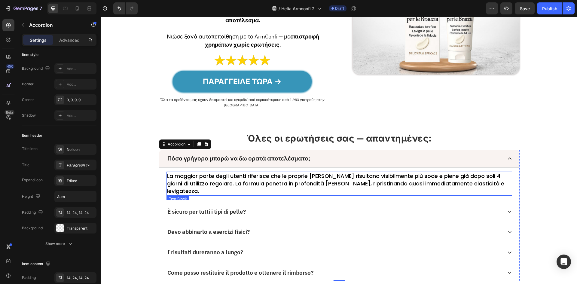
click at [250, 180] on p "La maggior parte degli utenti riferisce che le proprie [PERSON_NAME] risultano …" at bounding box center [339, 183] width 344 height 23
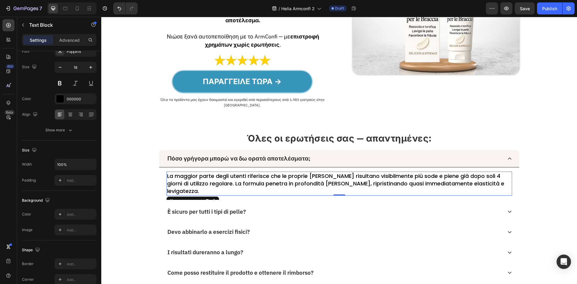
click at [250, 180] on p "La maggior parte degli utenti riferisce che le proprie [PERSON_NAME] risultano …" at bounding box center [339, 183] width 344 height 23
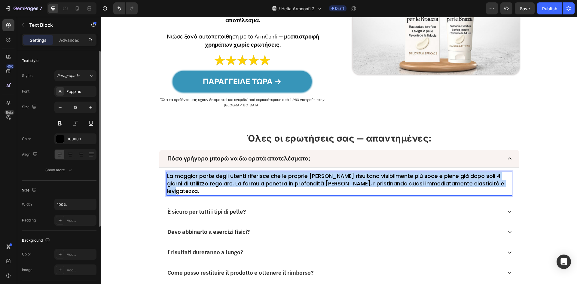
click at [250, 180] on p "La maggior parte degli utenti riferisce che le proprie [PERSON_NAME] risultano …" at bounding box center [339, 183] width 344 height 23
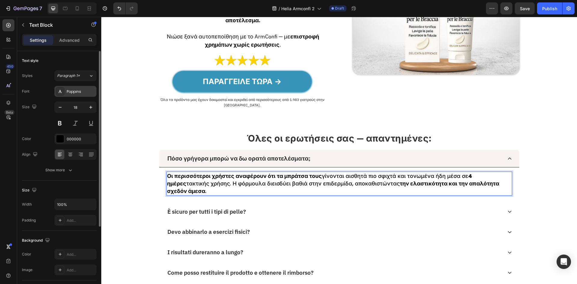
click at [78, 96] on div "Poppins" at bounding box center [75, 91] width 42 height 11
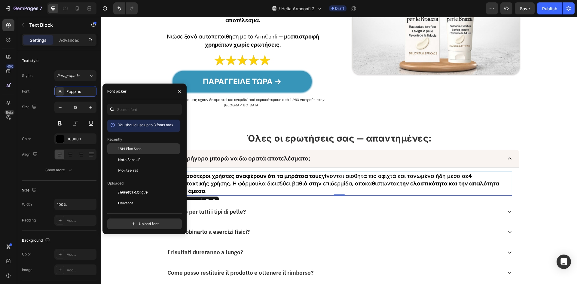
click at [132, 149] on span "IBM Plex Sans" at bounding box center [129, 148] width 23 height 5
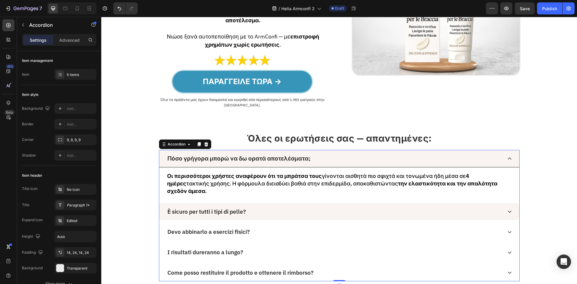
click at [270, 207] on div "È sicuro per tutti i tipi di pelle?" at bounding box center [334, 211] width 336 height 9
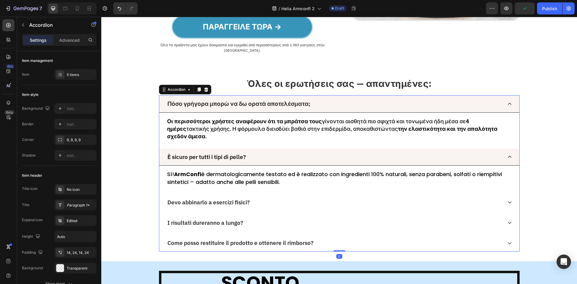
scroll to position [1642, 0]
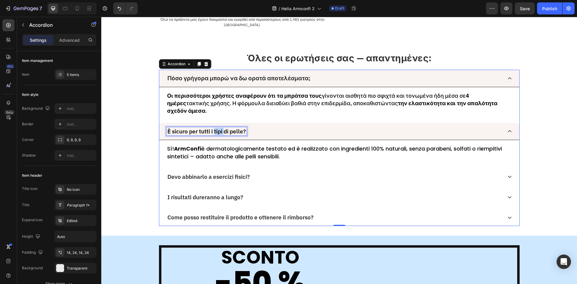
click at [213, 128] on p "È sicuro per tutti i tipi di pelle?" at bounding box center [206, 131] width 78 height 7
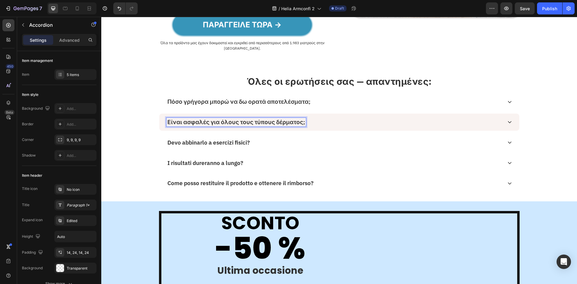
scroll to position [1617, 0]
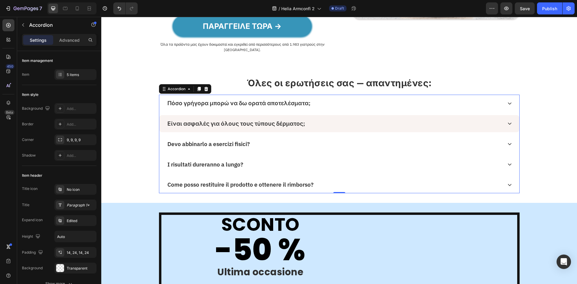
click at [322, 127] on div "Είναι ασφαλές για όλους τους τύπους δέρματος;" at bounding box center [334, 123] width 336 height 9
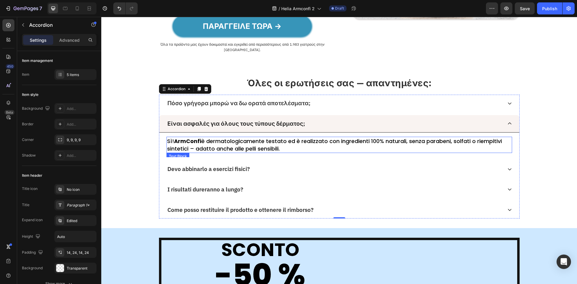
click at [221, 144] on p "Sì! ArmConfi è dermatologicamente testato ed è realizzato con ingredienti 100% …" at bounding box center [339, 144] width 344 height 15
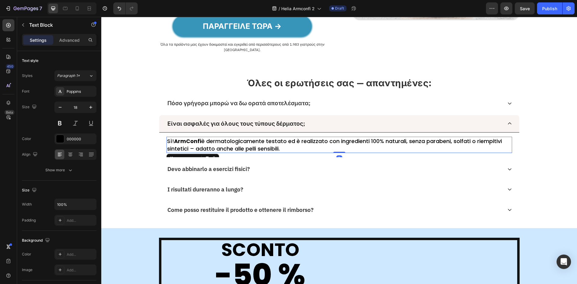
click at [221, 144] on p "Sì! ArmConfi è dermatologicamente testato ed è realizzato con ingredienti 100% …" at bounding box center [339, 144] width 344 height 15
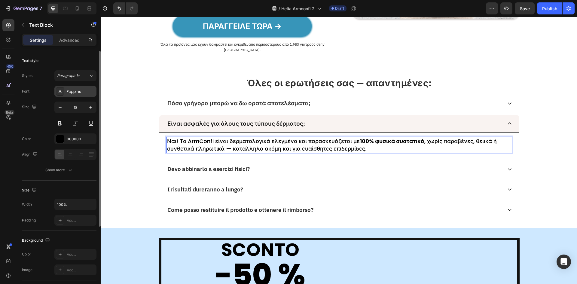
click at [87, 91] on div "Poppins" at bounding box center [81, 91] width 28 height 5
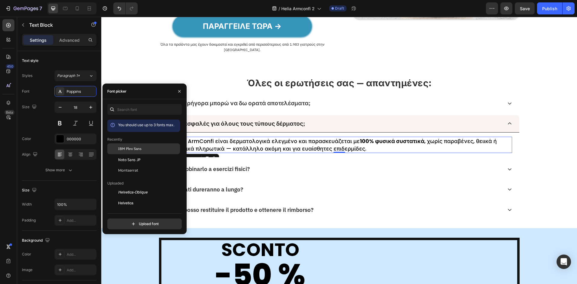
click at [127, 149] on span "IBM Plex Sans" at bounding box center [129, 148] width 23 height 5
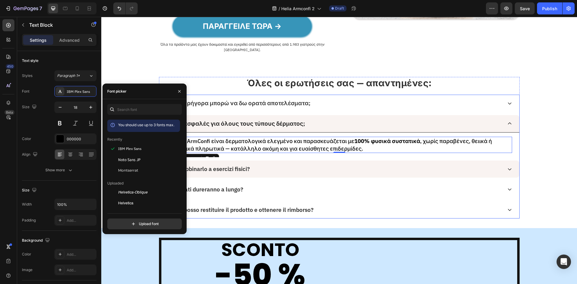
click at [320, 163] on div "Devo abbinarlo a esercizi fisici?" at bounding box center [339, 168] width 360 height 17
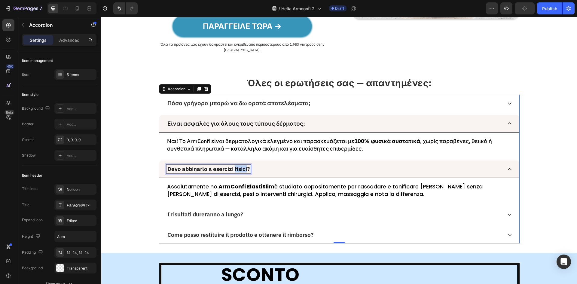
click at [233, 169] on p "Devo abbinarlo a esercizi fisici?" at bounding box center [208, 169] width 82 height 7
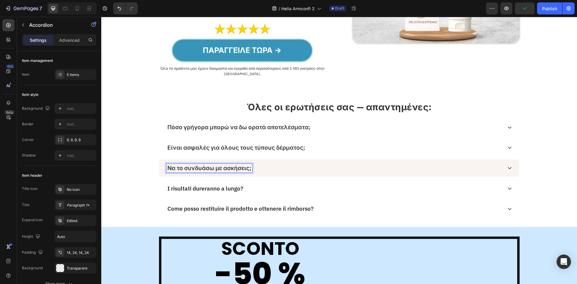
scroll to position [1592, 0]
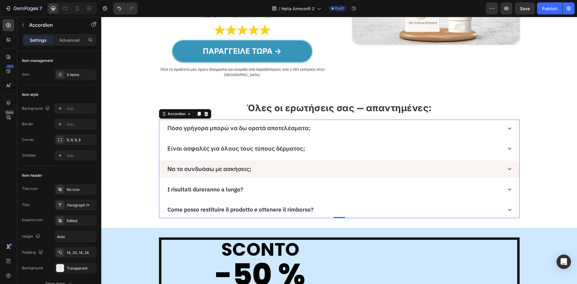
click at [269, 172] on div "Να το συνδυάσω με ασκήσεις;" at bounding box center [334, 169] width 336 height 9
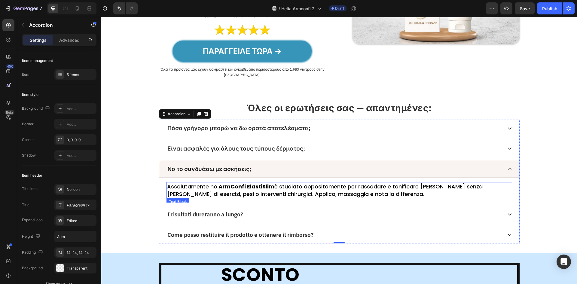
click at [261, 188] on strong "ArmConfi ElastiSlim" at bounding box center [246, 187] width 56 height 8
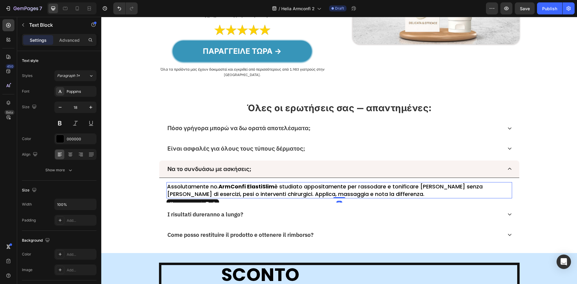
click at [261, 188] on strong "ArmConfi ElastiSlim" at bounding box center [246, 187] width 56 height 8
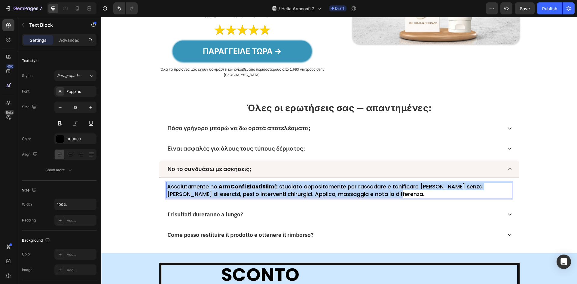
click at [261, 188] on strong "ArmConfi ElastiSlim" at bounding box center [246, 187] width 56 height 8
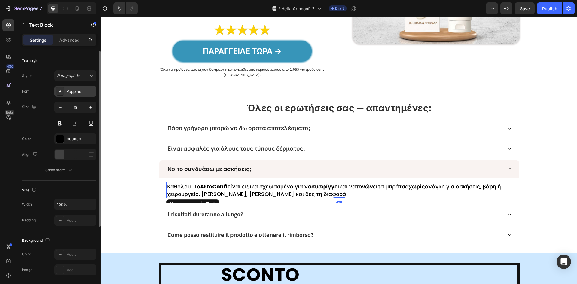
click at [74, 89] on div "Poppins" at bounding box center [81, 91] width 28 height 5
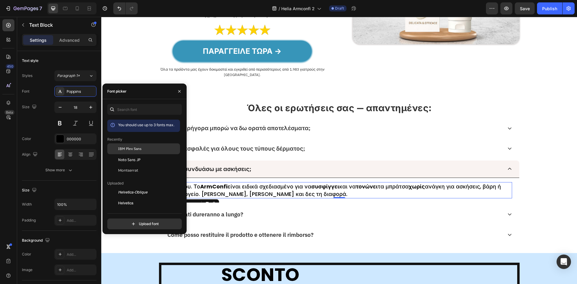
click at [154, 151] on div "IBM Plex Sans" at bounding box center [148, 148] width 61 height 5
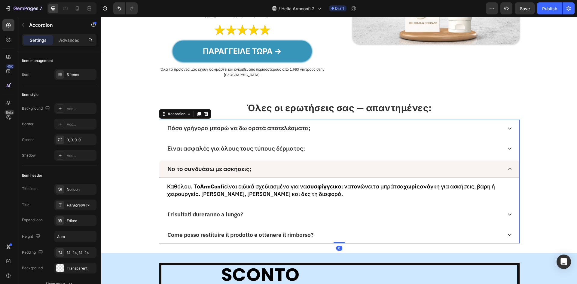
click at [226, 169] on p "Να το συνδυάσω με ασκήσεις;" at bounding box center [209, 169] width 84 height 7
click at [67, 204] on div "Paragraph 1*" at bounding box center [75, 204] width 42 height 11
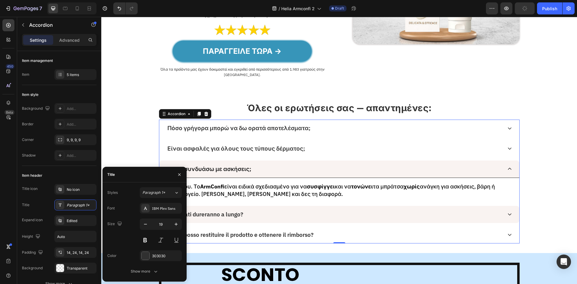
click at [264, 211] on div "I risultati dureranno a lungo?" at bounding box center [334, 214] width 336 height 9
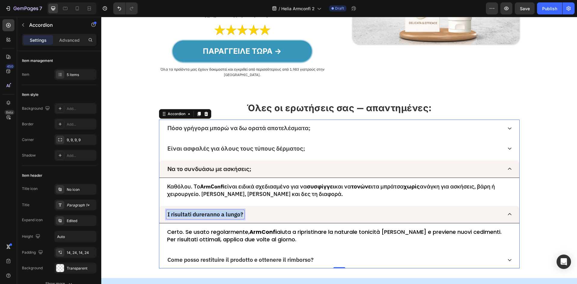
click at [214, 215] on p "I risultati dureranno a lungo?" at bounding box center [205, 214] width 76 height 7
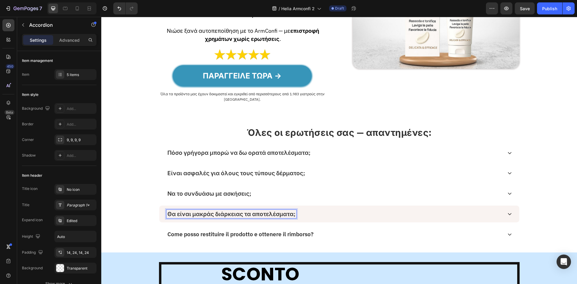
scroll to position [1567, 0]
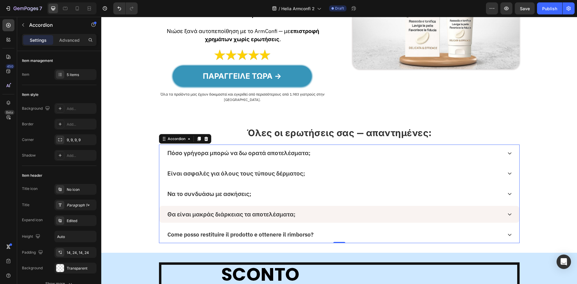
click at [317, 214] on div "Θα είναι μακράς διάρκειας τα αποτελέσματα;" at bounding box center [334, 214] width 336 height 9
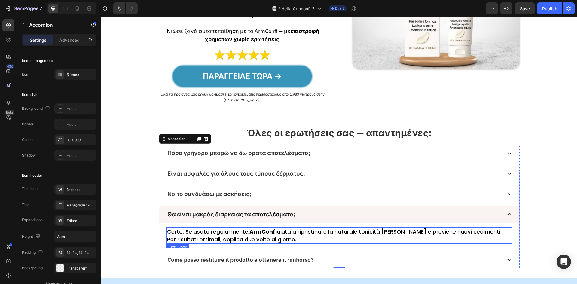
click at [268, 231] on strong "ArmConfi" at bounding box center [262, 232] width 27 height 8
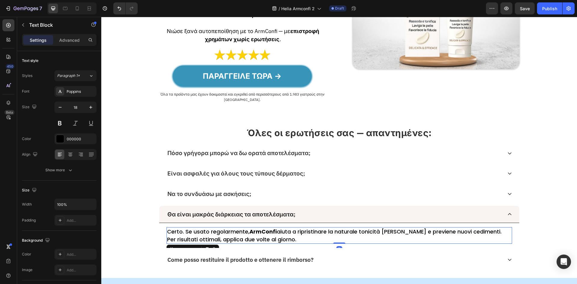
click at [268, 231] on strong "ArmConfi" at bounding box center [262, 232] width 27 height 8
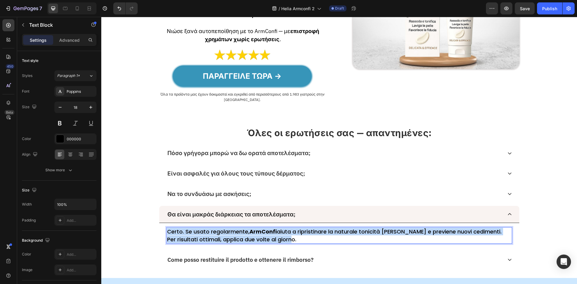
click at [268, 231] on strong "ArmConfi" at bounding box center [262, 232] width 27 height 8
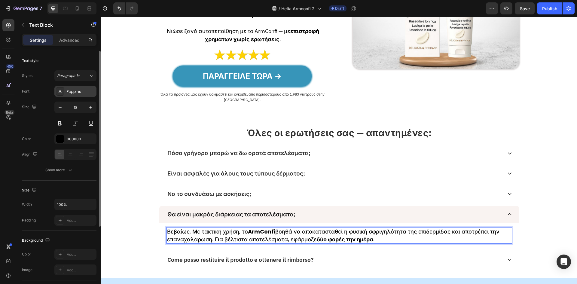
click at [81, 92] on div "Poppins" at bounding box center [81, 91] width 28 height 5
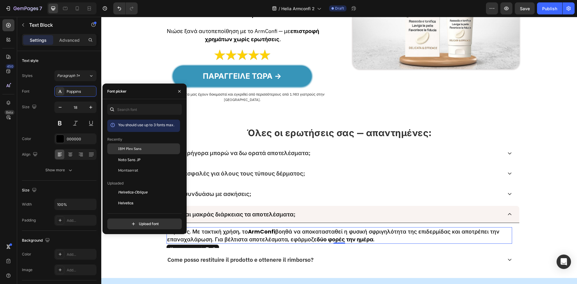
click at [120, 146] on span "IBM Plex Sans" at bounding box center [129, 148] width 23 height 5
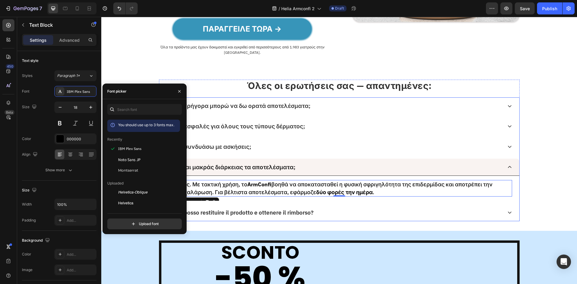
scroll to position [1647, 0]
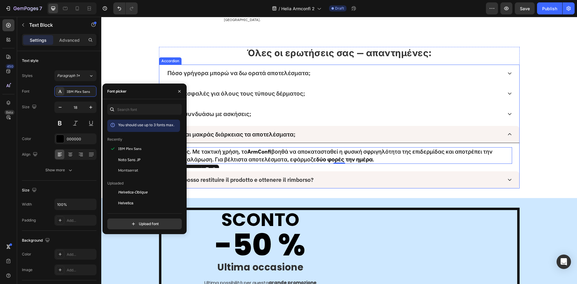
click at [341, 182] on div "Come posso restituire il prodotto e ottenere il rimborso?" at bounding box center [334, 179] width 336 height 9
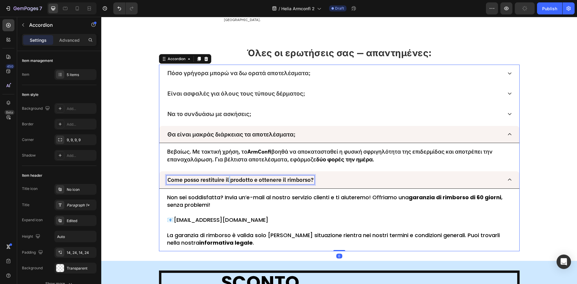
click at [227, 181] on p "Come posso restituire il prodotto e ottenere il rimborso?" at bounding box center [240, 179] width 146 height 7
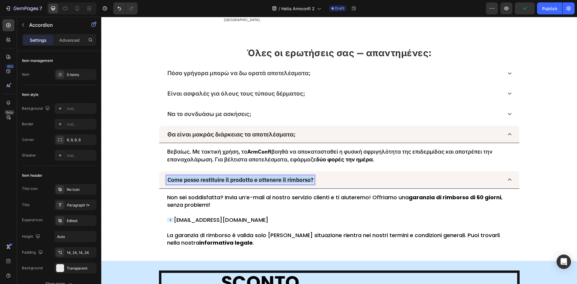
click at [227, 181] on p "Come posso restituire il prodotto e ottenere il rimborso?" at bounding box center [240, 179] width 146 height 7
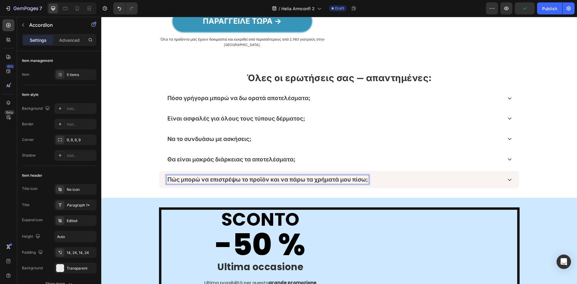
scroll to position [1622, 0]
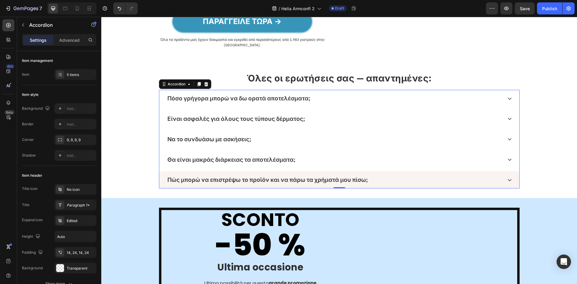
click at [366, 184] on div "Πώς μπορώ να επιστρέψω το προϊόν και να πάρω τα χρήματά μου πίσω;" at bounding box center [334, 179] width 336 height 9
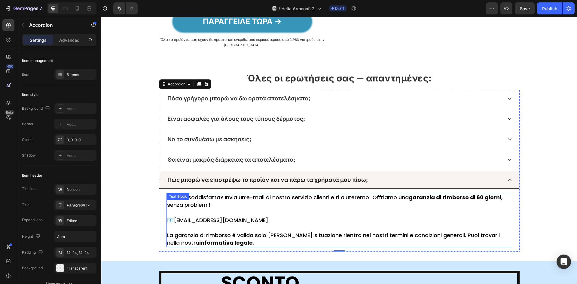
click at [253, 211] on p at bounding box center [339, 213] width 344 height 8
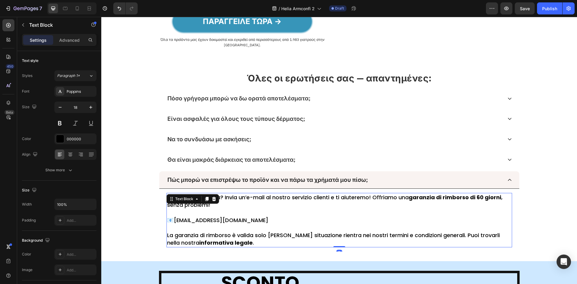
click at [253, 210] on p at bounding box center [339, 213] width 344 height 8
click at [253, 210] on p "Rich Text Editor. Editing area: main" at bounding box center [339, 213] width 344 height 8
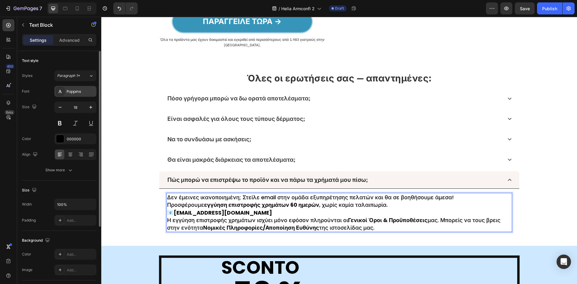
click at [80, 93] on div "Poppins" at bounding box center [81, 91] width 28 height 5
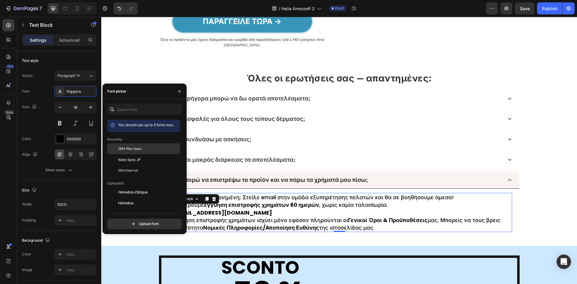
click at [166, 150] on div "IBM Plex Sans" at bounding box center [148, 148] width 61 height 5
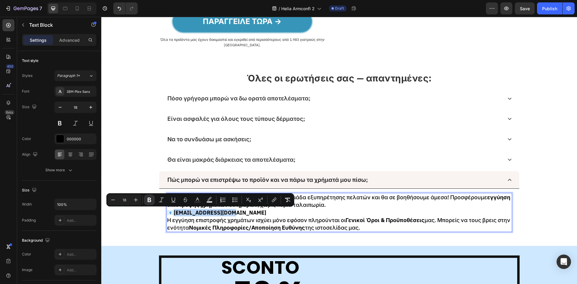
drag, startPoint x: 236, startPoint y: 214, endPoint x: 174, endPoint y: 214, distance: 61.9
click at [174, 214] on p "Δεν έμεινες ικανοποιημένη; Στείλε email στην ομάδα εξυπηρέτησης πελατών και θα …" at bounding box center [339, 204] width 344 height 23
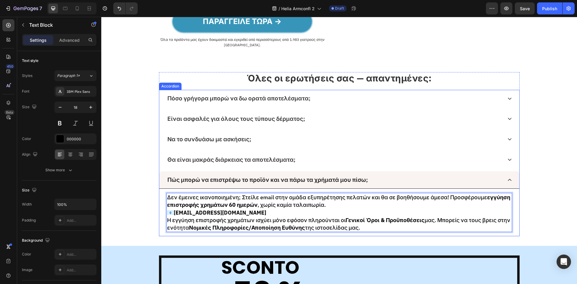
click at [485, 176] on div "Πώς μπορώ να επιστρέψω το προϊόν και να πάρω τα χρήματά μου πίσω;" at bounding box center [334, 179] width 336 height 9
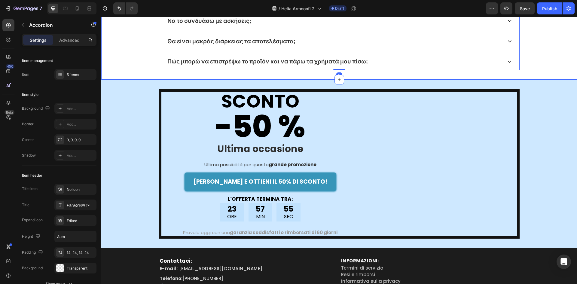
scroll to position [1742, 0]
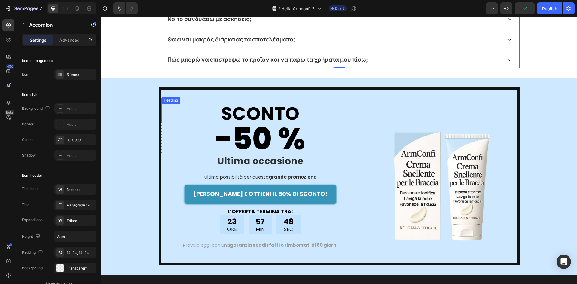
click at [273, 117] on h2 "SCONTO" at bounding box center [260, 113] width 198 height 19
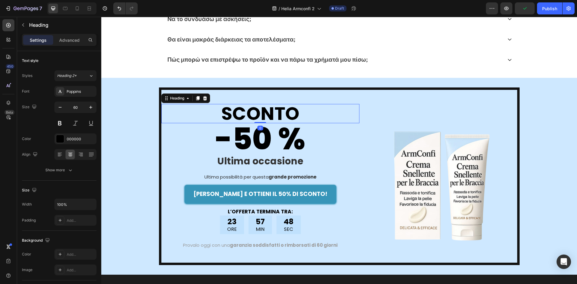
click at [273, 117] on h2 "SCONTO" at bounding box center [260, 113] width 198 height 19
click at [273, 117] on p "SCONTO" at bounding box center [260, 114] width 197 height 18
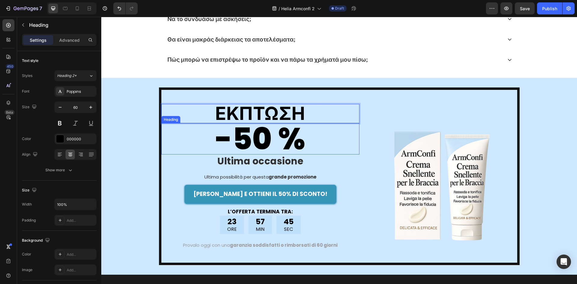
click at [227, 137] on h2 "-50 %" at bounding box center [260, 138] width 198 height 31
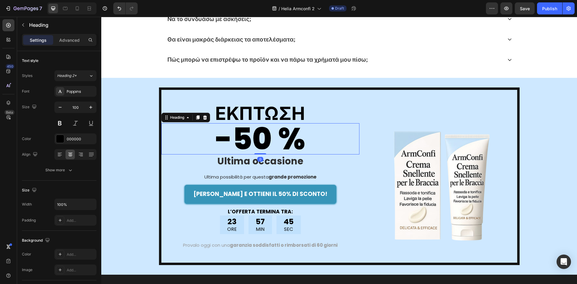
click at [229, 138] on h2 "-50 %" at bounding box center [260, 138] width 198 height 31
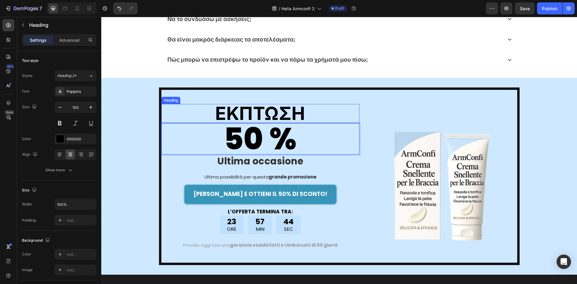
click at [266, 111] on p "ΕΚΠΤΩΣΗ" at bounding box center [260, 114] width 197 height 18
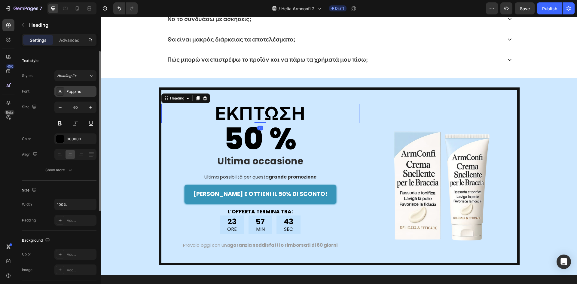
click at [84, 93] on div "Poppins" at bounding box center [81, 91] width 28 height 5
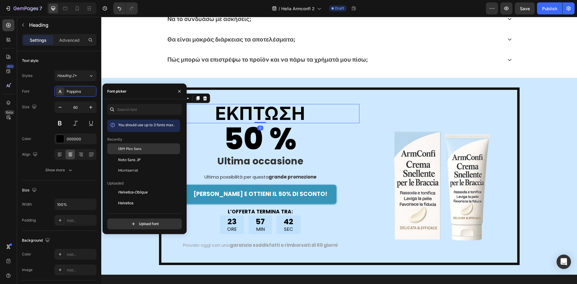
click at [128, 148] on span "IBM Plex Sans" at bounding box center [129, 148] width 23 height 5
click at [241, 133] on p "50 %" at bounding box center [260, 139] width 197 height 30
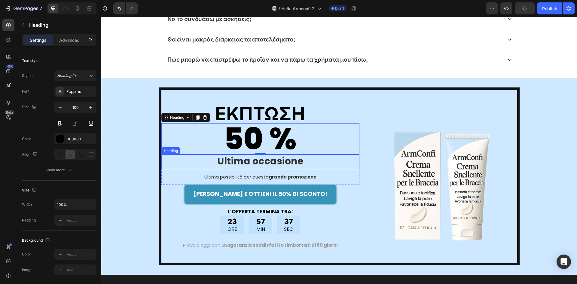
click at [291, 163] on h2 "Ultima occasione" at bounding box center [260, 161] width 198 height 14
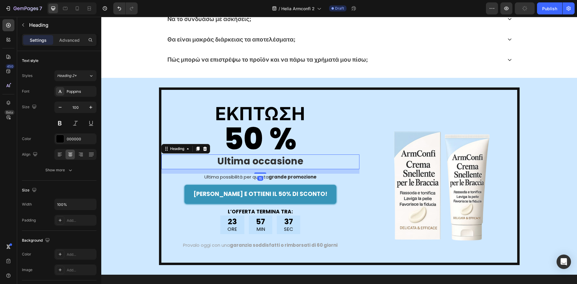
click at [291, 163] on h2 "Ultima occasione" at bounding box center [260, 161] width 198 height 14
click at [84, 94] on div "Poppins" at bounding box center [81, 91] width 28 height 5
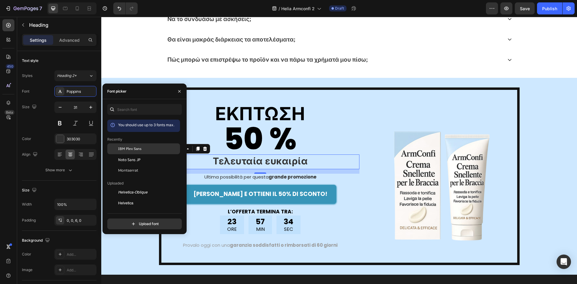
click at [125, 149] on span "IBM Plex Sans" at bounding box center [129, 148] width 23 height 5
click at [244, 178] on h2 "Ultima possibilità per questa grande promozione" at bounding box center [260, 178] width 198 height 8
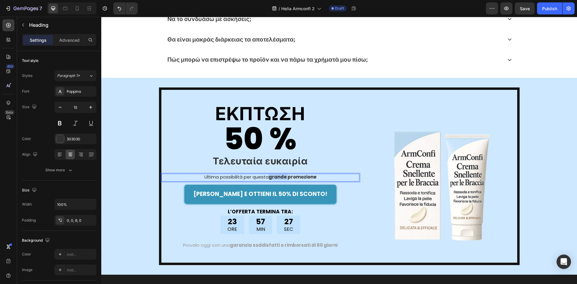
click at [280, 176] on strong "grande promozione" at bounding box center [293, 177] width 48 height 6
drag, startPoint x: 77, startPoint y: 95, endPoint x: 81, endPoint y: 101, distance: 7.2
click at [77, 95] on div "Poppins" at bounding box center [75, 91] width 42 height 11
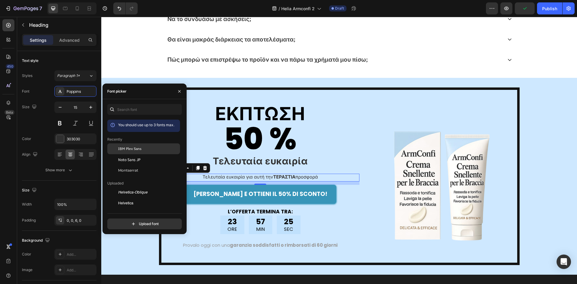
click at [139, 187] on div "IBM Plex Sans" at bounding box center [143, 192] width 73 height 11
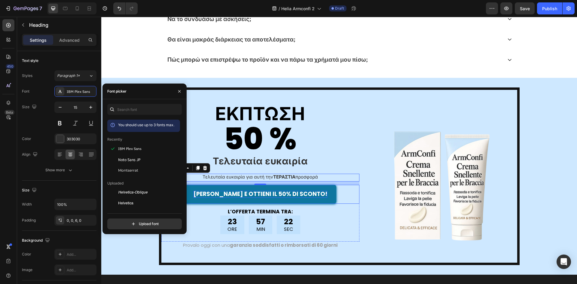
click at [264, 194] on p "[PERSON_NAME] E OTTIENI IL 50% DI SCONTO!" at bounding box center [260, 194] width 134 height 7
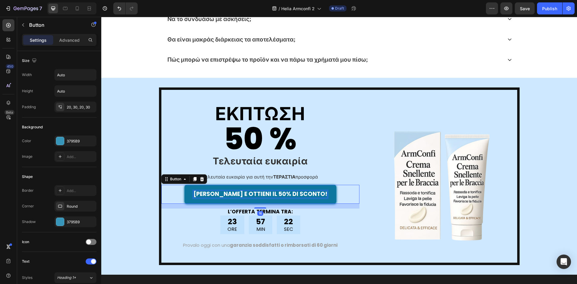
click at [264, 194] on p "[PERSON_NAME] E OTTIENI IL 50% DI SCONTO!" at bounding box center [260, 194] width 134 height 7
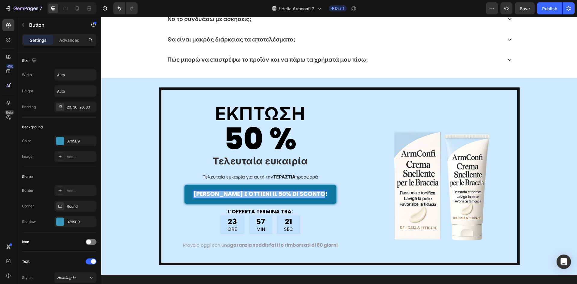
click at [264, 194] on p "[PERSON_NAME] E OTTIENI IL 50% DI SCONTO!" at bounding box center [260, 194] width 134 height 7
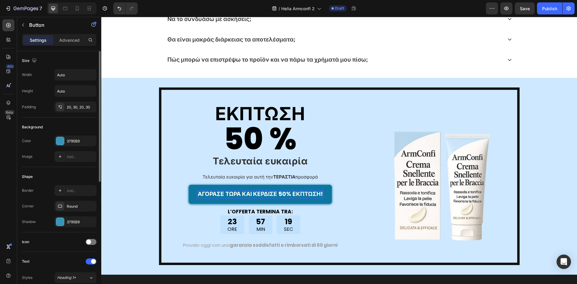
scroll to position [80, 0]
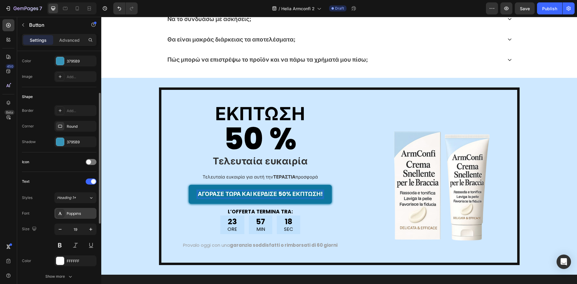
click at [80, 213] on div "Poppins" at bounding box center [81, 213] width 28 height 5
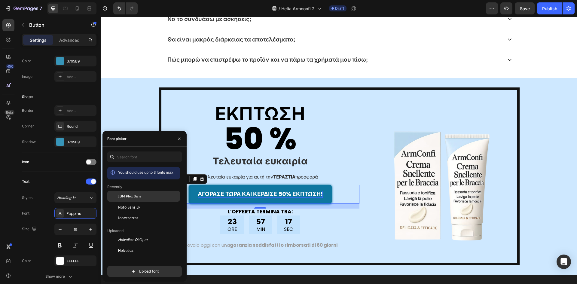
click at [138, 195] on span "IBM Plex Sans" at bounding box center [129, 195] width 23 height 5
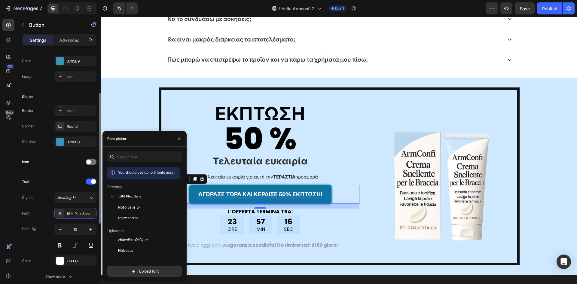
scroll to position [160, 0]
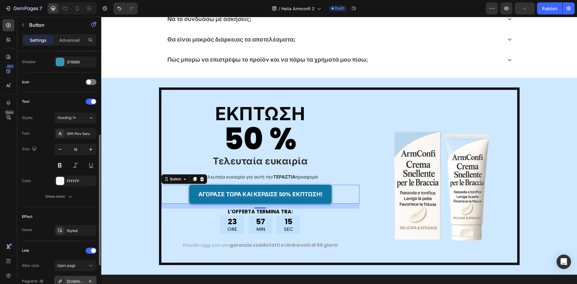
click at [75, 277] on div "[DOMAIN_NAME]" at bounding box center [75, 281] width 42 height 11
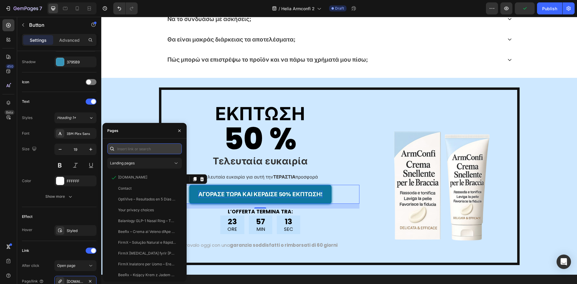
click at [141, 150] on input "text" at bounding box center [144, 148] width 74 height 11
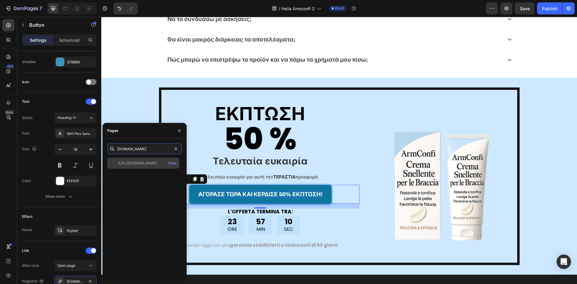
type input "[DOMAIN_NAME]"
click at [140, 159] on div "[URL][DOMAIN_NAME] View" at bounding box center [143, 163] width 72 height 11
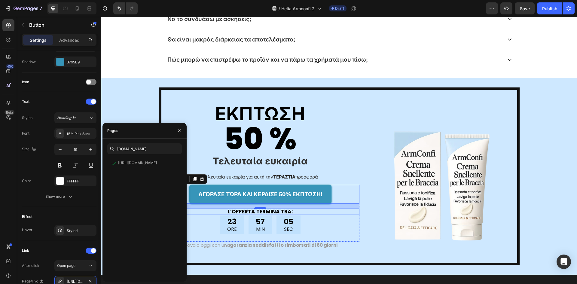
click at [269, 211] on p "L’OFFERTA TERMINA TRA:" at bounding box center [260, 211] width 197 height 5
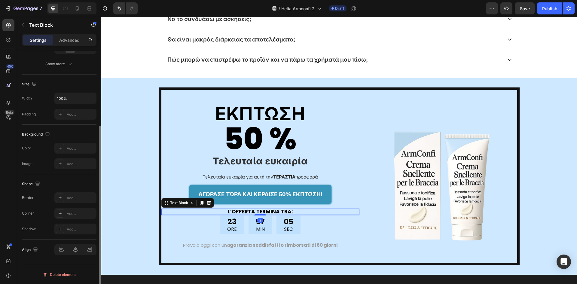
scroll to position [0, 0]
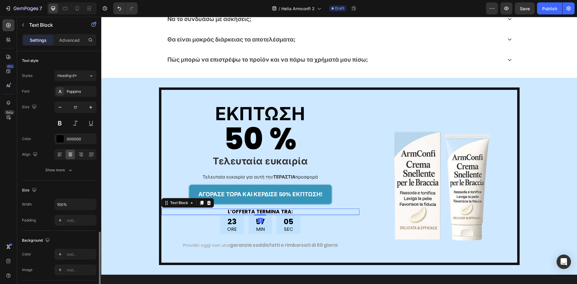
click at [269, 211] on p "L’OFFERTA TERMINA TRA:" at bounding box center [260, 211] width 197 height 5
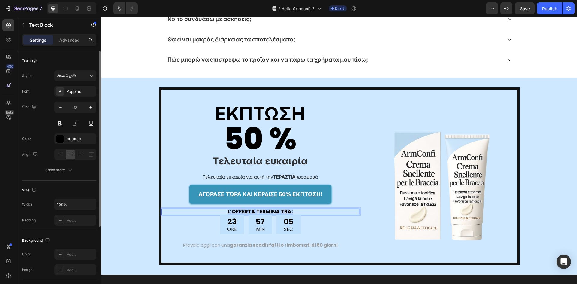
click at [269, 211] on p "L’OFFERTA TERMINA TRA:" at bounding box center [260, 211] width 197 height 5
click at [73, 95] on div "Poppins" at bounding box center [75, 91] width 42 height 11
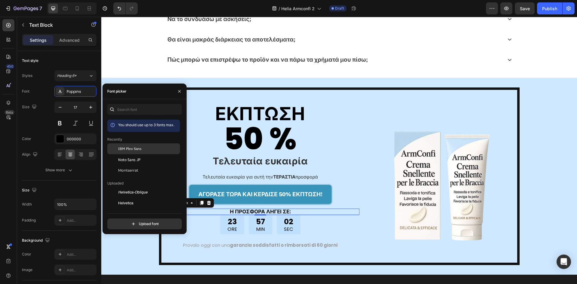
click at [130, 147] on span "IBM Plex Sans" at bounding box center [129, 148] width 23 height 5
click at [235, 231] on div "23 ORE" at bounding box center [232, 224] width 24 height 19
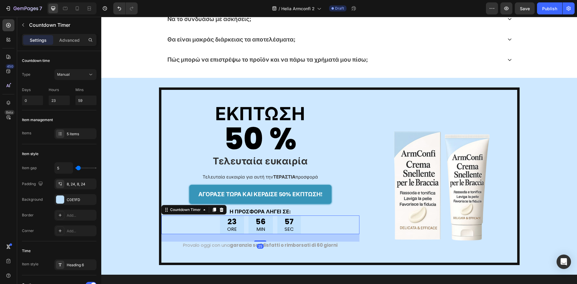
click at [236, 227] on div "23 ORE" at bounding box center [232, 224] width 24 height 19
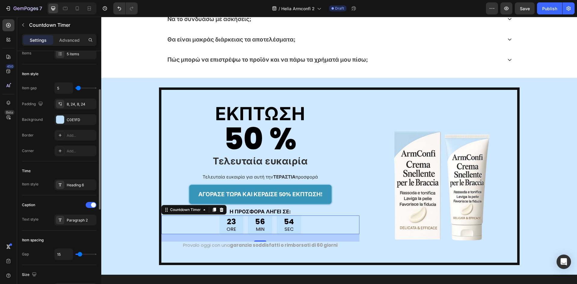
click at [74, 214] on div "Caption Text style Paragraph 2" at bounding box center [59, 212] width 74 height 25
click at [77, 221] on div "Paragraph 2" at bounding box center [81, 219] width 28 height 5
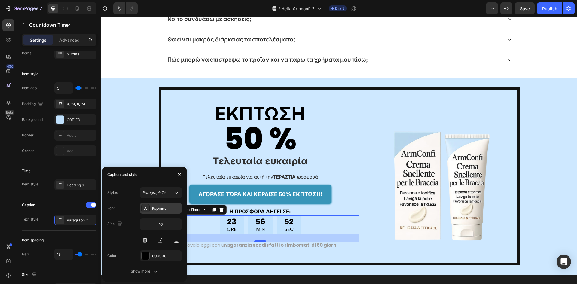
click at [156, 209] on div "Poppins" at bounding box center [166, 208] width 28 height 5
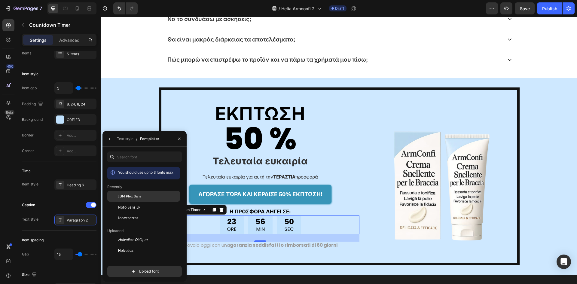
click at [156, 193] on div "IBM Plex Sans" at bounding box center [148, 195] width 61 height 5
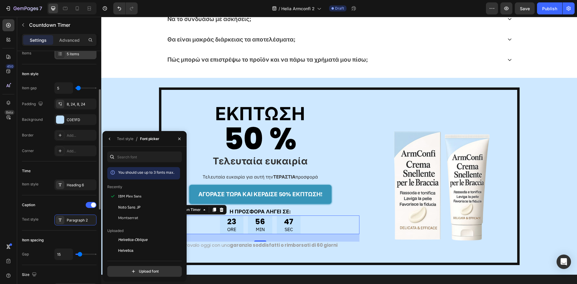
click at [75, 58] on div "5 items" at bounding box center [75, 53] width 42 height 11
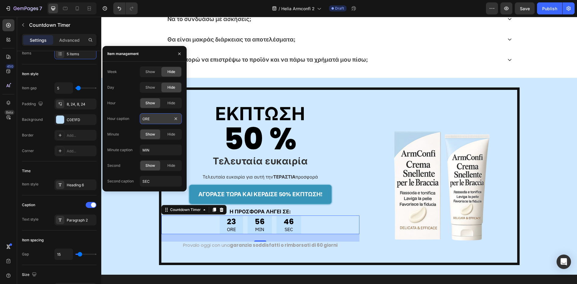
click at [147, 119] on input "ORE" at bounding box center [161, 118] width 42 height 11
paste input "ΩΡΕΣ"
type input "ΩΡΕΣ"
click at [147, 146] on input "MIN" at bounding box center [161, 149] width 42 height 11
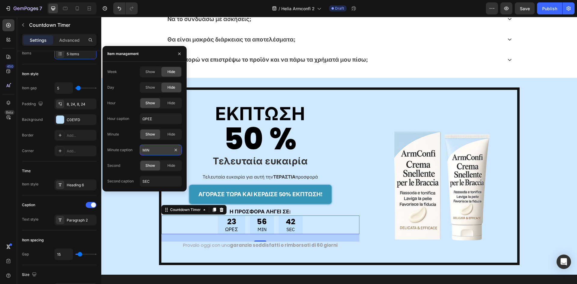
click at [147, 146] on input "MIN" at bounding box center [161, 149] width 42 height 11
paste input "ΛΕΠΤΑ"
type input "ΛΕΠΤΑ"
click at [154, 176] on input "SEC" at bounding box center [161, 181] width 42 height 11
paste input "ΔΕΥΤ."
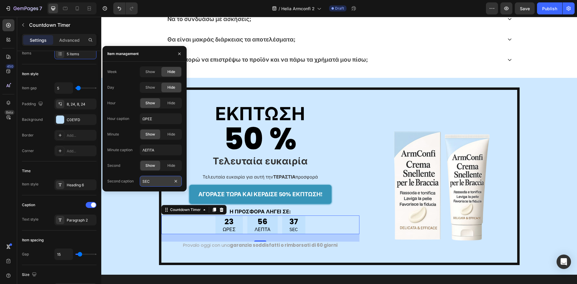
type input "ΔΕΥΤ."
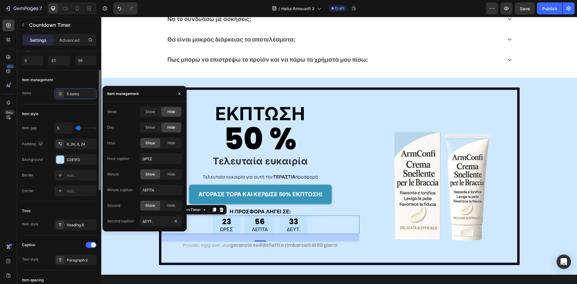
click at [37, 155] on div "Background" at bounding box center [32, 160] width 21 height 10
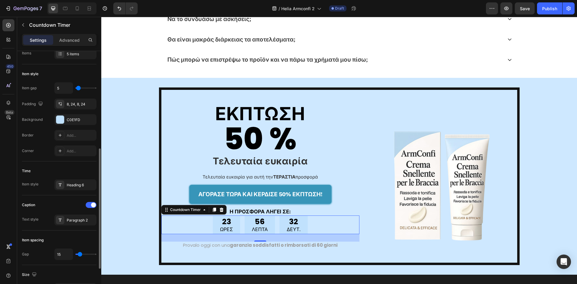
scroll to position [120, 0]
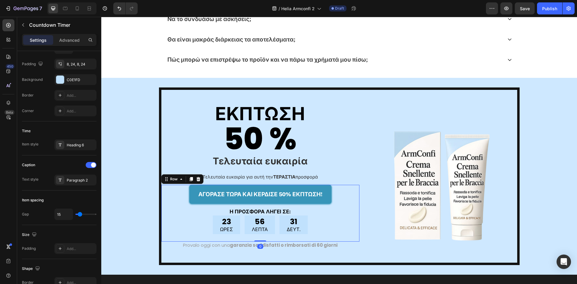
click at [355, 205] on div "ΑΓΟΡΑΣΕ ΤΩΡΑ ΚΑΙ ΚΕΡΔΙΣΕ 50% ΕΚΠΤΩΣΗ! Button" at bounding box center [260, 197] width 198 height 24
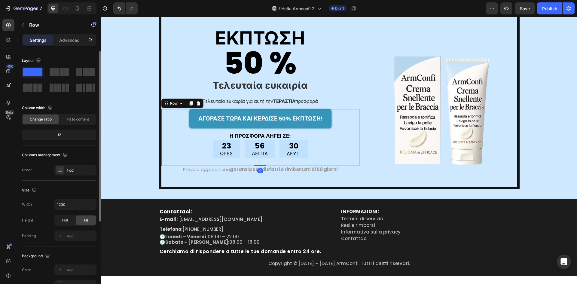
scroll to position [1822, 0]
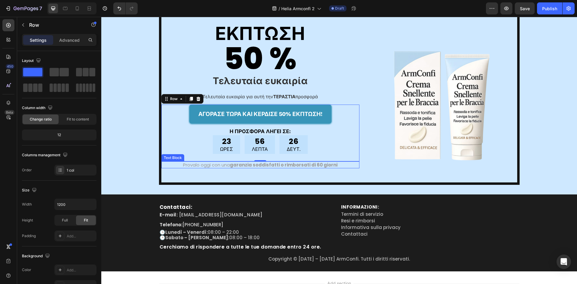
click at [280, 164] on strong "garanzia soddisfatti o rimborsati di 60 giorni" at bounding box center [284, 165] width 108 height 6
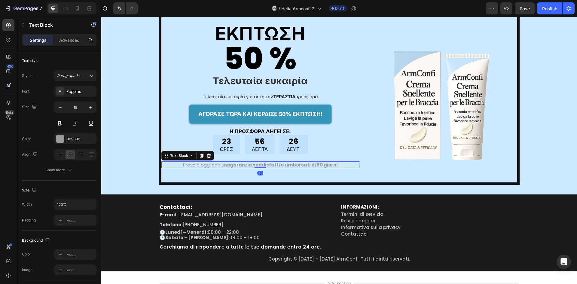
click at [280, 164] on strong "garanzia soddisfatti o rimborsati di 60 giorni" at bounding box center [284, 165] width 108 height 6
click at [73, 92] on div "Poppins" at bounding box center [81, 91] width 28 height 5
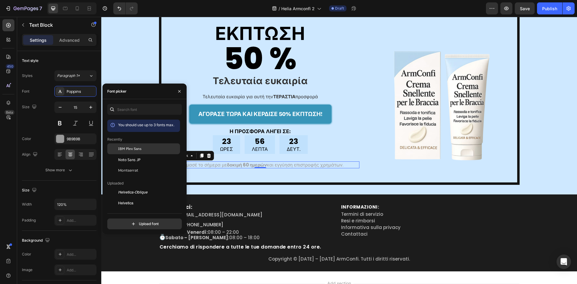
click at [136, 150] on span "IBM Plex Sans" at bounding box center [129, 148] width 23 height 5
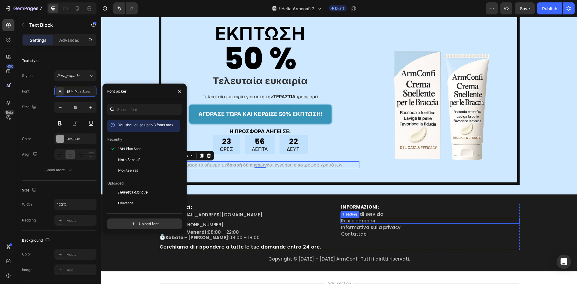
click at [381, 218] on h2 "Resi e rimborsi" at bounding box center [429, 221] width 179 height 6
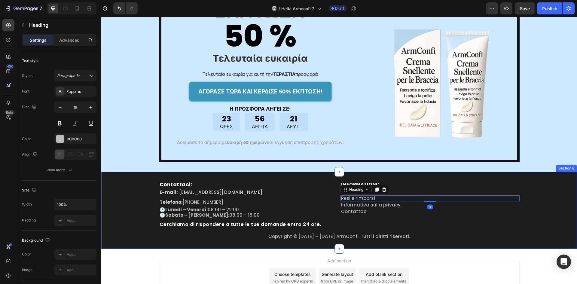
scroll to position [1882, 0]
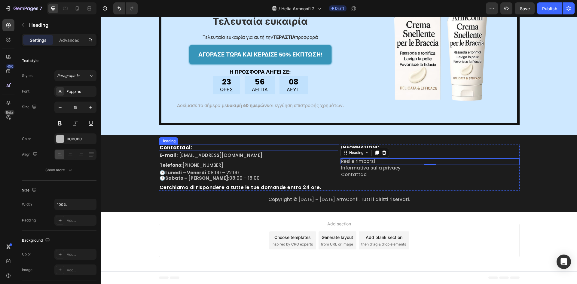
click at [182, 149] on h2 "Contattaci:" at bounding box center [248, 147] width 179 height 6
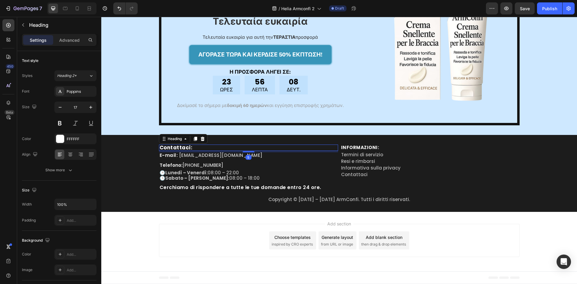
click at [182, 149] on h2 "Contattaci:" at bounding box center [248, 147] width 179 height 6
click at [182, 149] on p "Contattaci:" at bounding box center [249, 147] width 178 height 5
click at [78, 94] on div "Poppins" at bounding box center [81, 91] width 28 height 5
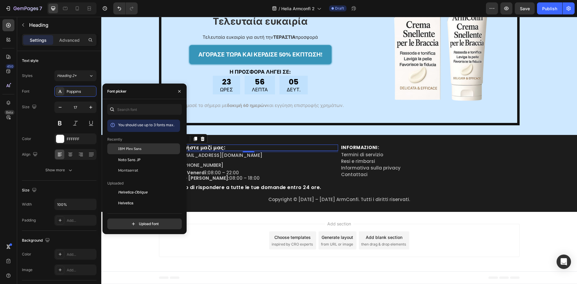
click at [117, 147] on div at bounding box center [112, 148] width 11 height 11
click at [220, 102] on p "Δοκίμασέ το σήμερα με δοκιμή 60 ημερών και εγγύηση επιστροφής χρημάτων." at bounding box center [260, 105] width 197 height 6
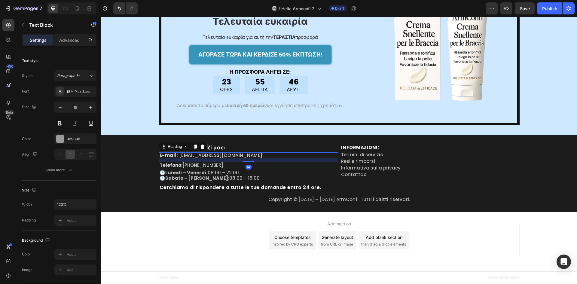
click at [240, 156] on h2 "E-mail: [EMAIL_ADDRESS][DOMAIN_NAME]" at bounding box center [248, 155] width 179 height 6
click at [242, 155] on h2 "E-mail: [EMAIL_ADDRESS][DOMAIN_NAME]" at bounding box center [248, 155] width 179 height 6
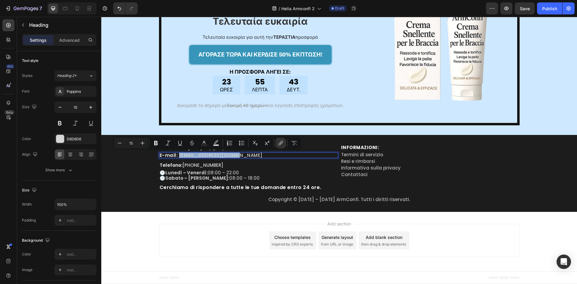
drag, startPoint x: 242, startPoint y: 155, endPoint x: 176, endPoint y: 158, distance: 65.9
click at [176, 157] on p "E-mail: [EMAIL_ADDRESS][DOMAIN_NAME]" at bounding box center [249, 155] width 178 height 5
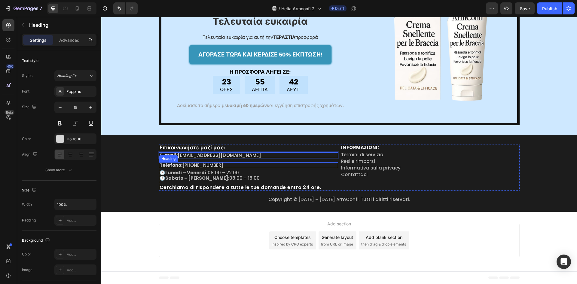
click at [215, 163] on h2 "Telefono: [PHONE_NUMBER]" at bounding box center [248, 165] width 179 height 6
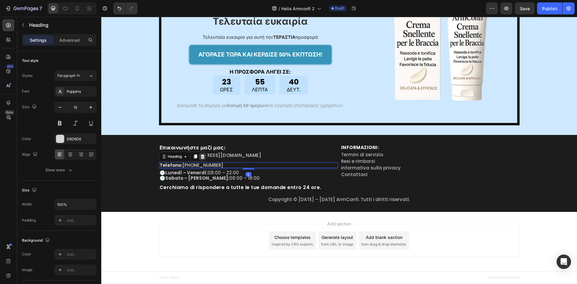
click at [202, 157] on icon at bounding box center [202, 156] width 5 height 5
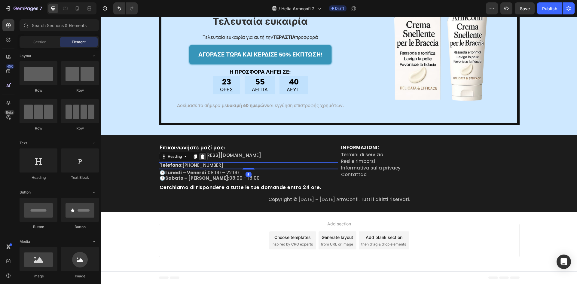
scroll to position [1875, 0]
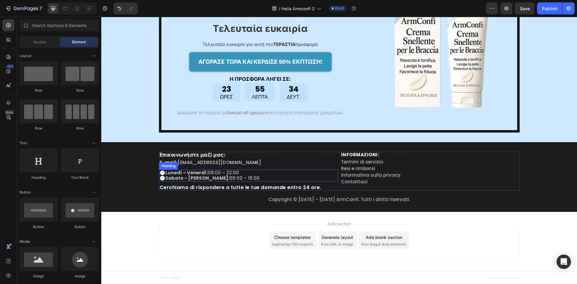
click at [215, 175] on h2 "🕒 Lunedì – Venerdì: 08:00 – 22:00 🕒 Sabato – [PERSON_NAME]: 08:00 – 18:00" at bounding box center [248, 175] width 179 height 12
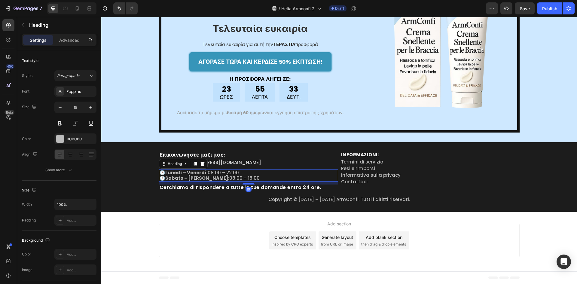
click at [215, 175] on h2 "🕒 Lunedì – Venerdì: 08:00 – 22:00 🕒 Sabato – [PERSON_NAME]: 08:00 – 18:00" at bounding box center [248, 175] width 179 height 12
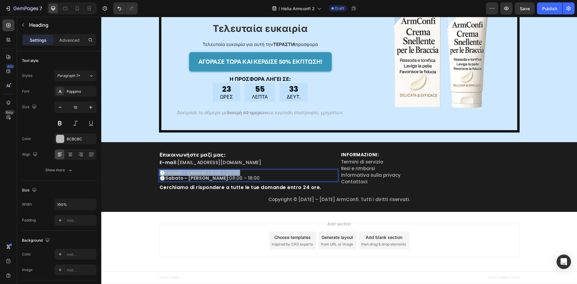
click at [215, 175] on p "🕒 Lunedì – Venerdì: 08:00 – 22:00 🕒 Sabato – [PERSON_NAME]: 08:00 – 18:00" at bounding box center [249, 175] width 178 height 11
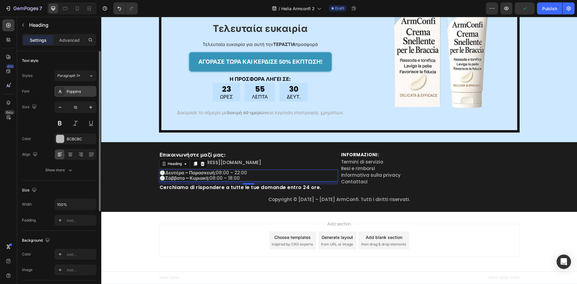
click at [82, 93] on div "Poppins" at bounding box center [81, 91] width 28 height 5
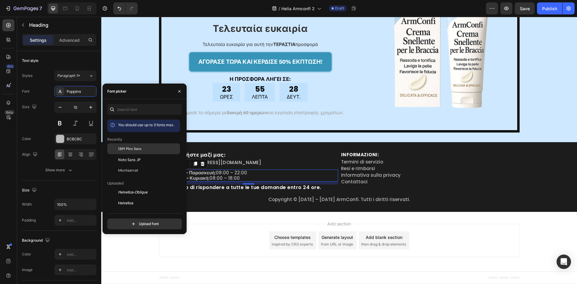
click at [133, 149] on span "IBM Plex Sans" at bounding box center [129, 148] width 23 height 5
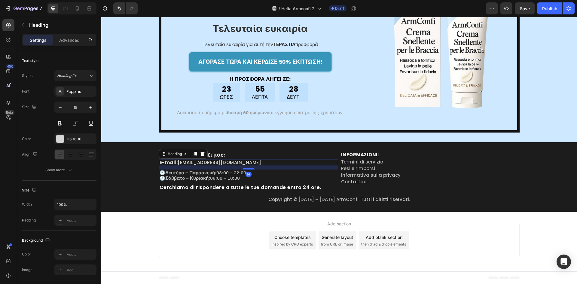
click at [258, 162] on p "⁠⁠⁠⁠⁠⁠⁠ E-mail: [EMAIL_ADDRESS][DOMAIN_NAME]" at bounding box center [249, 162] width 178 height 5
click at [79, 92] on div "Poppins" at bounding box center [81, 91] width 28 height 5
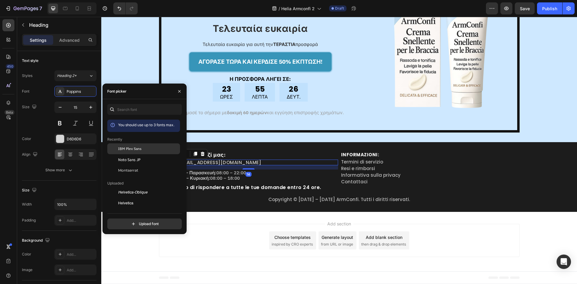
click at [121, 150] on span "IBM Plex Sans" at bounding box center [129, 148] width 23 height 5
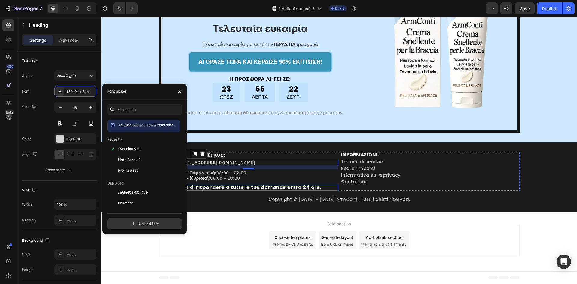
click at [260, 187] on h2 "Cerchiamo di rispondere a tutte le tue domande entro 24 ore." at bounding box center [248, 187] width 179 height 6
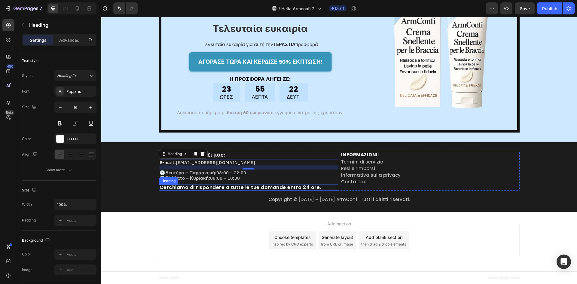
click at [260, 187] on h2 "Cerchiamo di rispondere a tutte le tue domande entro 24 ore." at bounding box center [248, 187] width 179 height 6
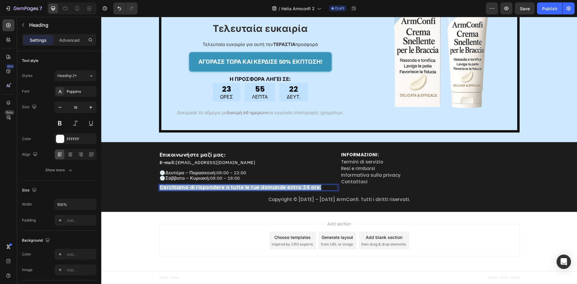
click at [260, 187] on p "Cerchiamo di rispondere a tutte le tue domande entro 24 ore." at bounding box center [249, 187] width 178 height 5
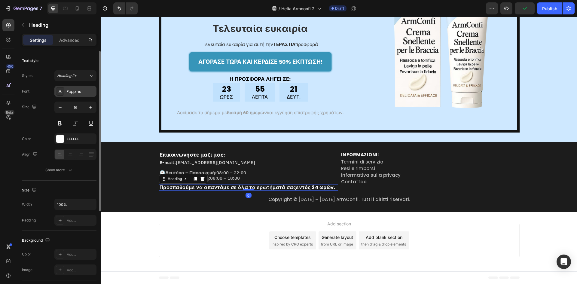
click at [71, 92] on div "Poppins" at bounding box center [81, 91] width 28 height 5
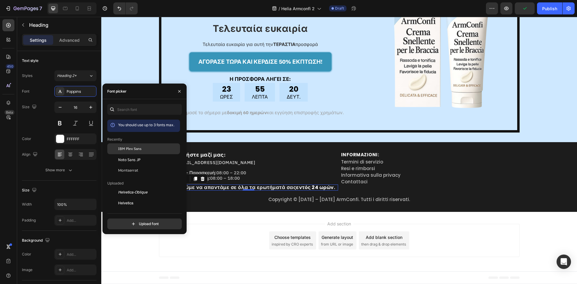
click at [122, 187] on div "IBM Plex Sans" at bounding box center [143, 192] width 73 height 11
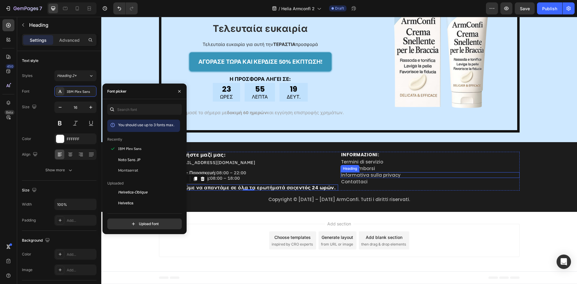
click at [410, 175] on h2 "Informativa sulla privacy" at bounding box center [429, 175] width 179 height 6
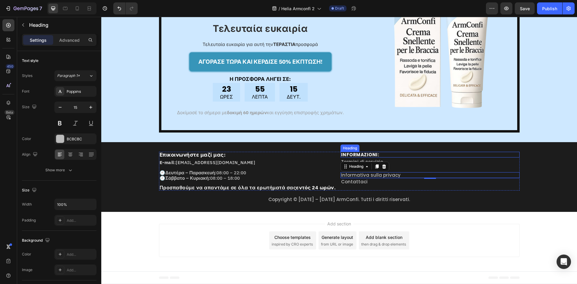
click at [360, 155] on span "INFORMAZIONI:" at bounding box center [360, 154] width 38 height 6
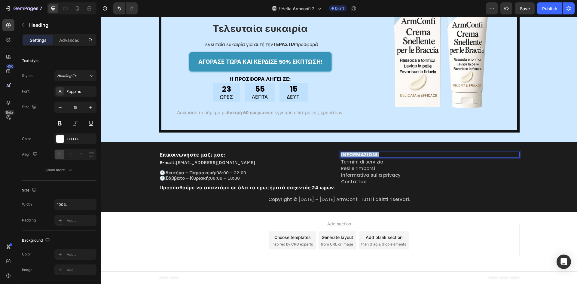
click at [360, 155] on span "INFORMAZIONI:" at bounding box center [360, 154] width 38 height 6
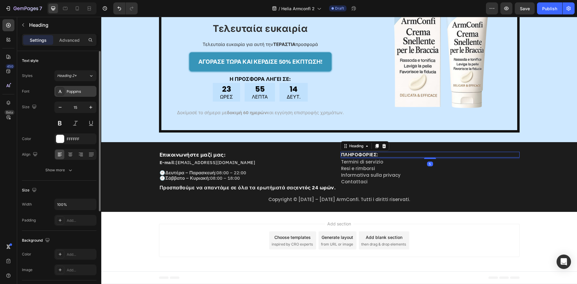
click at [75, 90] on div "Poppins" at bounding box center [81, 91] width 28 height 5
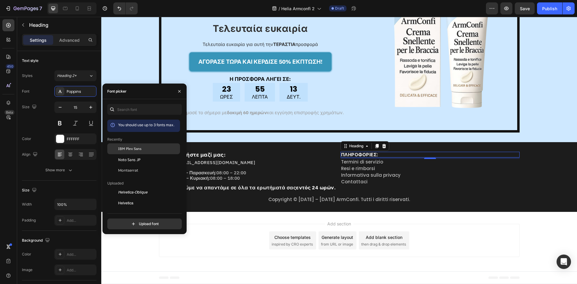
click at [127, 187] on div "IBM Plex Sans" at bounding box center [143, 192] width 73 height 11
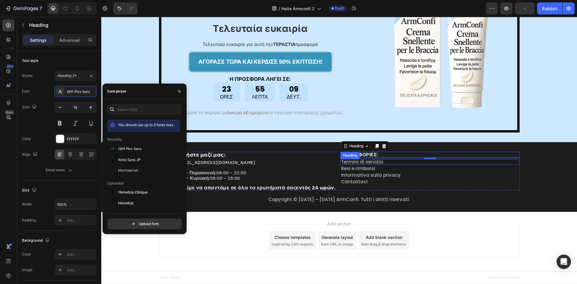
click at [384, 163] on h2 "Termini di servizio" at bounding box center [429, 162] width 179 height 6
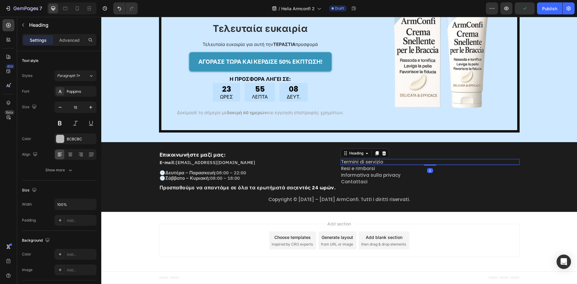
click at [384, 163] on h2 "Termini di servizio" at bounding box center [429, 162] width 179 height 6
click at [86, 94] on div "Poppins" at bounding box center [81, 91] width 28 height 5
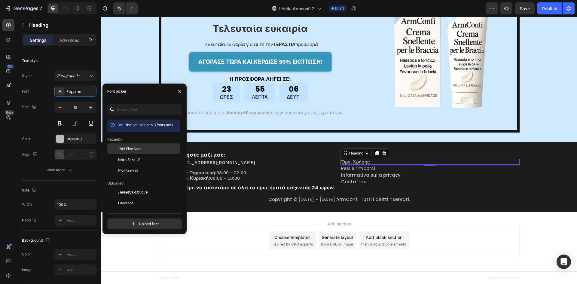
click at [122, 148] on span "IBM Plex Sans" at bounding box center [129, 148] width 23 height 5
click at [452, 154] on p "⁠⁠⁠⁠⁠⁠⁠ ΠΛΗΡΟΦΟΡΙΕΣ:" at bounding box center [430, 154] width 178 height 5
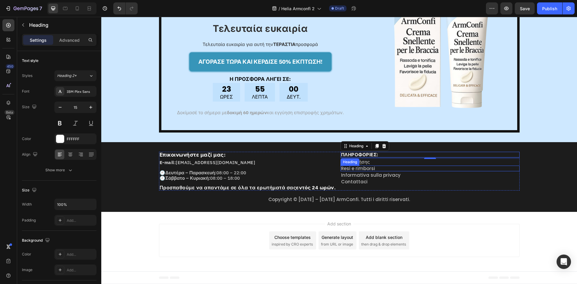
click at [390, 169] on h2 "Resi e rimborsi" at bounding box center [429, 169] width 179 height 6
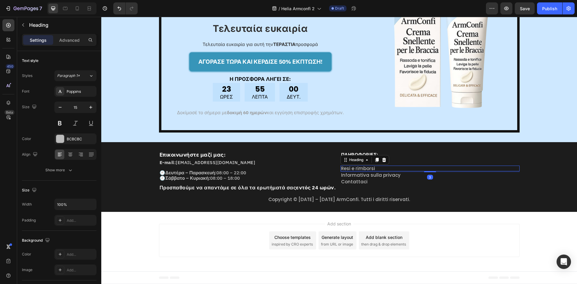
click at [390, 169] on h2 "Resi e rimborsi" at bounding box center [429, 169] width 179 height 6
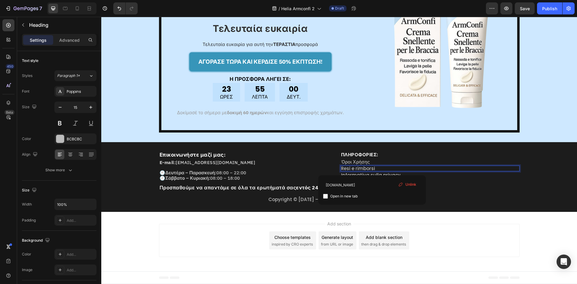
click at [390, 169] on p "Resi e rimborsi" at bounding box center [430, 168] width 178 height 5
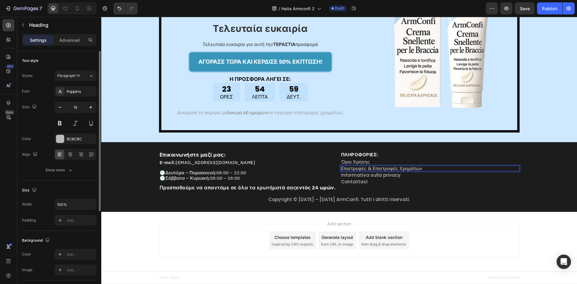
drag, startPoint x: 69, startPoint y: 89, endPoint x: 78, endPoint y: 100, distance: 14.2
click at [69, 89] on div "Poppins" at bounding box center [81, 91] width 28 height 5
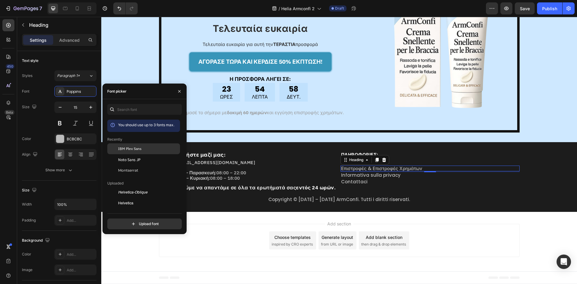
click at [142, 148] on div "IBM Plex Sans" at bounding box center [148, 148] width 61 height 5
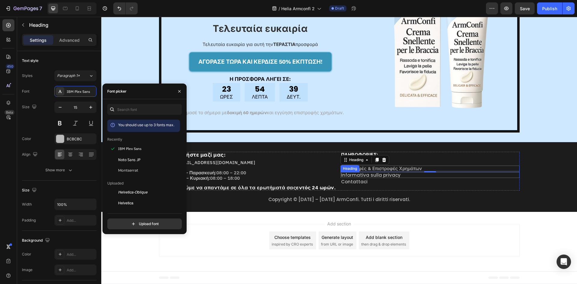
click at [401, 174] on h2 "Informativa sulla privacy" at bounding box center [429, 175] width 179 height 6
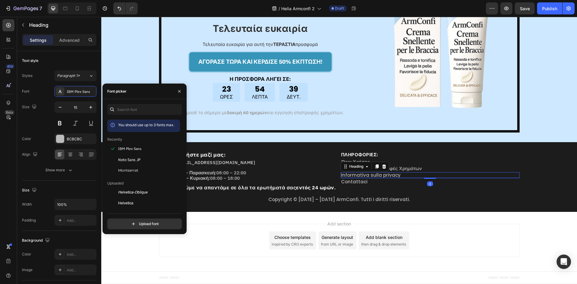
click at [401, 174] on h2 "Informativa sulla privacy" at bounding box center [429, 175] width 179 height 6
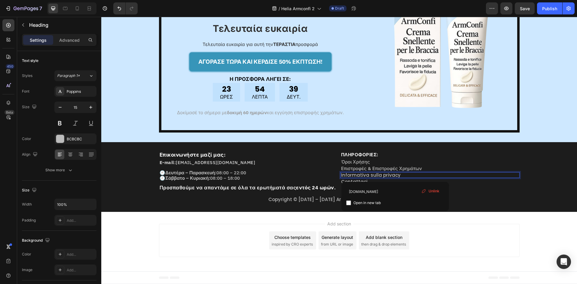
click at [401, 174] on p "Informativa sulla privacy" at bounding box center [430, 175] width 178 height 5
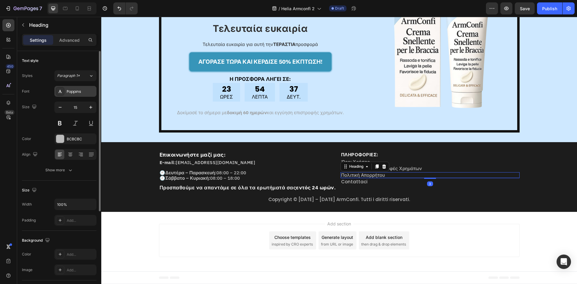
click at [90, 91] on div "Poppins" at bounding box center [81, 91] width 28 height 5
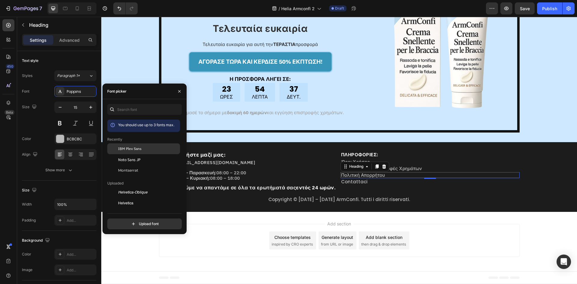
click at [153, 187] on div "IBM Plex Sans" at bounding box center [143, 192] width 73 height 11
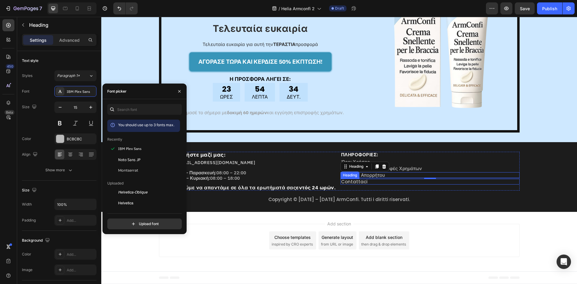
click at [386, 182] on h2 "Contattaci" at bounding box center [429, 182] width 179 height 6
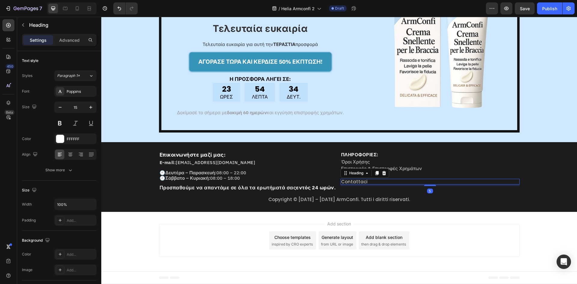
click at [386, 182] on h2 "Contattaci" at bounding box center [429, 182] width 179 height 6
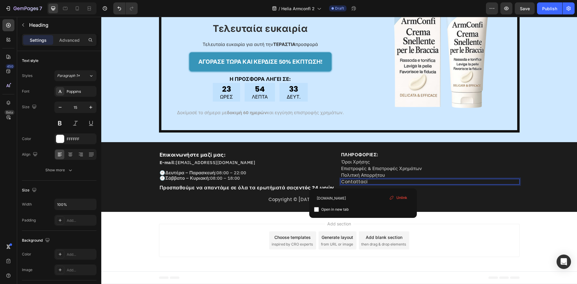
click at [386, 182] on p "Contattaci" at bounding box center [430, 181] width 178 height 5
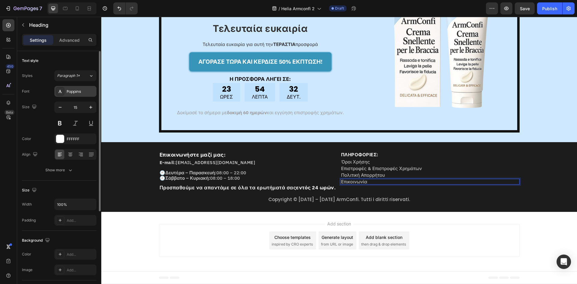
click at [67, 92] on div "Poppins" at bounding box center [81, 91] width 28 height 5
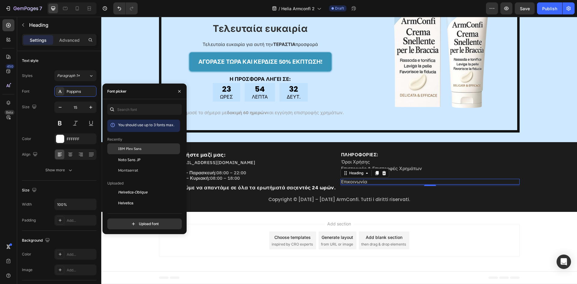
click at [131, 146] on span "IBM Plex Sans" at bounding box center [129, 148] width 23 height 5
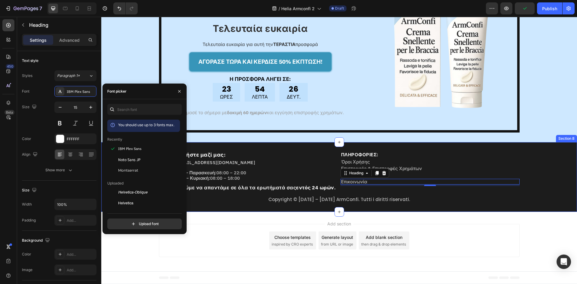
click at [321, 198] on p "Copyright © [DATE] – [DATE] ArmConfi. Tutti i diritti riservati." at bounding box center [339, 199] width 474 height 5
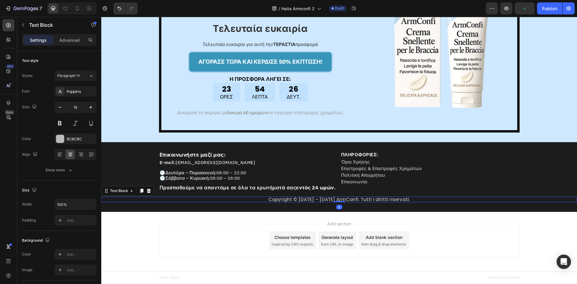
click at [320, 198] on p "Copyright © [DATE] – [DATE] ArmConfi. Tutti i diritti riservati." at bounding box center [339, 199] width 474 height 5
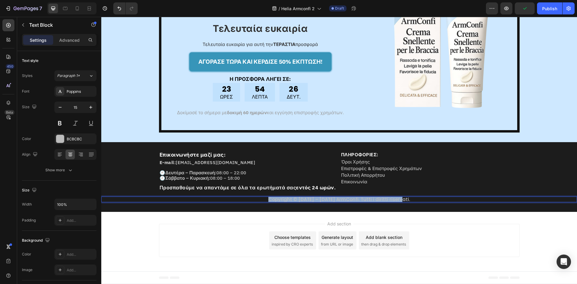
click at [320, 198] on p "Copyright © [DATE] – [DATE] ArmConfi. Tutti i diritti riservati." at bounding box center [339, 199] width 474 height 5
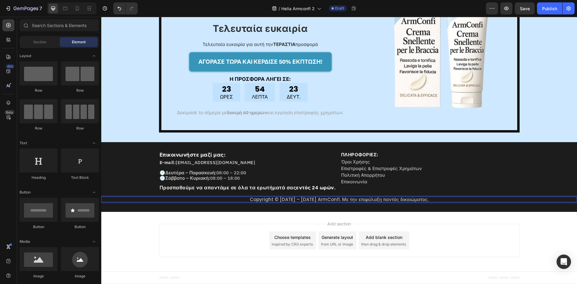
click at [458, 216] on div "Add section Choose templates inspired by CRO experts Generate layout from URL o…" at bounding box center [339, 241] width 476 height 59
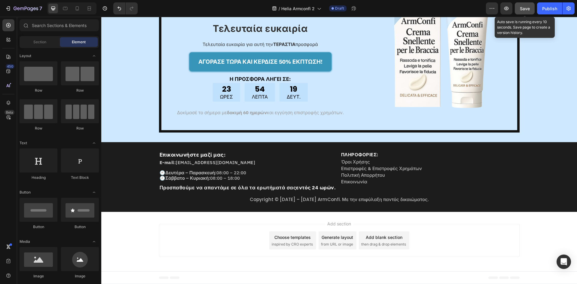
click at [522, 6] on span "Save" at bounding box center [525, 8] width 10 height 5
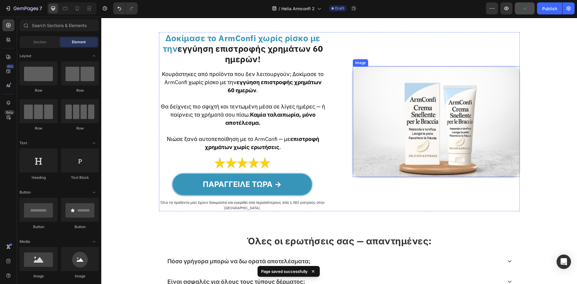
scroll to position [1394, 0]
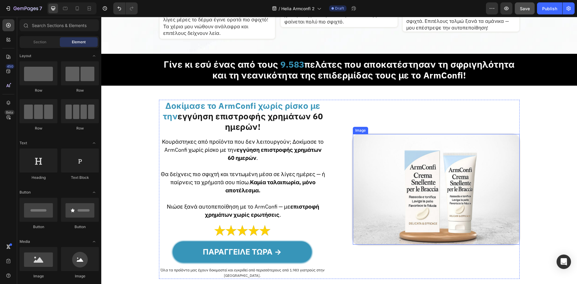
click at [429, 214] on img at bounding box center [436, 189] width 167 height 111
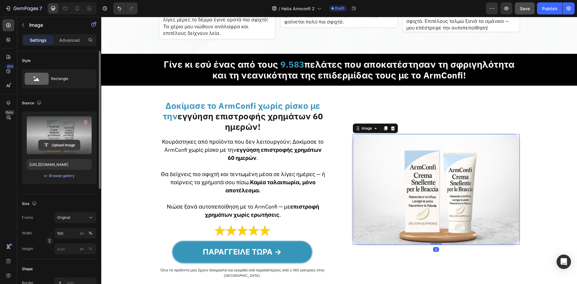
click at [52, 143] on input "file" at bounding box center [58, 145] width 41 height 10
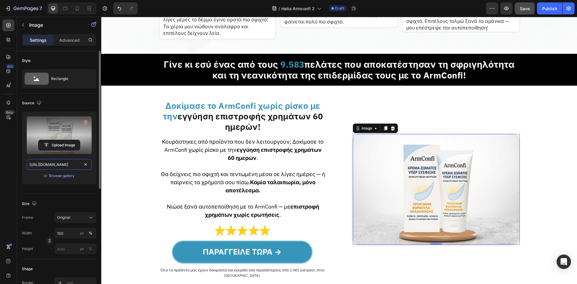
click at [71, 166] on input "[URL][DOMAIN_NAME]" at bounding box center [59, 164] width 65 height 11
click at [68, 10] on icon at bounding box center [65, 8] width 6 height 6
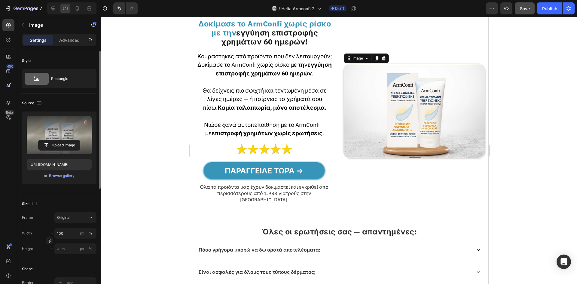
scroll to position [1525, 0]
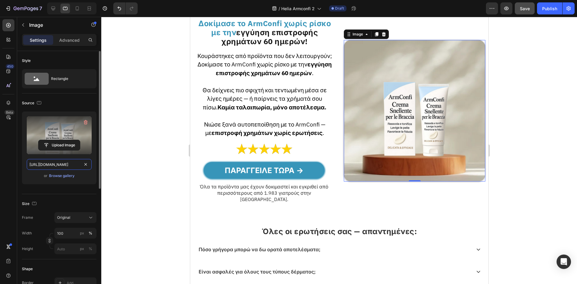
click at [52, 159] on input "[URL][DOMAIN_NAME]" at bounding box center [59, 164] width 65 height 11
paste input "[DOMAIN_NAME]"
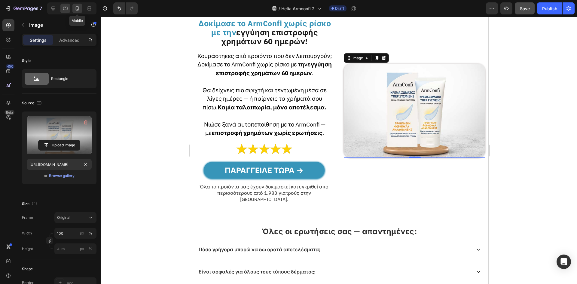
click at [78, 7] on icon at bounding box center [77, 8] width 6 height 6
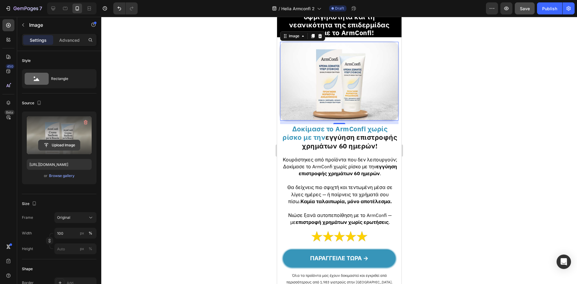
scroll to position [1518, 0]
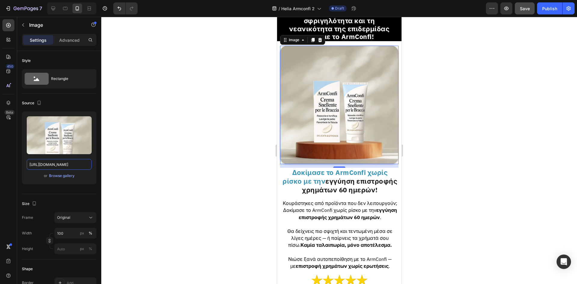
click at [58, 164] on input "[URL][DOMAIN_NAME]" at bounding box center [59, 164] width 65 height 11
paste input "[DOMAIN_NAME]"
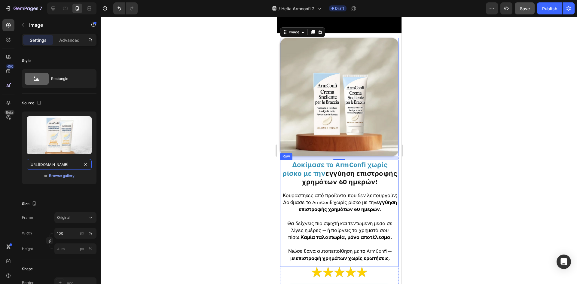
scroll to position [1638, 0]
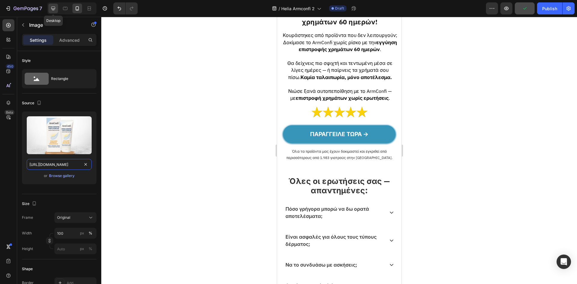
type input "[URL][DOMAIN_NAME]"
click at [56, 8] on icon at bounding box center [53, 8] width 6 height 6
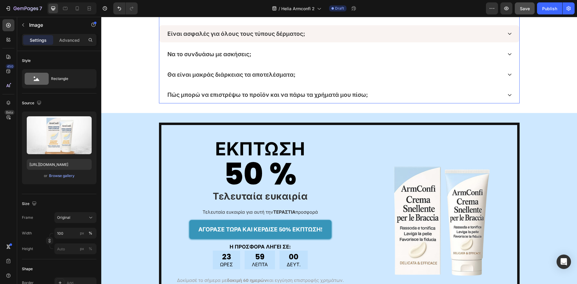
scroll to position [1762, 0]
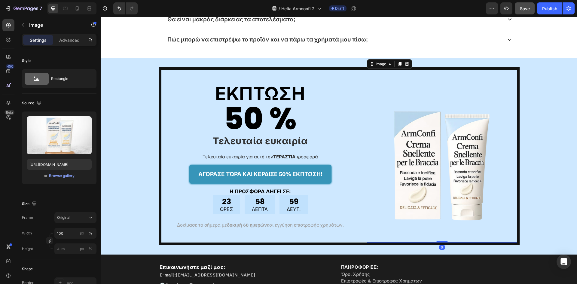
click at [404, 156] on img at bounding box center [442, 160] width 150 height 150
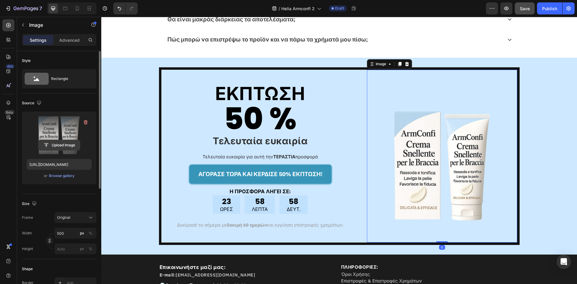
click at [59, 147] on input "file" at bounding box center [58, 145] width 41 height 10
click at [70, 173] on div "Browse gallery" at bounding box center [62, 175] width 26 height 5
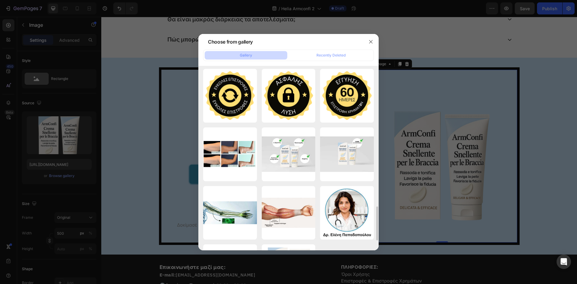
scroll to position [814, 0]
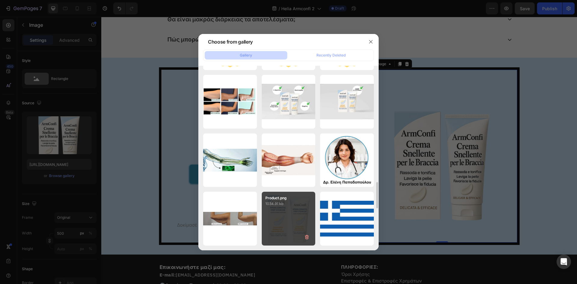
click at [281, 207] on div "Product.png 1034.91 kb" at bounding box center [289, 219] width 54 height 54
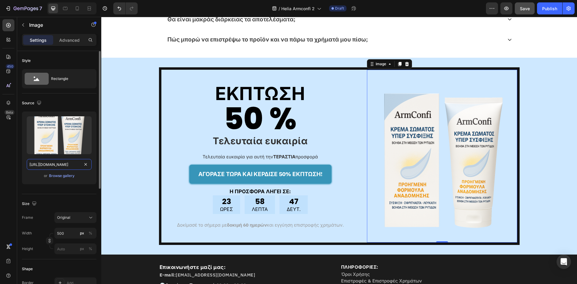
click at [48, 162] on input "[URL][DOMAIN_NAME]" at bounding box center [59, 164] width 65 height 11
click at [61, 5] on div at bounding box center [65, 9] width 10 height 10
type input "[URL][DOMAIN_NAME]"
type input "340"
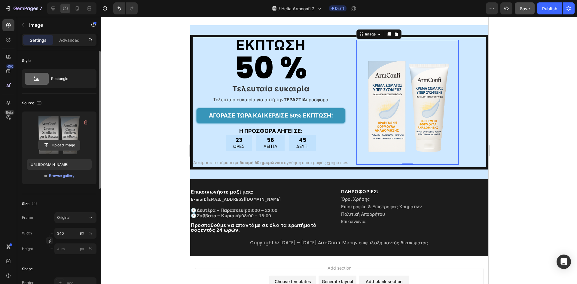
scroll to position [1799, 0]
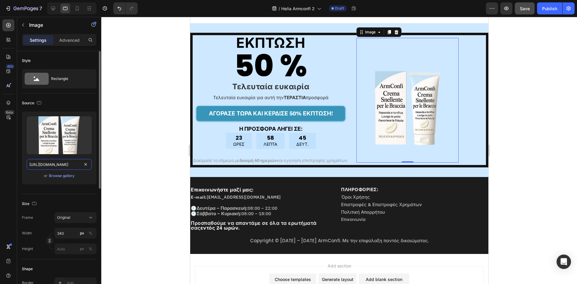
click at [55, 165] on input "[URL][DOMAIN_NAME]" at bounding box center [59, 164] width 65 height 11
paste input "647ec5a9-109f-4c8a-8c8a-7ecbeecd8f80"
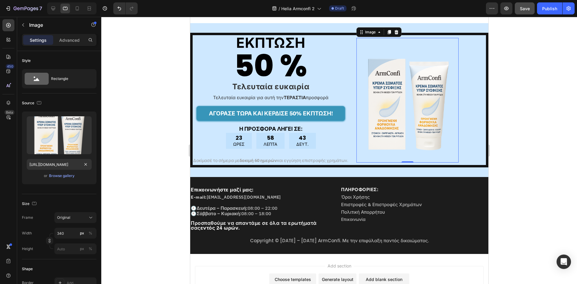
scroll to position [0, 0]
click at [77, 14] on div at bounding box center [71, 8] width 49 height 12
click at [72, 8] on div at bounding box center [71, 8] width 49 height 12
click at [77, 7] on icon at bounding box center [77, 8] width 6 height 6
type input "[URL][DOMAIN_NAME]"
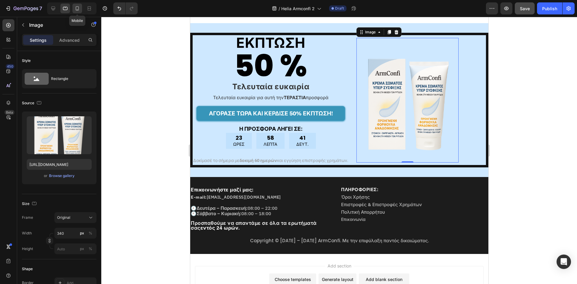
type input "250"
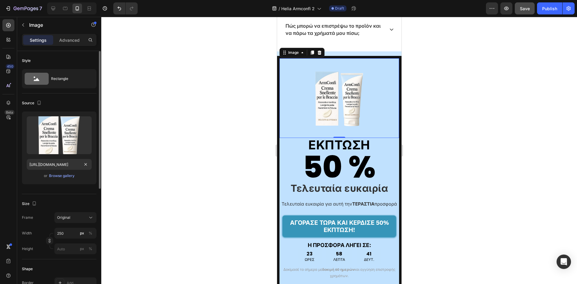
scroll to position [1781, 0]
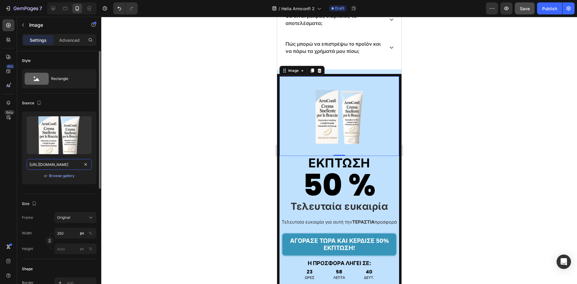
click at [70, 166] on input "[URL][DOMAIN_NAME]" at bounding box center [59, 164] width 65 height 11
paste input "647ec5a9-109f-4c8a-8c8a-7ecbeecd8f80"
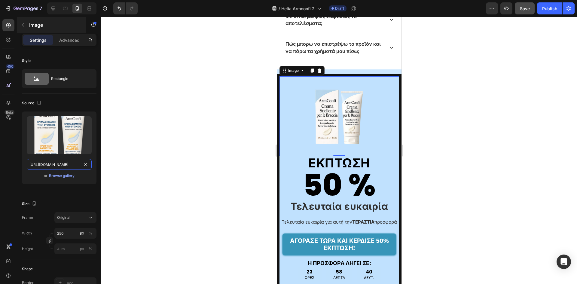
scroll to position [0, 184]
type input "[URL][DOMAIN_NAME]"
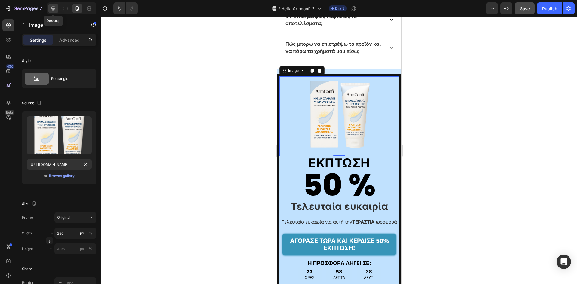
click at [56, 10] on icon at bounding box center [53, 8] width 6 height 6
type input "500"
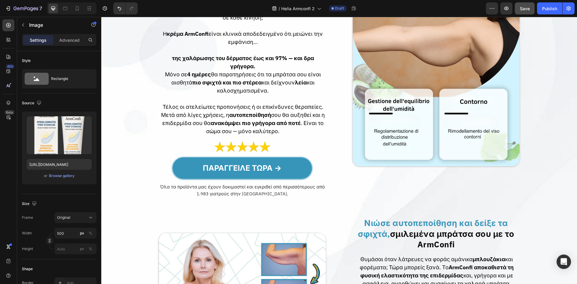
scroll to position [313, 0]
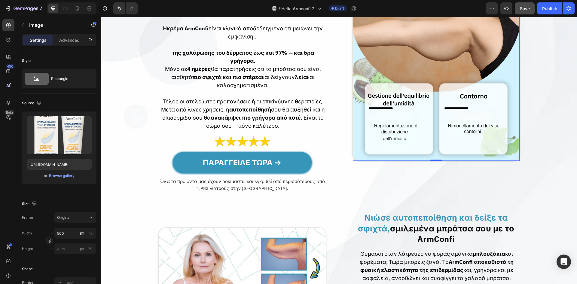
click at [396, 144] on img at bounding box center [436, 77] width 167 height 167
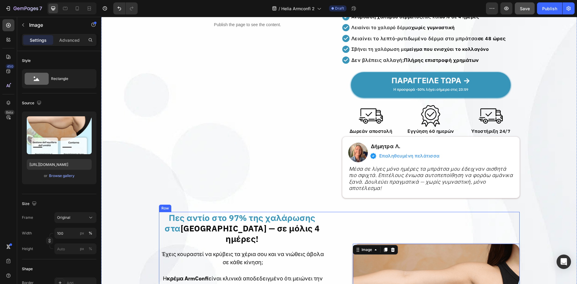
scroll to position [200, 0]
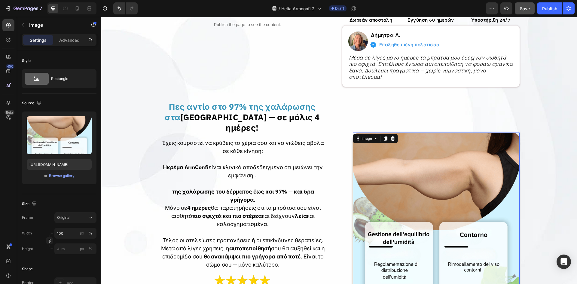
click at [396, 177] on img at bounding box center [436, 215] width 167 height 167
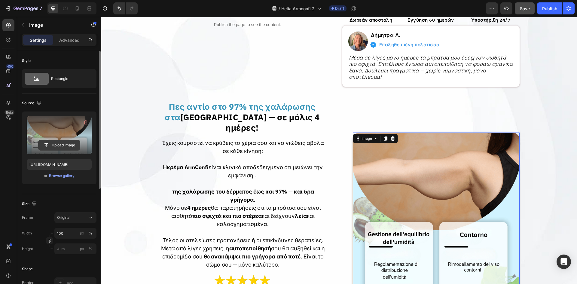
click at [62, 147] on input "file" at bounding box center [58, 145] width 41 height 10
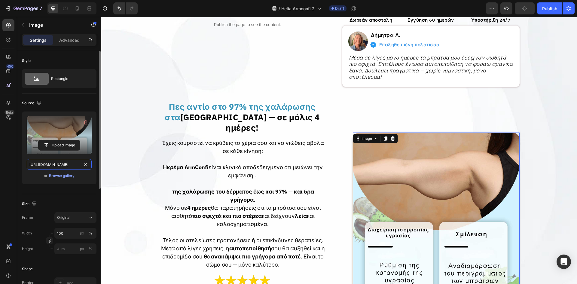
click at [67, 164] on input "[URL][DOMAIN_NAME]" at bounding box center [59, 164] width 65 height 11
click at [63, 10] on icon at bounding box center [65, 8] width 6 height 6
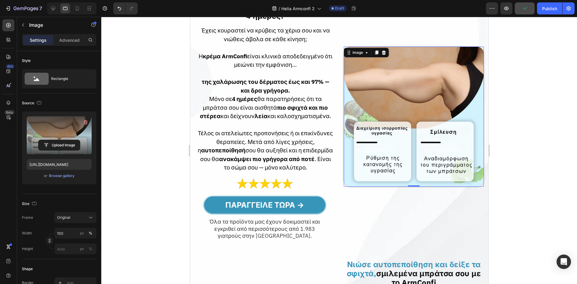
scroll to position [308, 0]
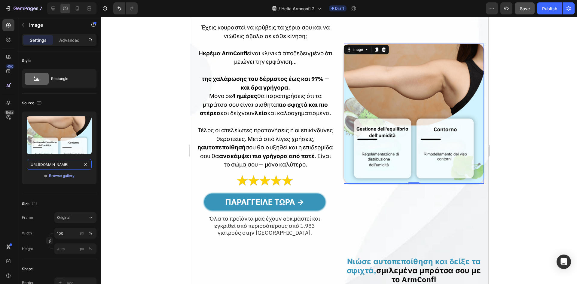
click at [52, 163] on input "[URL][DOMAIN_NAME]" at bounding box center [59, 164] width 65 height 11
paste input "[DOMAIN_NAME]"
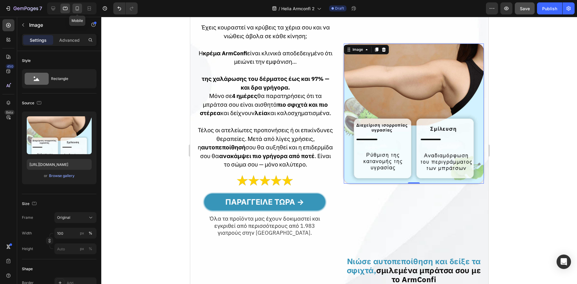
click at [75, 11] on icon at bounding box center [77, 8] width 6 height 6
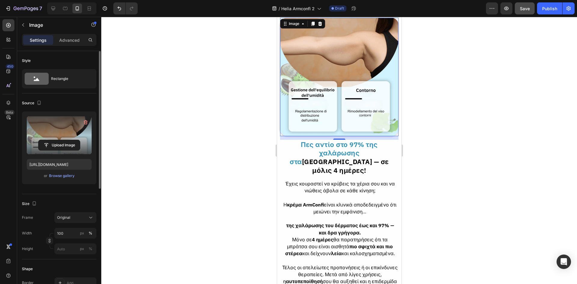
scroll to position [296, 0]
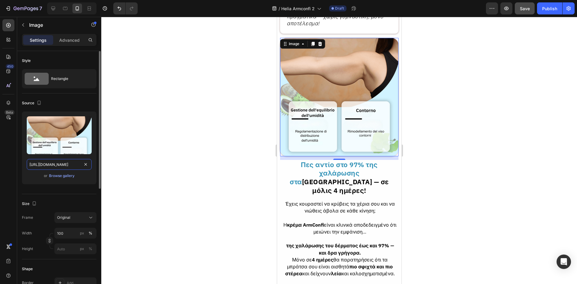
click at [50, 166] on input "[URL][DOMAIN_NAME]" at bounding box center [59, 164] width 65 height 11
paste input "[DOMAIN_NAME]"
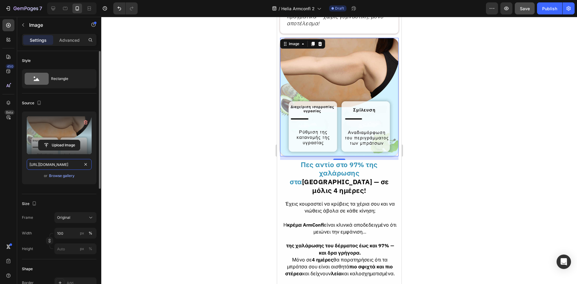
paste input "text"
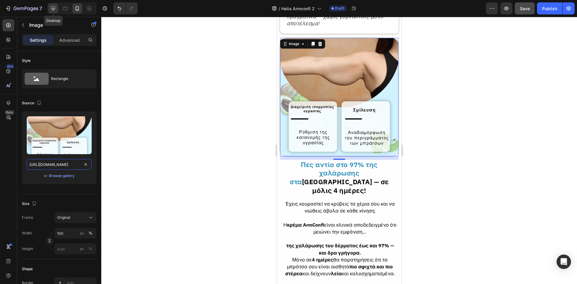
type input "[URL][DOMAIN_NAME]"
click at [52, 8] on icon at bounding box center [53, 9] width 4 height 4
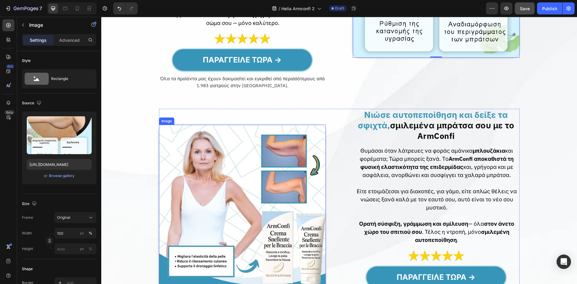
scroll to position [526, 0]
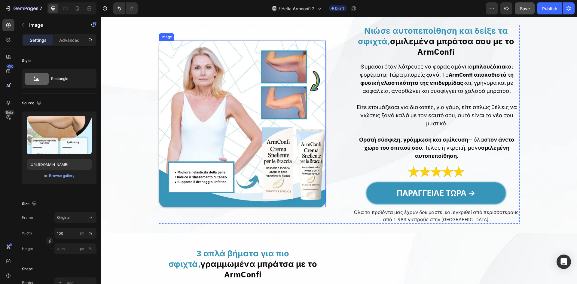
click at [293, 167] on img at bounding box center [242, 124] width 167 height 167
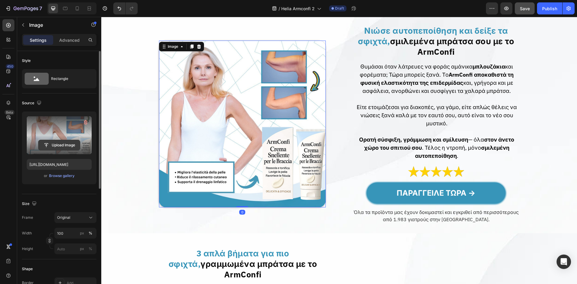
click at [63, 142] on input "file" at bounding box center [58, 145] width 41 height 10
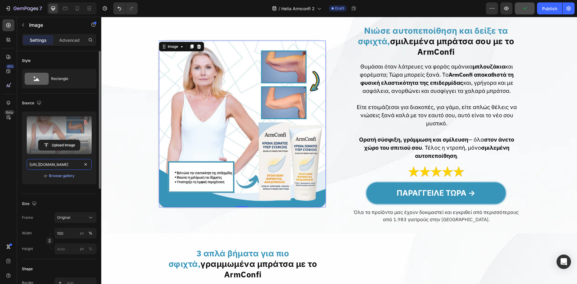
click at [59, 163] on input "[URL][DOMAIN_NAME]" at bounding box center [59, 164] width 65 height 11
click at [68, 13] on div at bounding box center [65, 9] width 10 height 10
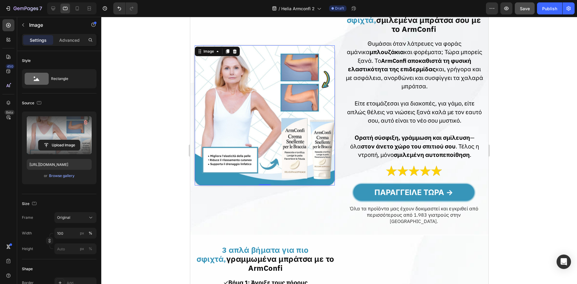
scroll to position [553, 0]
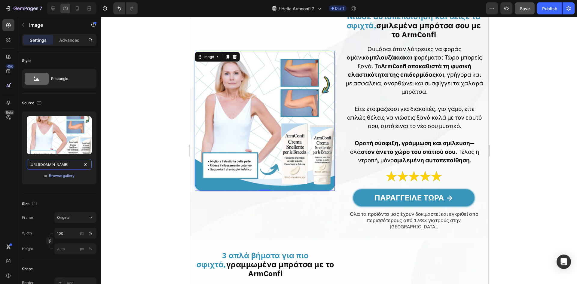
click at [63, 160] on input "[URL][DOMAIN_NAME]" at bounding box center [59, 164] width 65 height 11
paste input "87139497-c727-43f9-a7fa-e666ccbb3275.jpg"
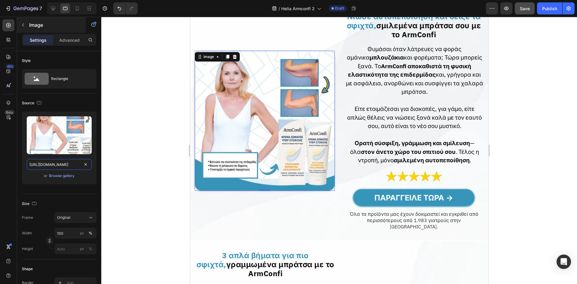
scroll to position [0, 184]
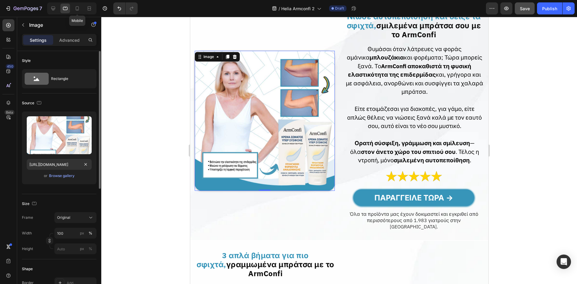
drag, startPoint x: 78, startPoint y: 8, endPoint x: 68, endPoint y: 67, distance: 60.3
click at [78, 8] on icon at bounding box center [77, 8] width 6 height 6
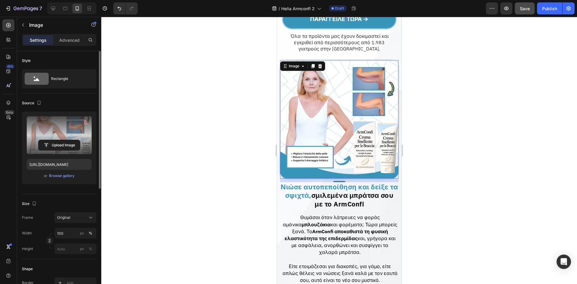
scroll to position [637, 0]
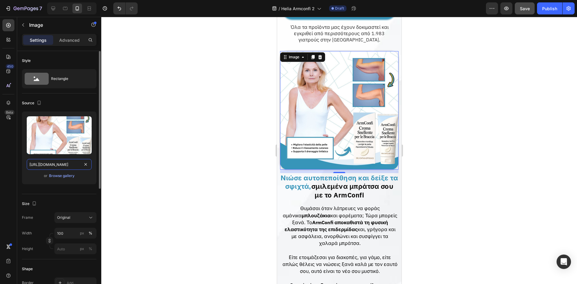
click at [53, 163] on input "[URL][DOMAIN_NAME]" at bounding box center [59, 164] width 65 height 11
paste input "87139497-c727-43f9-a7fa-e666ccbb3275.jpg"
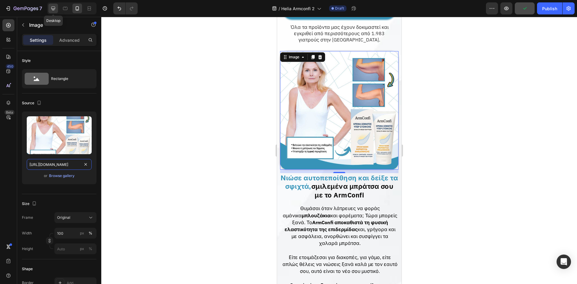
type input "[URL][DOMAIN_NAME]"
click at [51, 8] on icon at bounding box center [53, 8] width 6 height 6
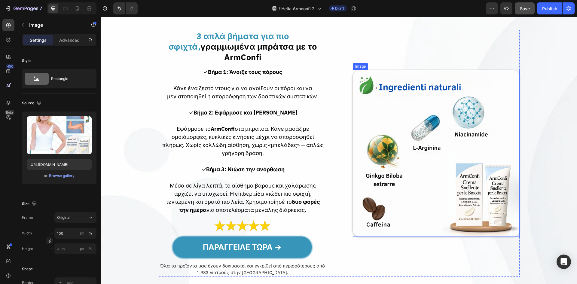
scroll to position [750, 0]
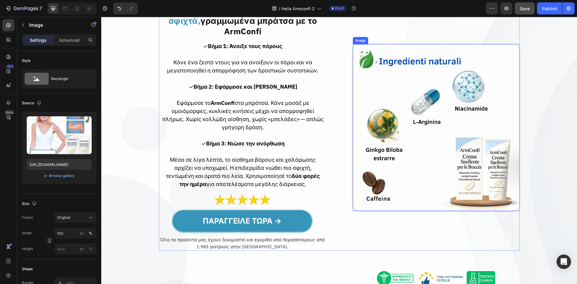
click at [437, 172] on img at bounding box center [436, 127] width 167 height 167
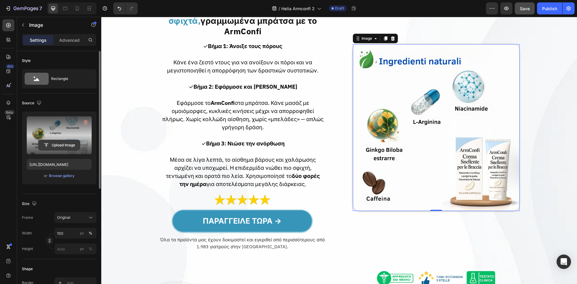
click at [67, 149] on input "file" at bounding box center [58, 145] width 41 height 10
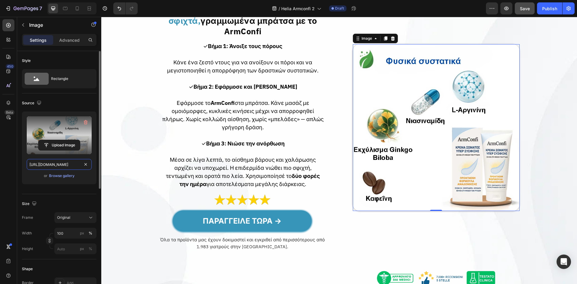
click at [75, 166] on input "[URL][DOMAIN_NAME]" at bounding box center [59, 164] width 65 height 11
click at [65, 11] on icon at bounding box center [65, 8] width 6 height 6
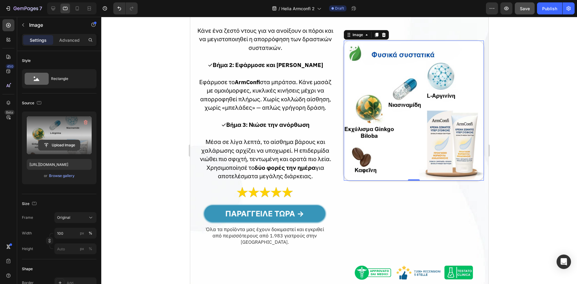
scroll to position [775, 0]
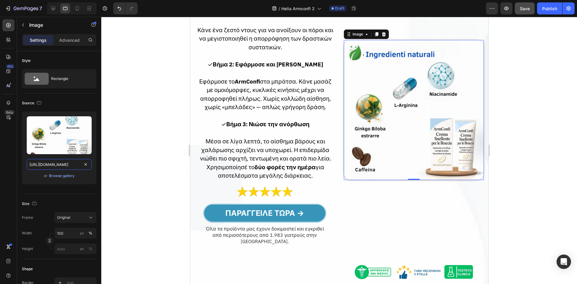
click at [41, 161] on input "[URL][DOMAIN_NAME]" at bounding box center [59, 164] width 65 height 11
paste input "[DOMAIN_NAME]"
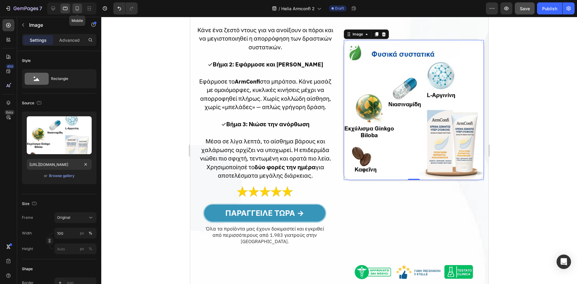
click at [75, 8] on icon at bounding box center [77, 8] width 6 height 6
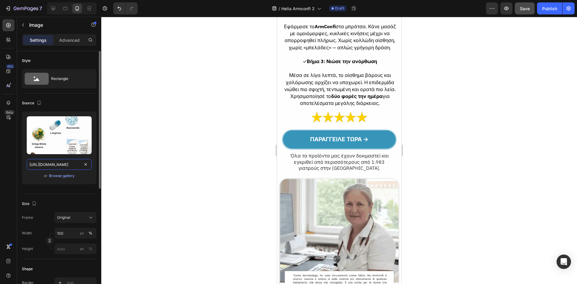
scroll to position [953, 0]
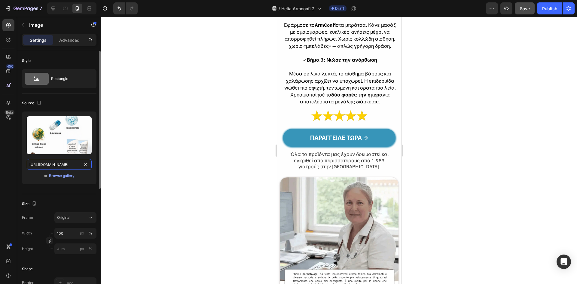
click at [62, 165] on input "[URL][DOMAIN_NAME]" at bounding box center [59, 164] width 65 height 11
paste input "[DOMAIN_NAME]"
type input "[URL][DOMAIN_NAME]"
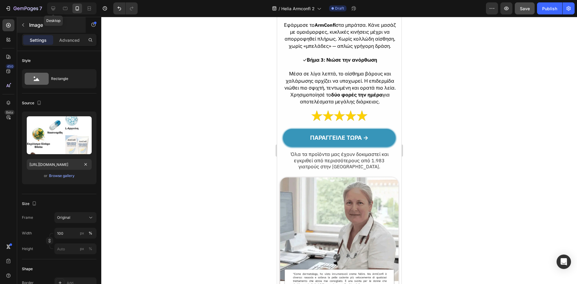
drag, startPoint x: 52, startPoint y: 7, endPoint x: 62, endPoint y: 20, distance: 16.7
click at [52, 7] on icon at bounding box center [53, 9] width 4 height 4
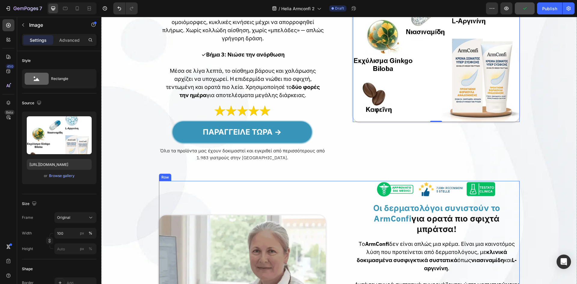
scroll to position [919, 0]
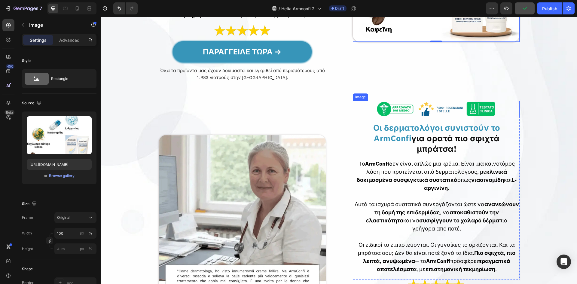
click at [403, 116] on img at bounding box center [436, 109] width 120 height 16
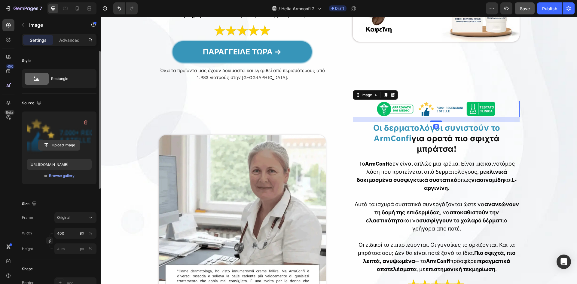
click at [57, 148] on input "file" at bounding box center [58, 145] width 41 height 10
click at [59, 159] on input "[URL][DOMAIN_NAME]" at bounding box center [59, 164] width 65 height 11
click at [67, 5] on div at bounding box center [65, 9] width 10 height 10
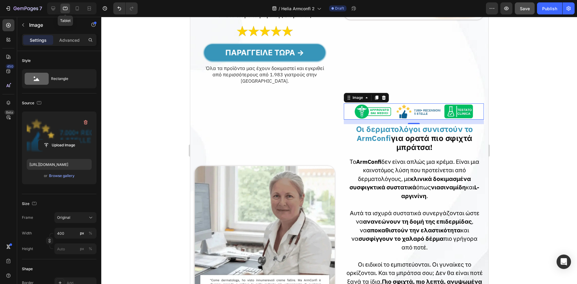
scroll to position [995, 0]
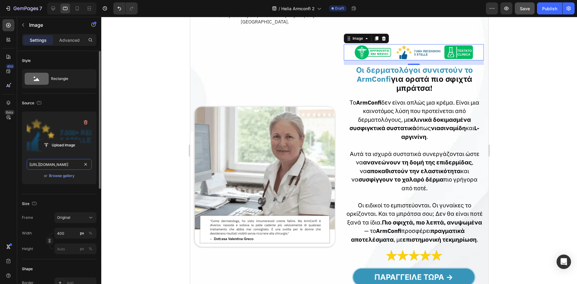
click at [36, 164] on input "[URL][DOMAIN_NAME]" at bounding box center [59, 164] width 65 height 11
paste input "e7347958-481f-44f0-ba21-dccd13d27ebc.png"
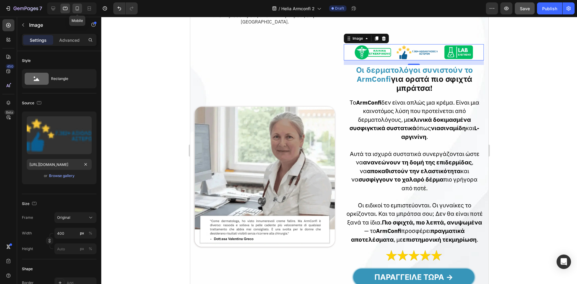
drag, startPoint x: 79, startPoint y: 6, endPoint x: 79, endPoint y: 12, distance: 5.7
click at [79, 6] on icon at bounding box center [77, 8] width 6 height 6
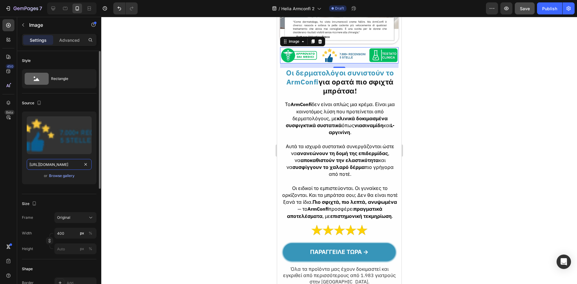
click at [56, 164] on input "[URL][DOMAIN_NAME]" at bounding box center [59, 164] width 65 height 11
paste input "e7347958-481f-44f0-ba21-dccd13d27ebc.png"
paste input "text"
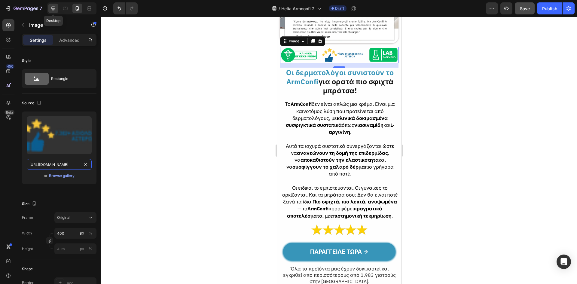
type input "[URL][DOMAIN_NAME]"
click at [56, 10] on icon at bounding box center [53, 8] width 6 height 6
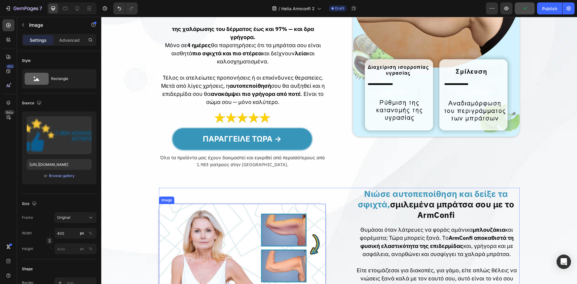
scroll to position [462, 0]
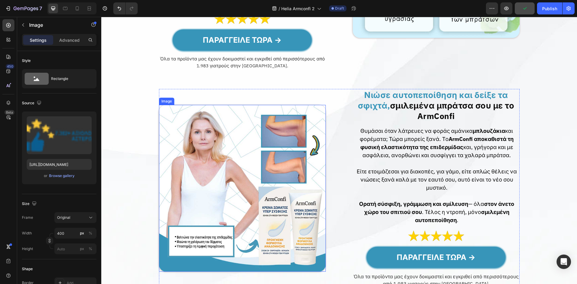
click at [272, 197] on img at bounding box center [242, 188] width 167 height 167
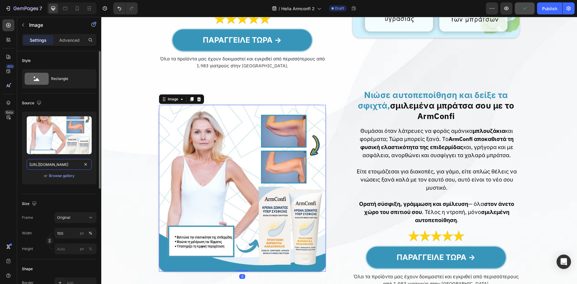
click at [38, 165] on input "[URL][DOMAIN_NAME]" at bounding box center [59, 164] width 65 height 11
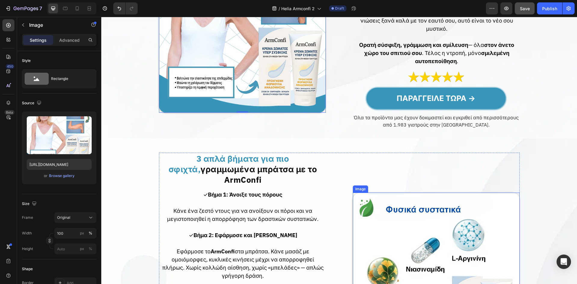
scroll to position [662, 0]
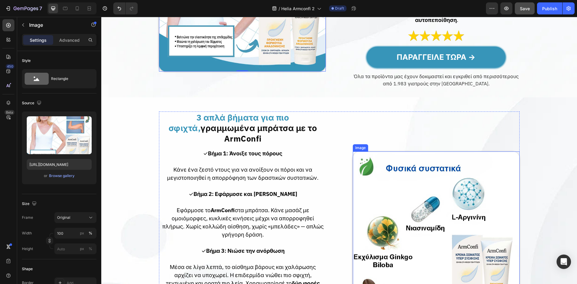
click at [399, 183] on img at bounding box center [436, 234] width 167 height 167
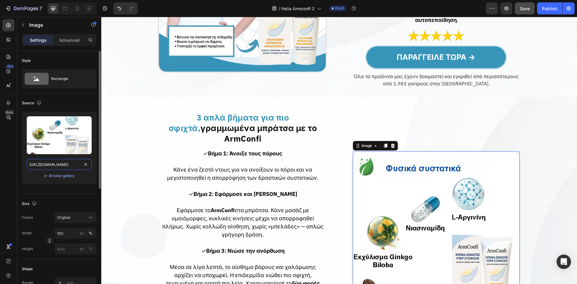
click at [47, 161] on input "[URL][DOMAIN_NAME]" at bounding box center [59, 164] width 65 height 11
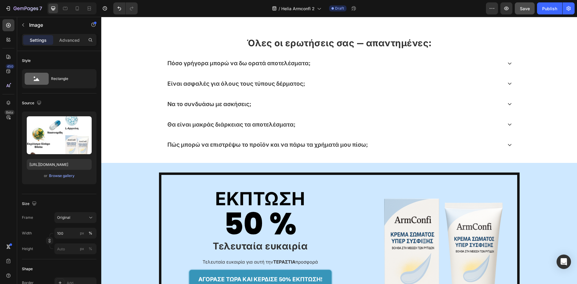
scroll to position [1743, 0]
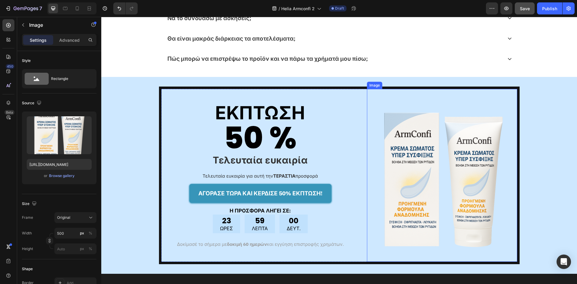
click at [406, 160] on img at bounding box center [442, 179] width 150 height 150
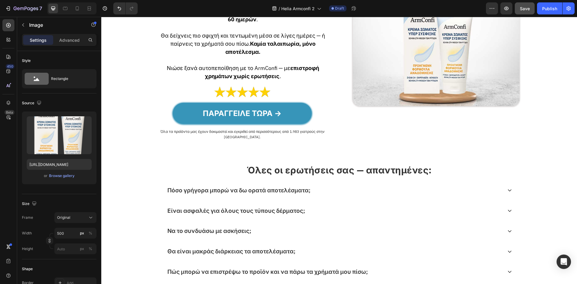
scroll to position [1423, 0]
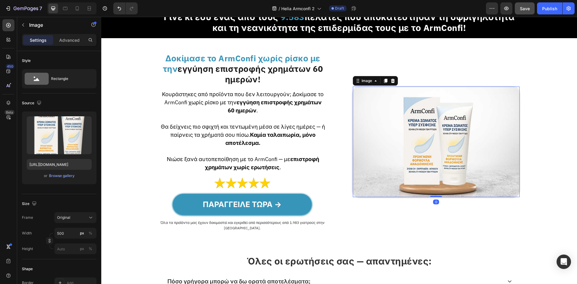
click at [396, 156] on img at bounding box center [436, 142] width 167 height 111
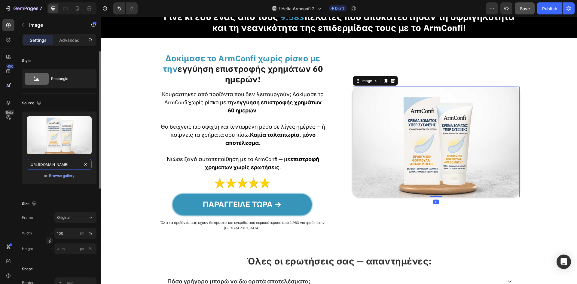
click at [64, 165] on input "[URL][DOMAIN_NAME]" at bounding box center [59, 164] width 65 height 11
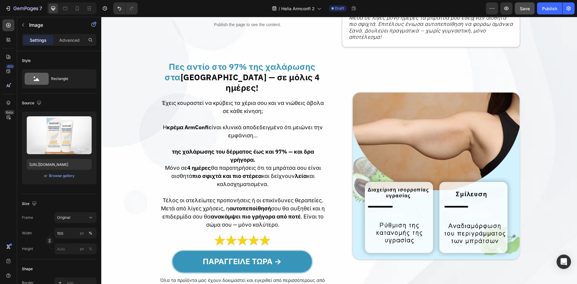
scroll to position [360, 0]
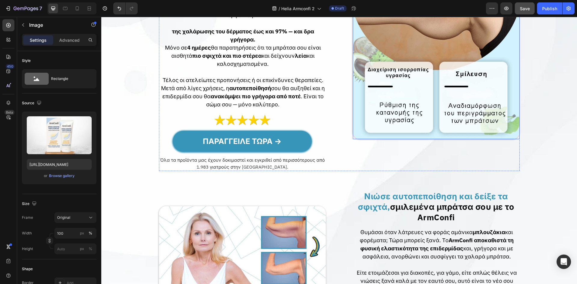
drag, startPoint x: 403, startPoint y: 103, endPoint x: 398, endPoint y: 104, distance: 5.2
click at [403, 103] on img at bounding box center [436, 55] width 167 height 167
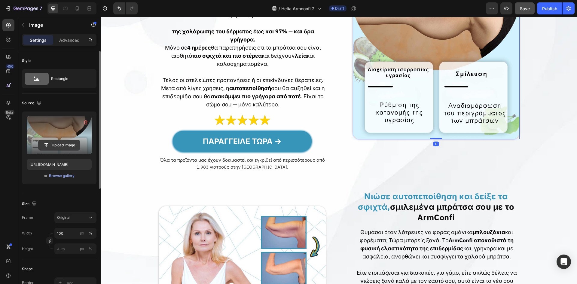
click at [47, 145] on input "file" at bounding box center [58, 145] width 41 height 10
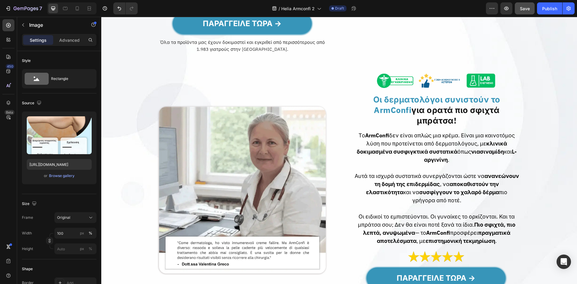
scroll to position [1001, 0]
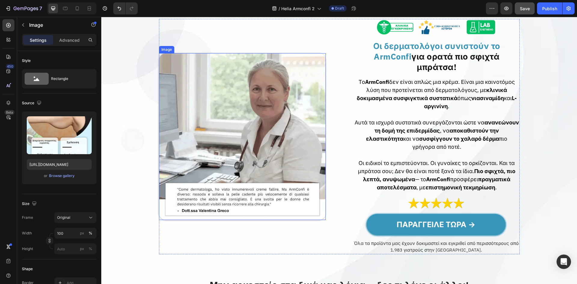
click at [269, 146] on img at bounding box center [242, 136] width 167 height 167
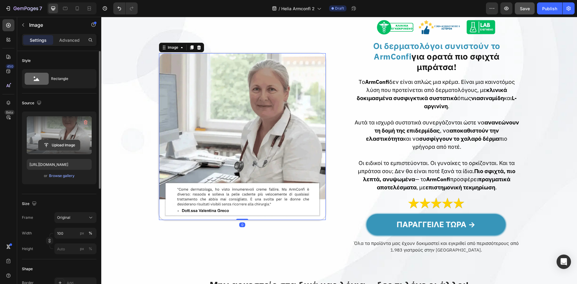
click at [56, 146] on input "file" at bounding box center [58, 145] width 41 height 10
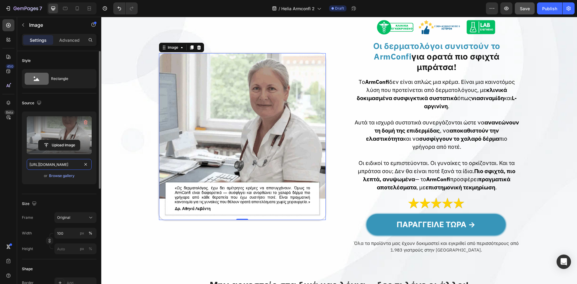
click at [50, 161] on input "[URL][DOMAIN_NAME]" at bounding box center [59, 164] width 65 height 11
click at [64, 9] on icon at bounding box center [65, 8] width 6 height 6
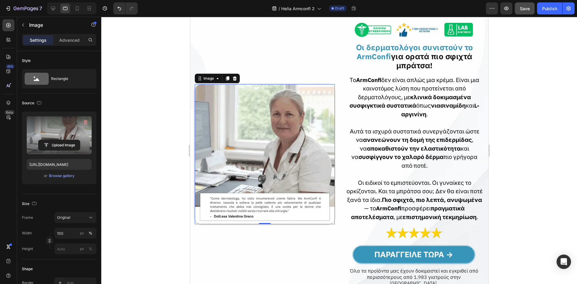
scroll to position [1056, 0]
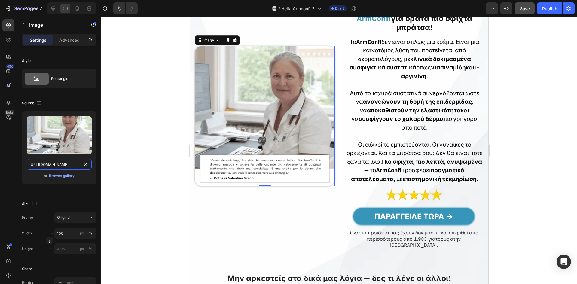
click at [62, 160] on input "[URL][DOMAIN_NAME]" at bounding box center [59, 164] width 65 height 11
paste input "af2b29c6-37b7-40f1-8b88-8a9c921e9c41.jpg"
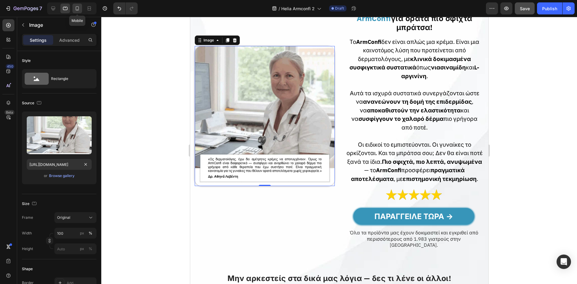
scroll to position [0, 0]
click at [81, 8] on div at bounding box center [77, 9] width 10 height 10
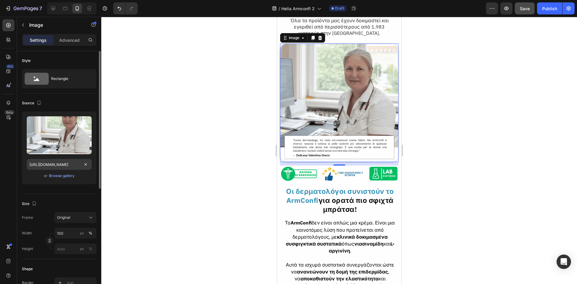
scroll to position [1066, 0]
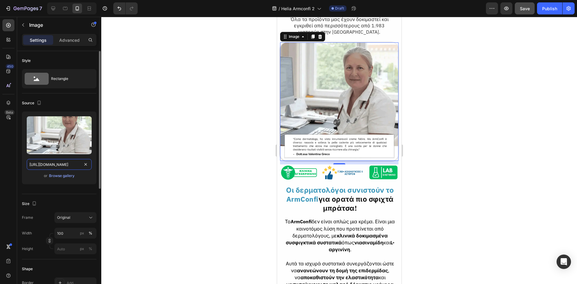
click at [73, 161] on input "[URL][DOMAIN_NAME]" at bounding box center [59, 164] width 65 height 11
paste input "af2b29c6-37b7-40f1-8b88-8a9c921e9c41.jpg"
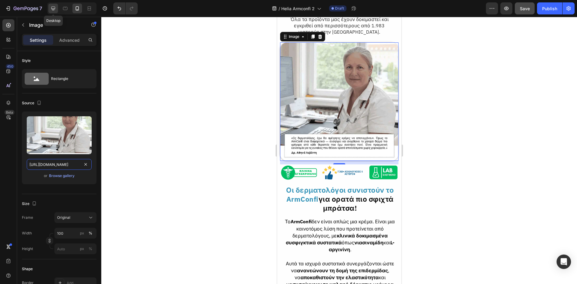
paste input "text"
type input "[URL][DOMAIN_NAME]"
click at [54, 10] on icon at bounding box center [53, 9] width 4 height 4
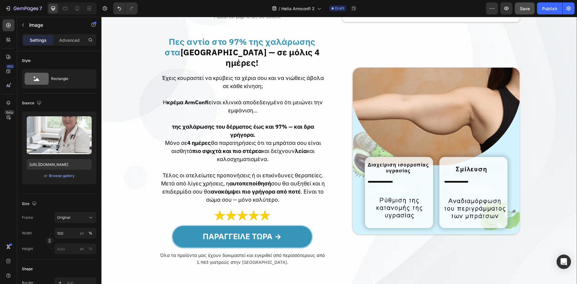
scroll to position [219, 0]
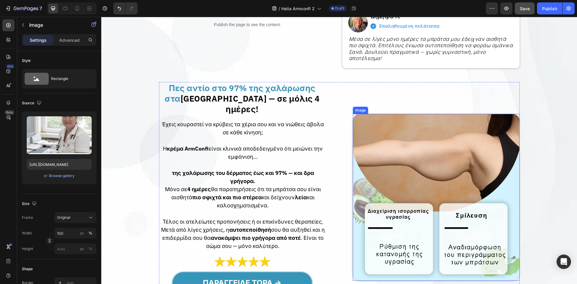
click at [404, 167] on img at bounding box center [436, 197] width 167 height 167
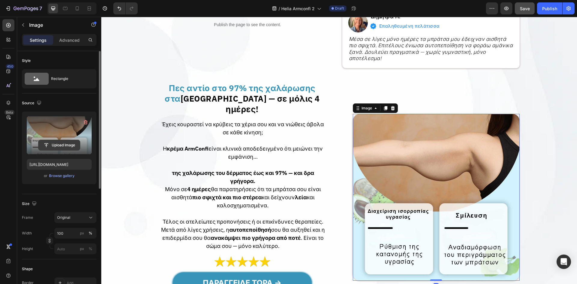
click at [74, 144] on input "file" at bounding box center [58, 145] width 41 height 10
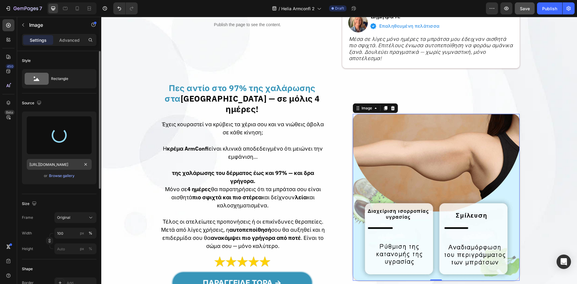
type input "[URL][DOMAIN_NAME]"
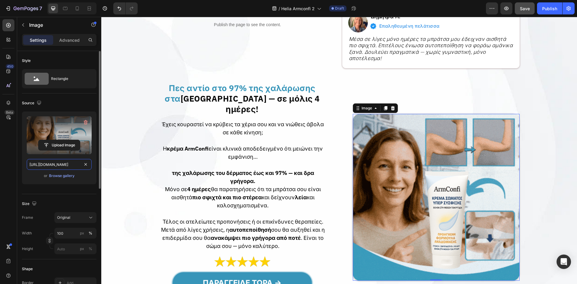
click at [63, 163] on input "[URL][DOMAIN_NAME]" at bounding box center [59, 164] width 65 height 11
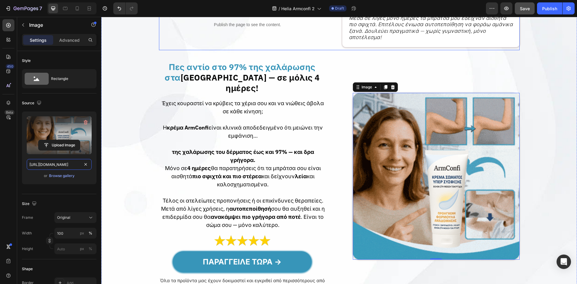
scroll to position [240, 0]
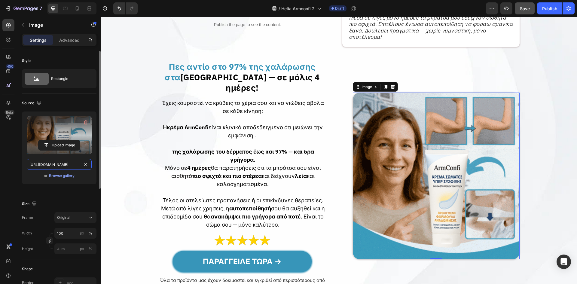
click at [68, 166] on input "[URL][DOMAIN_NAME]" at bounding box center [59, 164] width 65 height 11
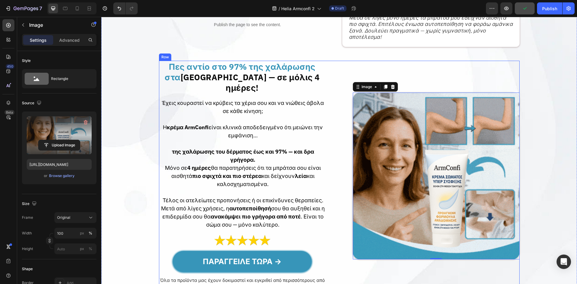
click at [349, 112] on div "Πες αντίο στο 97% της χαλάρωσης στα [GEOGRAPHIC_DATA] — σε μόλις 4 ημέρες! Head…" at bounding box center [339, 176] width 360 height 230
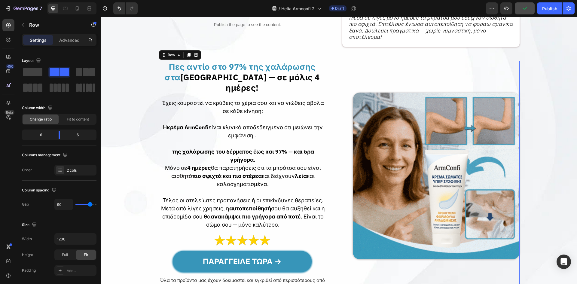
click at [308, 124] on p "Η κρέμα ArmConfi είναι κλινικά αποδεδειγμένο ότι μειώνει την εμφάνιση…" at bounding box center [243, 131] width 164 height 16
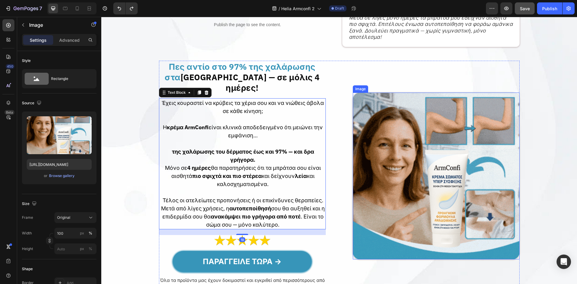
click at [356, 134] on img at bounding box center [436, 176] width 167 height 167
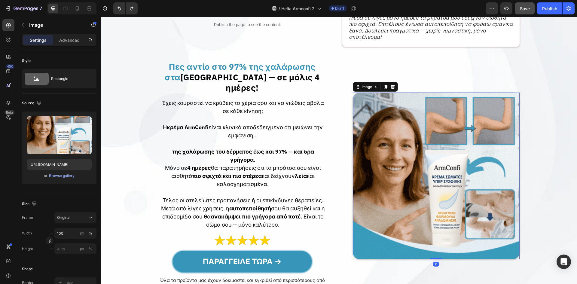
type input "[URL][DOMAIN_NAME]"
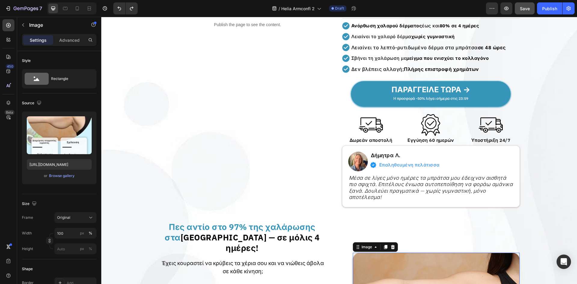
scroll to position [0, 0]
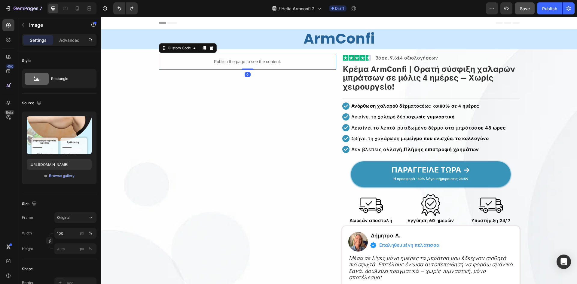
click at [266, 65] on p "Publish the page to see the content." at bounding box center [247, 62] width 177 height 6
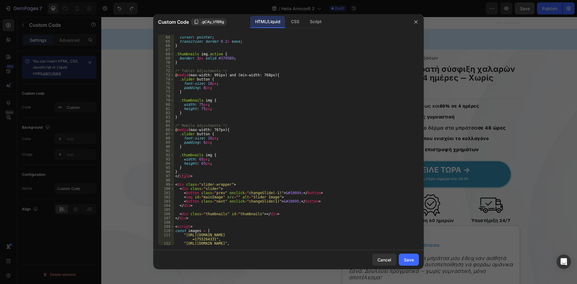
scroll to position [360, 0]
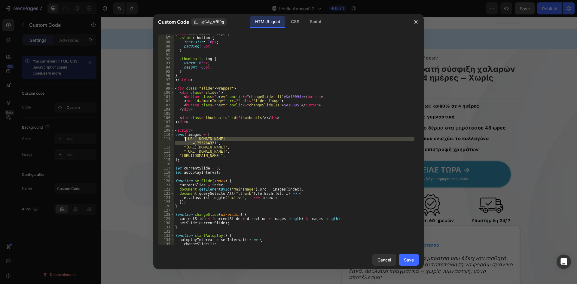
drag, startPoint x: 212, startPoint y: 144, endPoint x: 184, endPoint y: 140, distance: 27.7
click at [184, 140] on div "@ media (max-width: 767px) { .slider button { font-size : 16 px ; padding : 6 p…" at bounding box center [294, 141] width 240 height 219
paste textarea "57/6783/3683/files/gempages_578032762192134844-9ec97523-d378-4134-8036-e3a087bc…"
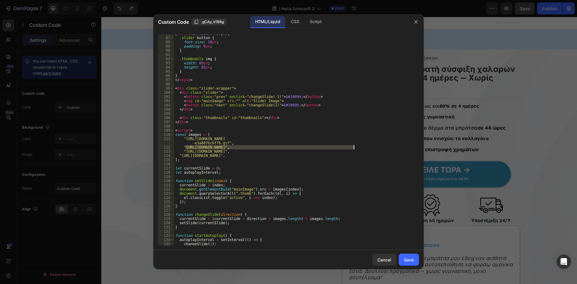
drag, startPoint x: 186, startPoint y: 147, endPoint x: 353, endPoint y: 146, distance: 167.6
click at [353, 146] on div "@ media (max-width: 767px) { .slider button { font-size : 16 px ; padding : 6 p…" at bounding box center [294, 141] width 240 height 219
paste textarea "57/6783/3683/files/gempages_578032762192134844-87139497-c727-43f9-a7fa-e666ccbb…"
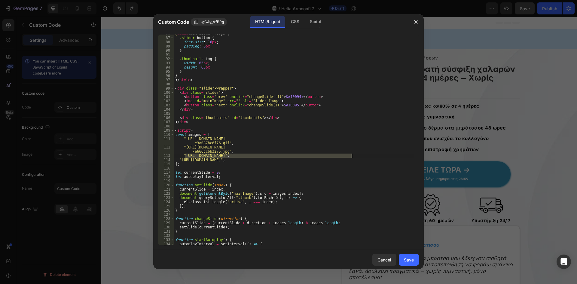
drag, startPoint x: 185, startPoint y: 154, endPoint x: 352, endPoint y: 156, distance: 166.4
click at [352, 156] on div "@ media (max-width: 767px) { .slider button { font-size : 16 px ; padding : 6 p…" at bounding box center [294, 141] width 240 height 219
paste textarea "57/6783/3683/files/gempages_578032762192134844-21b6077e-f763-417e-ac81-f9d980d0…"
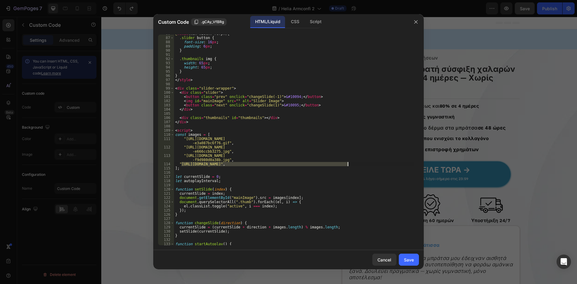
drag, startPoint x: 181, startPoint y: 164, endPoint x: 347, endPoint y: 163, distance: 165.2
click at [347, 163] on div "@ media (max-width: 767px) { .slider button { font-size : 16 px ; padding : 6 p…" at bounding box center [294, 141] width 240 height 219
paste textarea "57/6783/3683/files/gempages_578032762192134844-b2e35b2c-9e3f-46e9-ab3f-de53224d…"
type textarea ""[URL][DOMAIN_NAME]","
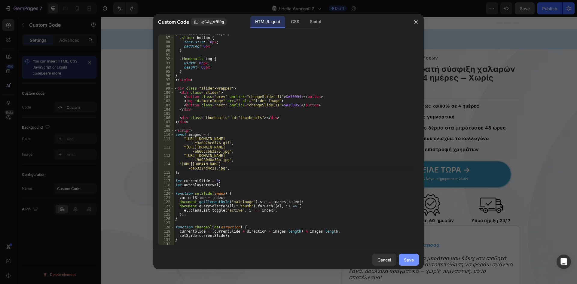
click at [402, 259] on button "Save" at bounding box center [409, 260] width 20 height 12
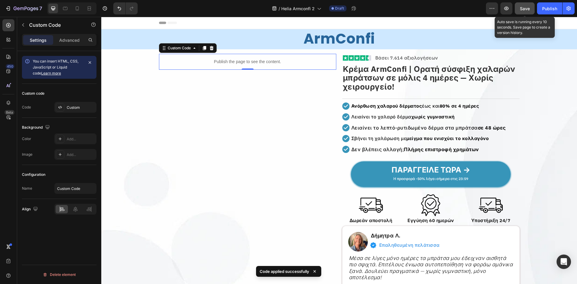
click at [528, 14] on button "Save" at bounding box center [525, 8] width 20 height 12
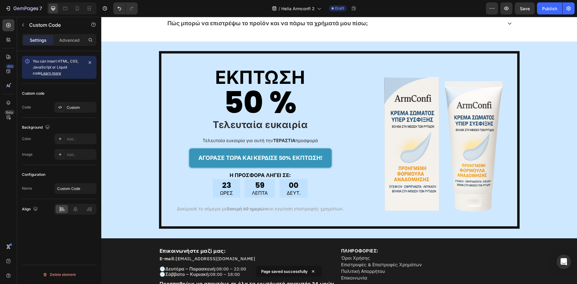
scroll to position [1875, 0]
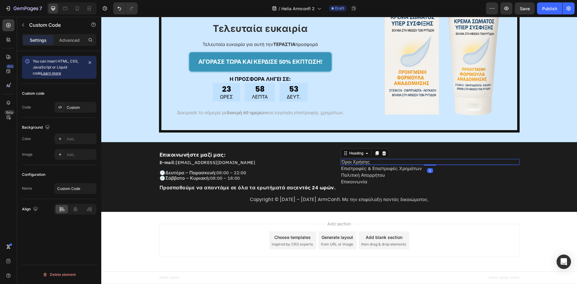
click at [396, 160] on h2 "Όροι Χρήσης" at bounding box center [429, 162] width 179 height 6
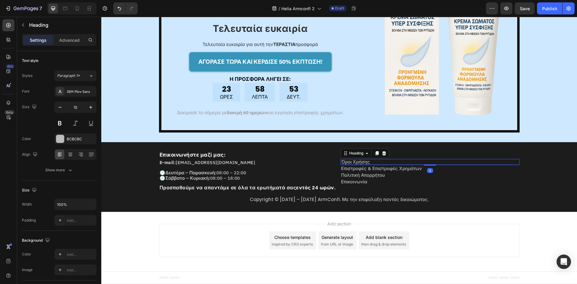
click at [396, 160] on h2 "Όροι Χρήσης" at bounding box center [429, 162] width 179 height 6
click at [396, 160] on p "Όροι Χρήσης" at bounding box center [430, 162] width 178 height 5
click at [421, 149] on button "link" at bounding box center [425, 149] width 11 height 11
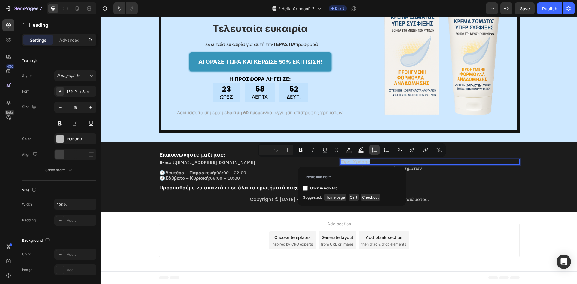
type input "[URL][DOMAIN_NAME]"
click at [321, 150] on button "Underline" at bounding box center [324, 149] width 11 height 11
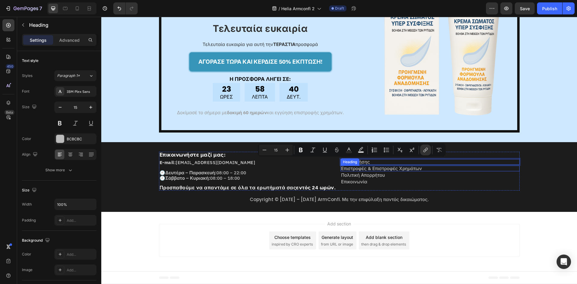
click at [423, 167] on h2 "Επιστροφές & Επιστροφές Χρημάτων" at bounding box center [429, 169] width 179 height 6
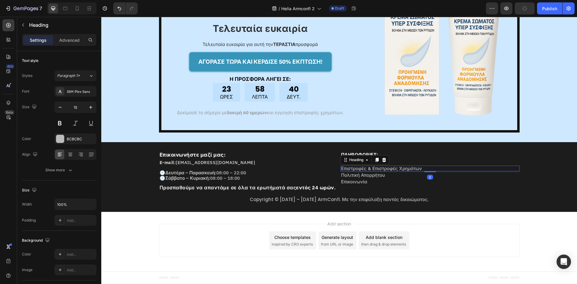
click at [423, 167] on h2 "Επιστροφές & Επιστροφές Χρημάτων" at bounding box center [429, 169] width 179 height 6
click at [423, 167] on p "Επιστροφές & Επιστροφές Χρημάτων" at bounding box center [430, 168] width 178 height 5
click at [447, 158] on button "link" at bounding box center [450, 156] width 11 height 11
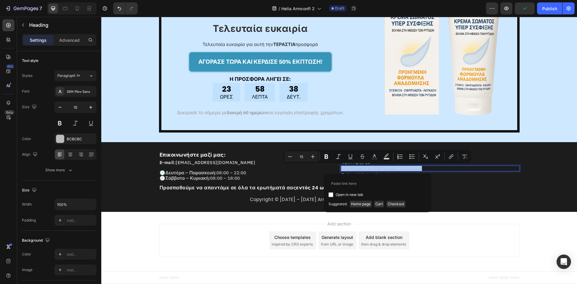
type input "[URL][DOMAIN_NAME]"
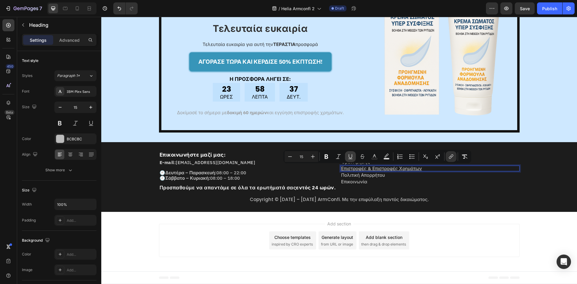
click at [352, 160] on button "Underline" at bounding box center [350, 156] width 11 height 11
click at [398, 176] on h2 "Πολιτική Απορρήτου" at bounding box center [429, 175] width 179 height 6
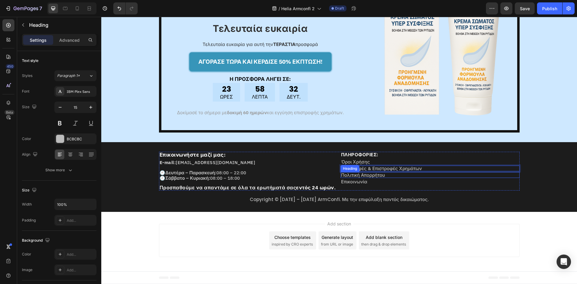
click at [398, 176] on h2 "Πολιτική Απορρήτου" at bounding box center [429, 175] width 179 height 6
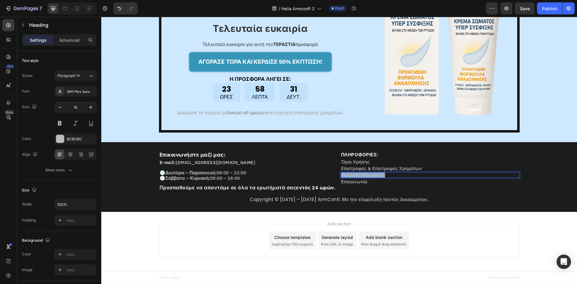
click at [398, 176] on p "Πολιτική Απορρήτου" at bounding box center [430, 175] width 178 height 5
click at [435, 164] on icon "Editor contextual toolbar" at bounding box center [433, 163] width 6 height 6
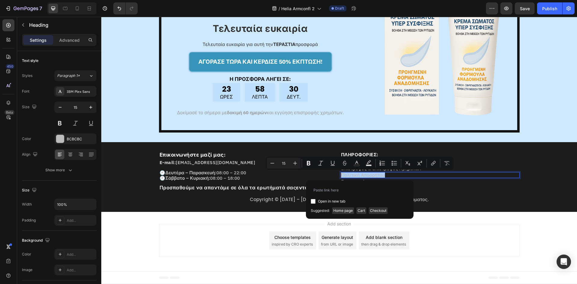
type input "[URL][DOMAIN_NAME]"
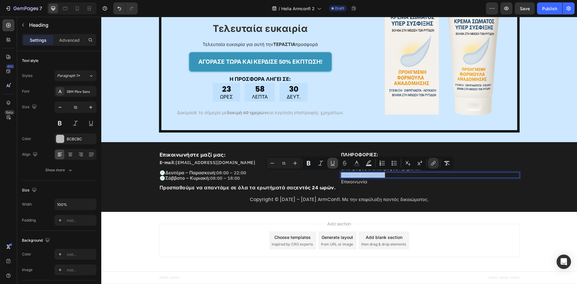
click at [333, 163] on icon "Editor contextual toolbar" at bounding box center [333, 163] width 6 height 6
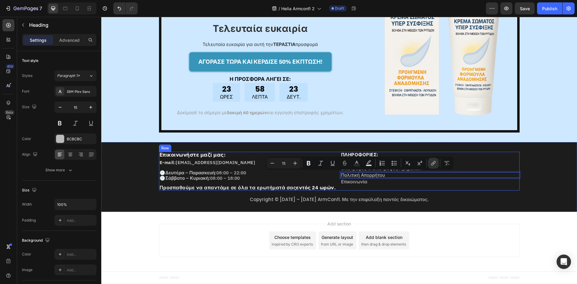
click at [393, 178] on div "ΠΛΗΡΟΦΟΡΙΕΣ: Heading ⁠⁠⁠⁠⁠⁠⁠ Όροι Χρήσης Heading ⁠⁠⁠⁠⁠⁠⁠ Επιστροφές & Επιστροφέ…" at bounding box center [429, 171] width 179 height 39
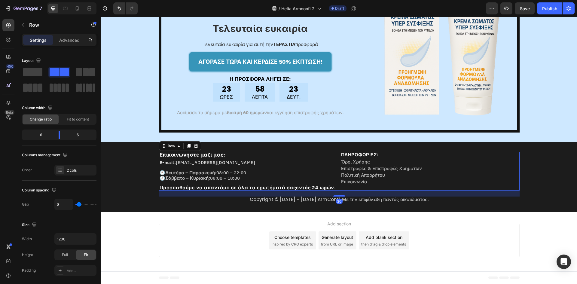
click at [389, 185] on div "ΠΛΗΡΟΦΟΡΙΕΣ: Heading ⁠⁠⁠⁠⁠⁠⁠ Όροι Χρήσης Heading ⁠⁠⁠⁠⁠⁠⁠ Επιστροφές & Επιστροφέ…" at bounding box center [429, 171] width 179 height 39
click at [391, 181] on h2 "Επικοινωνία" at bounding box center [429, 182] width 179 height 6
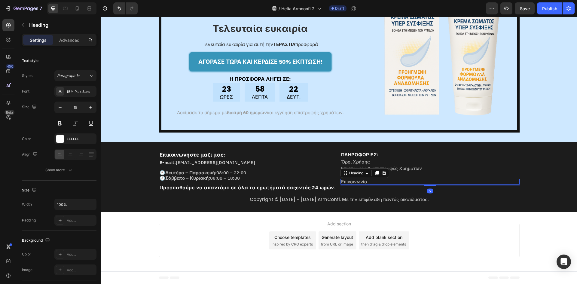
click at [391, 181] on h2 "Επικοινωνία" at bounding box center [429, 182] width 179 height 6
click at [426, 170] on icon "Editor contextual toolbar" at bounding box center [425, 170] width 6 height 6
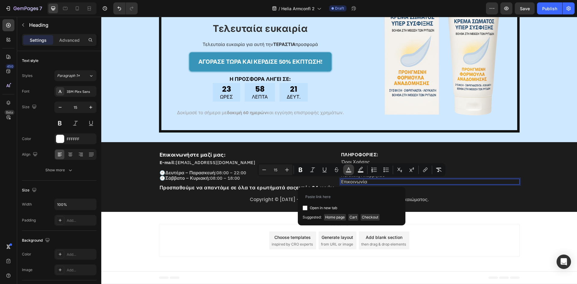
type input "[URL][DOMAIN_NAME]"
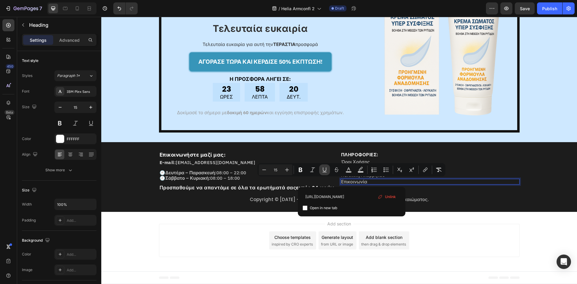
click at [326, 171] on icon "Editor contextual toolbar" at bounding box center [324, 170] width 6 height 6
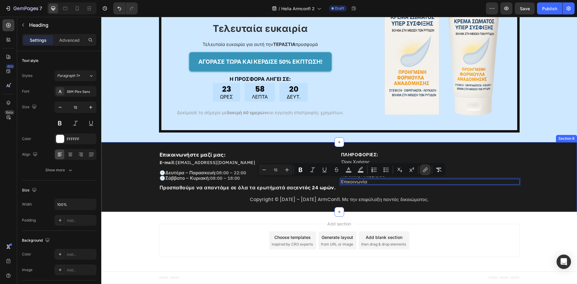
click at [425, 192] on div "Επικοινωνήστε μαζί μας: Heading E-mail: [EMAIL_ADDRESS][DOMAIN_NAME] Heading 🕘 …" at bounding box center [339, 177] width 476 height 50
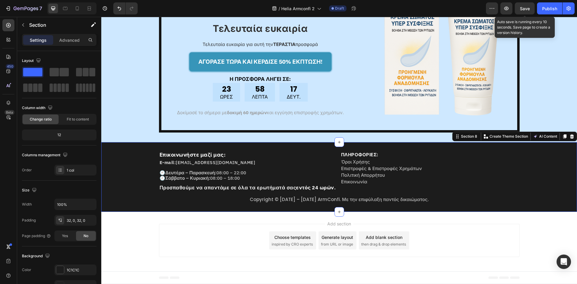
click at [528, 11] on div "Save" at bounding box center [525, 8] width 10 height 6
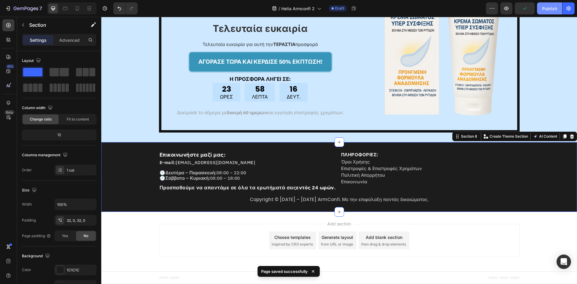
click at [542, 10] on div "Publish" at bounding box center [549, 8] width 15 height 6
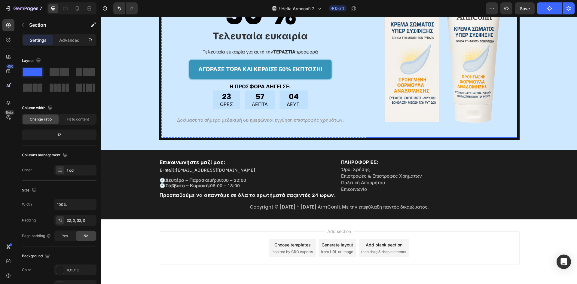
scroll to position [1875, 0]
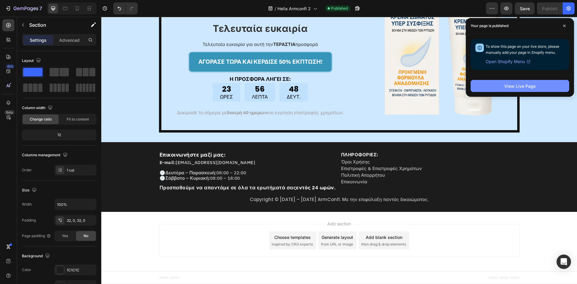
click at [533, 82] on button "View Live Page" at bounding box center [519, 86] width 99 height 12
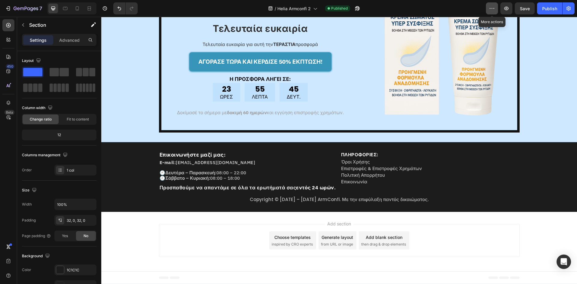
click at [487, 6] on button "button" at bounding box center [492, 8] width 12 height 12
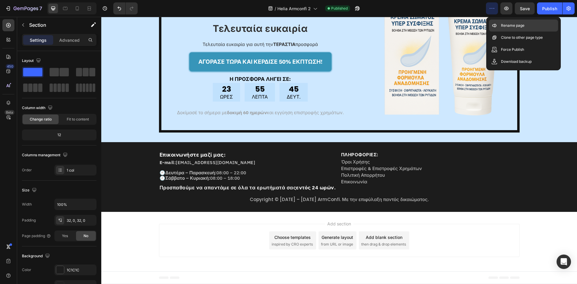
click at [494, 25] on icon at bounding box center [494, 26] width 6 height 6
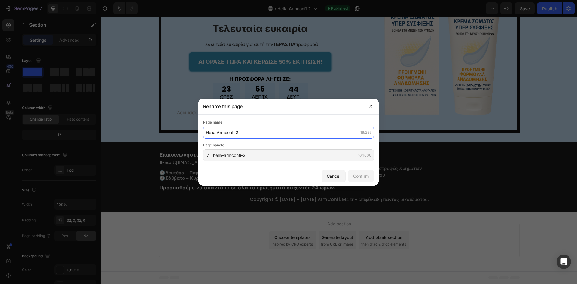
click at [262, 133] on input "Helia Armconfi 2" at bounding box center [288, 132] width 171 height 12
paste input "ArmConfi — Επιλογή Πακέτου & Παραγγελία"
type input "ArmConfi — Επιλογή Πακέτου & Παραγγελία"
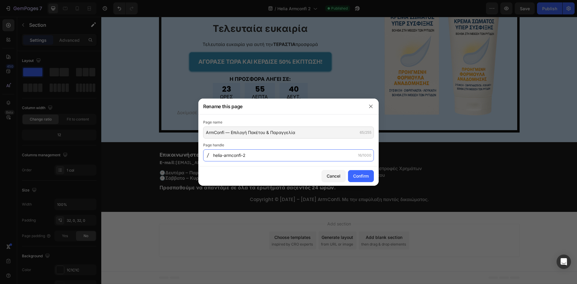
click at [265, 152] on input "helia-armconfi-2" at bounding box center [288, 155] width 171 height 12
paste input "armconfi-vima-2-paraggelia-gr"
type input "armconfi-vima-2-paraggelia-gr"
click at [369, 174] on button "Confirm" at bounding box center [361, 176] width 26 height 12
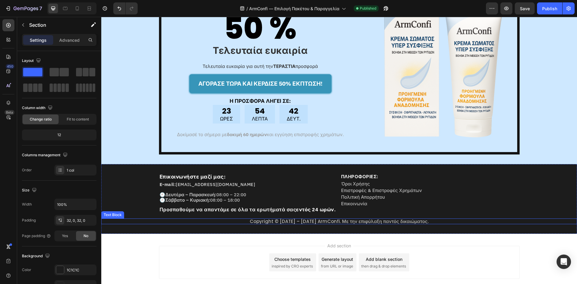
scroll to position [1755, 0]
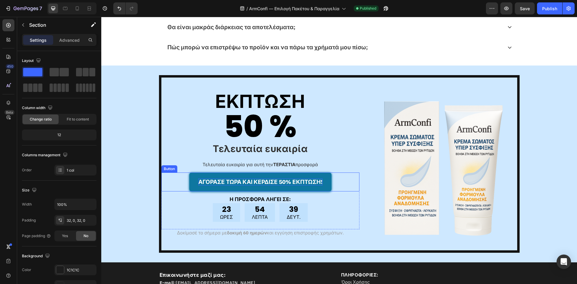
click at [286, 182] on p "ΑΓΟΡΑΣΕ ΤΩΡΑ ΚΑΙ ΚΕΡΔΙΣΕ 50% ΕΚΠΤΩΣΗ!" at bounding box center [260, 181] width 124 height 7
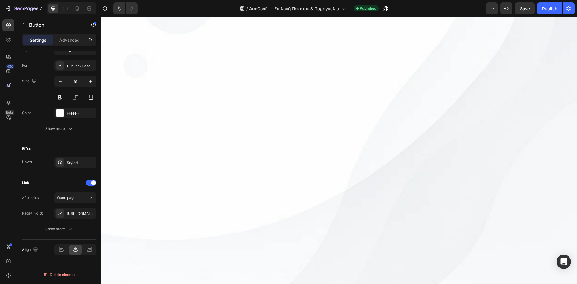
scroll to position [353, 0]
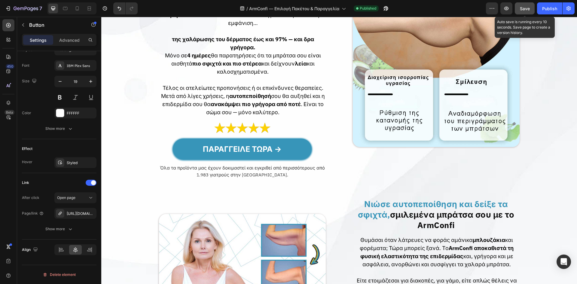
click at [530, 11] on button "Save" at bounding box center [525, 8] width 20 height 12
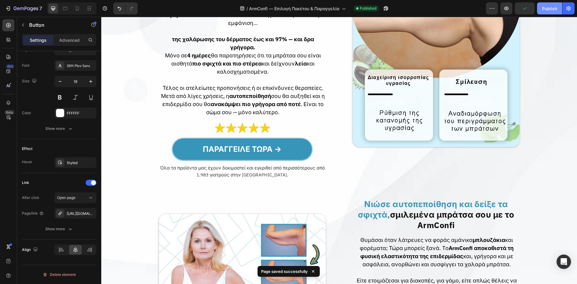
click at [550, 12] on button "Publish" at bounding box center [549, 8] width 25 height 12
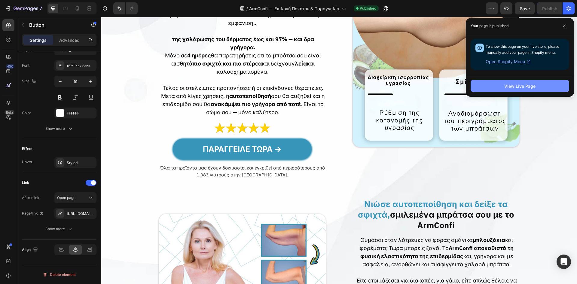
click at [484, 87] on button "View Live Page" at bounding box center [519, 86] width 99 height 12
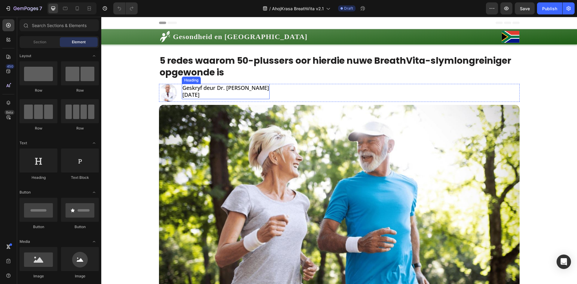
drag, startPoint x: 234, startPoint y: 94, endPoint x: 177, endPoint y: 102, distance: 57.5
click at [234, 94] on h2 "Geskryf deur Dr. Anél van der Westhuizen 25 Augustus 2025" at bounding box center [226, 91] width 88 height 15
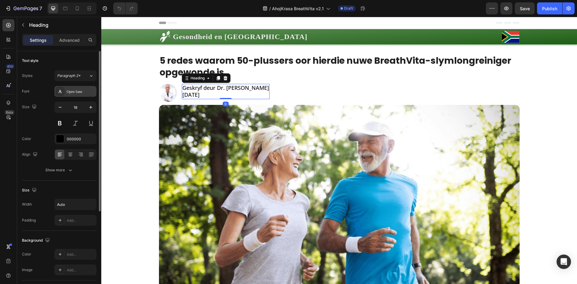
click at [78, 93] on div "Open Sans" at bounding box center [81, 91] width 28 height 5
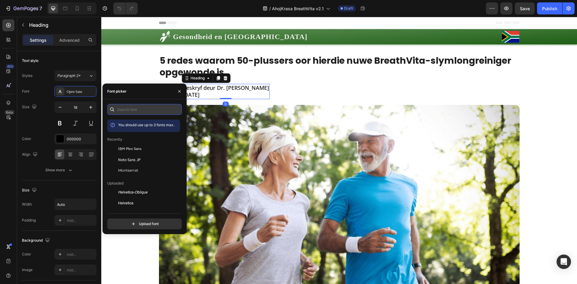
click at [138, 110] on input "text" at bounding box center [144, 109] width 74 height 11
type input "n"
type input "noto sans"
click at [344, 105] on img at bounding box center [339, 206] width 360 height 203
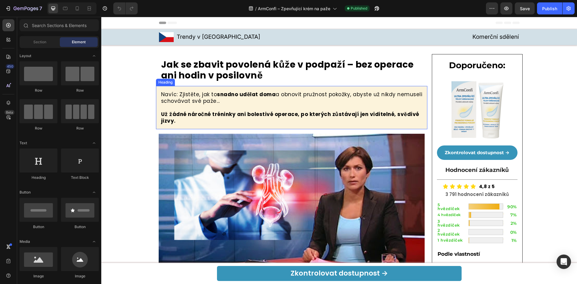
click at [272, 105] on h2 "Navíc: Zjistěte, jak to snadno udělat doma a obnovit pružnost pokožky, abyste u…" at bounding box center [291, 107] width 263 height 34
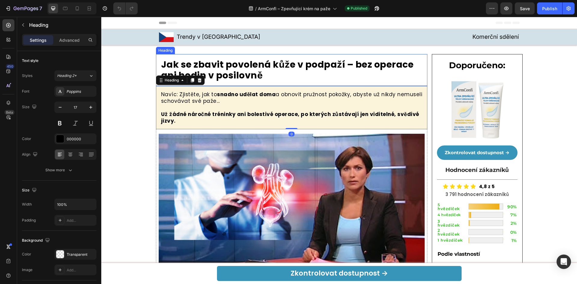
click at [344, 66] on h2 "Jak se zbavit povolená kůže v podpaží – bez operace ani hodin v posilovně" at bounding box center [291, 70] width 263 height 23
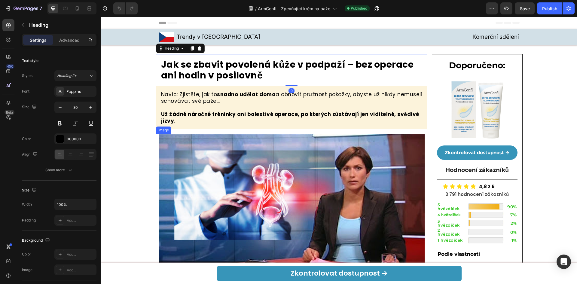
scroll to position [120, 0]
